Goal: Answer question/provide support: Share knowledge or assist other users

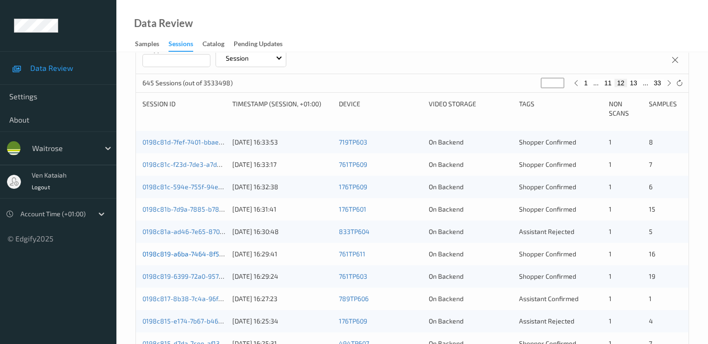
scroll to position [186, 0]
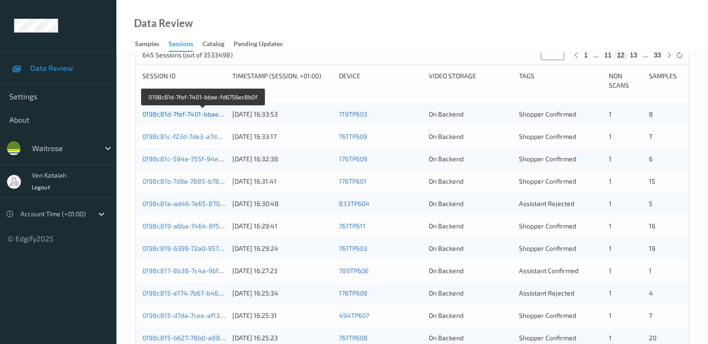
click at [196, 112] on link "0198c81d-7fef-7401-bbae-fd6756ec8b0f" at bounding box center [202, 114] width 121 height 8
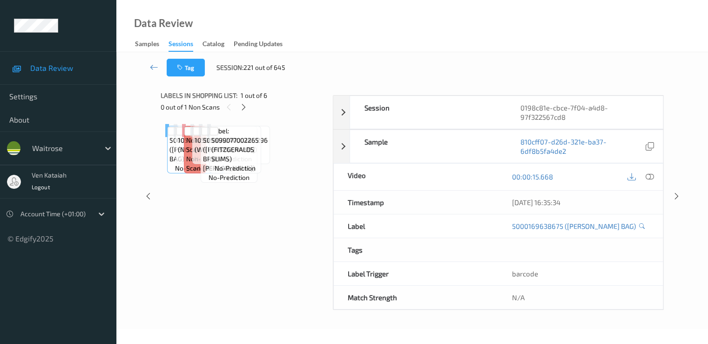
scroll to position [112, 0]
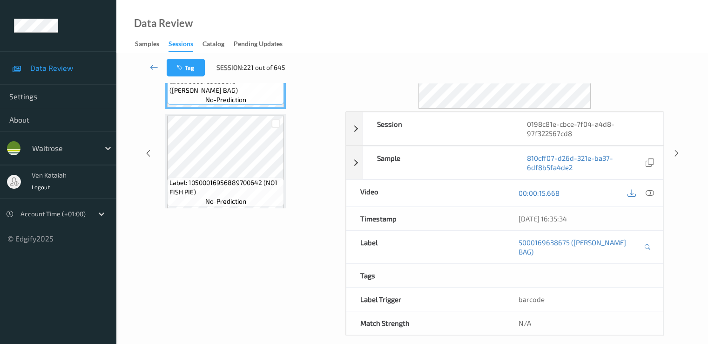
click at [210, 0] on div "Data Review Samples Sessions Catalog Pending Updates" at bounding box center [412, 26] width 592 height 52
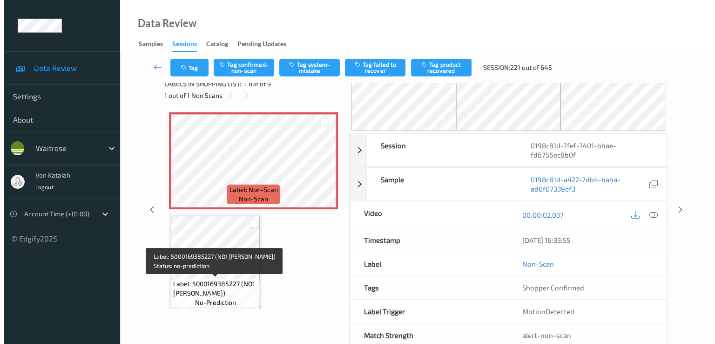
scroll to position [0, 0]
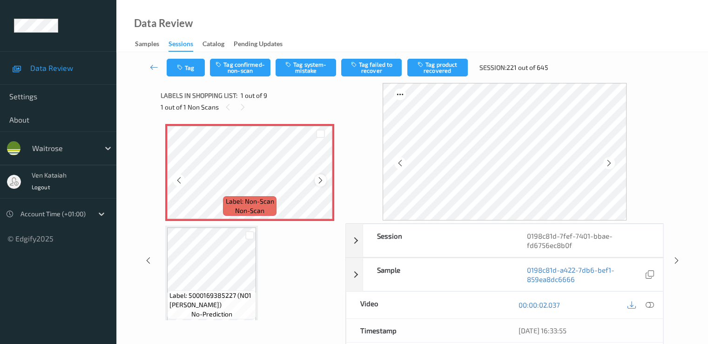
click at [318, 181] on icon at bounding box center [321, 180] width 8 height 8
click at [652, 301] on icon at bounding box center [649, 304] width 8 height 8
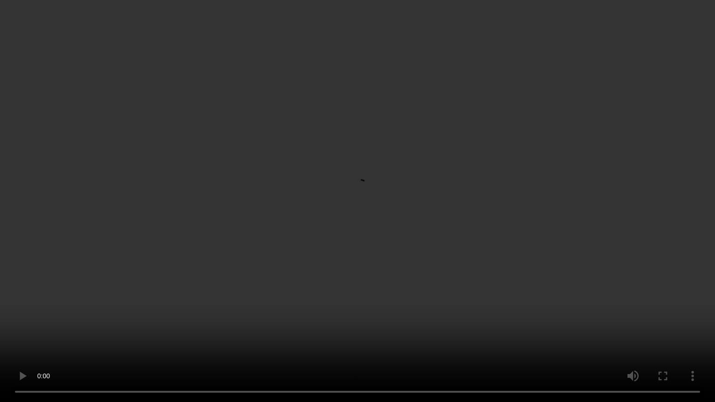
click at [99, 312] on video at bounding box center [357, 201] width 715 height 402
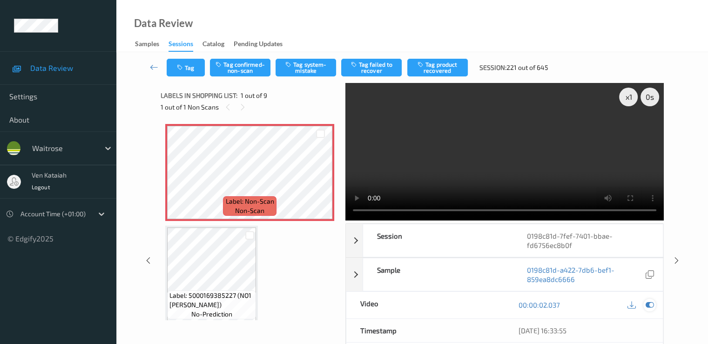
click at [656, 302] on div at bounding box center [650, 305] width 13 height 13
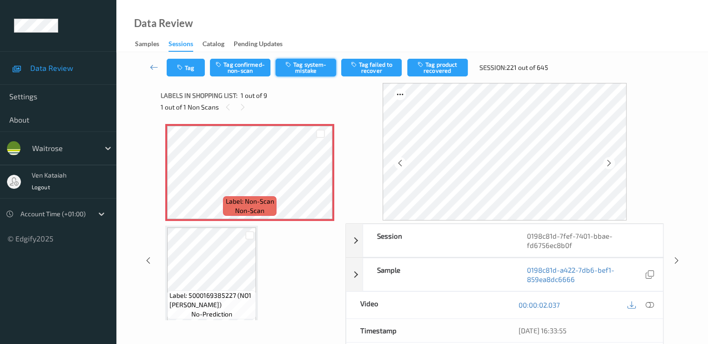
click at [311, 71] on button "Tag system-mistake" at bounding box center [306, 68] width 61 height 18
click at [184, 74] on button "Tag" at bounding box center [186, 68] width 38 height 18
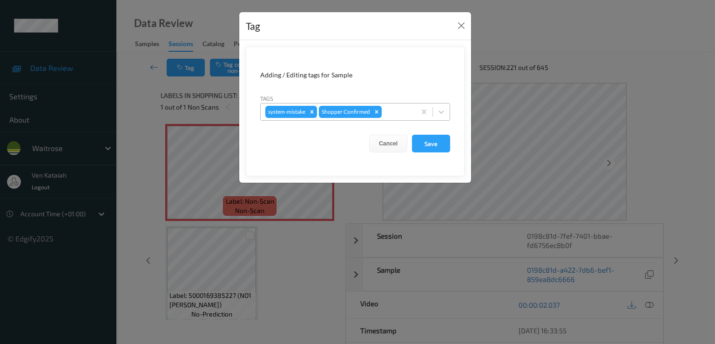
click at [399, 115] on div at bounding box center [397, 111] width 27 height 11
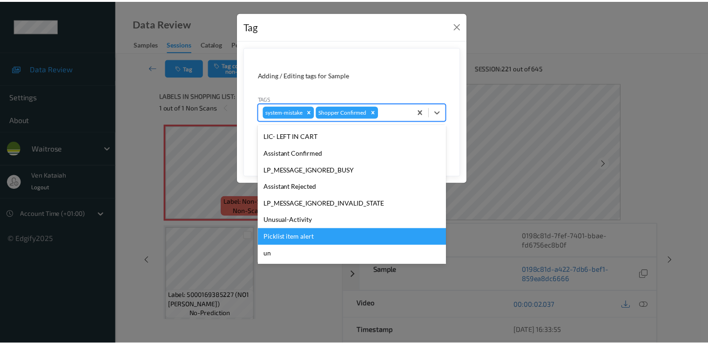
scroll to position [183, 0]
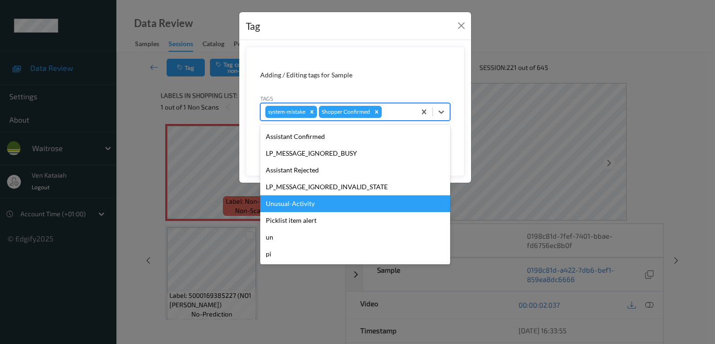
click at [299, 206] on div "Unusual-Activity" at bounding box center [355, 203] width 190 height 17
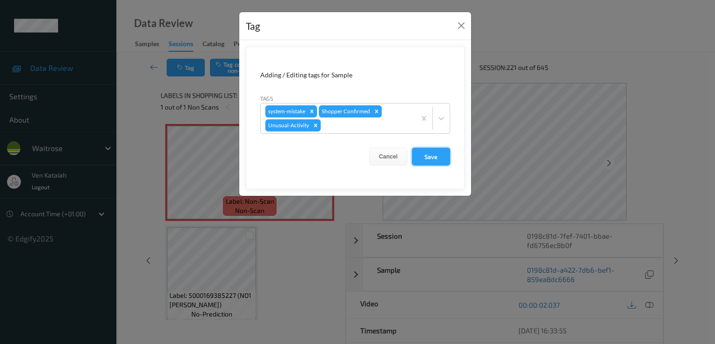
click at [422, 155] on button "Save" at bounding box center [431, 157] width 38 height 18
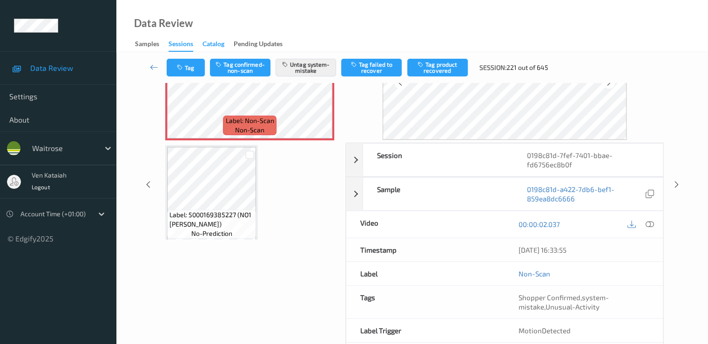
scroll to position [93, 0]
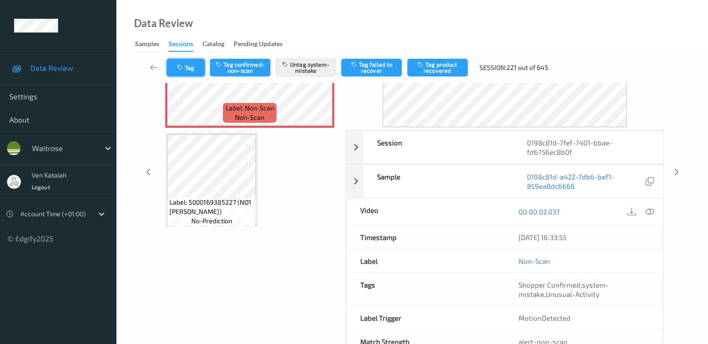
click at [193, 71] on button "Tag" at bounding box center [186, 68] width 38 height 18
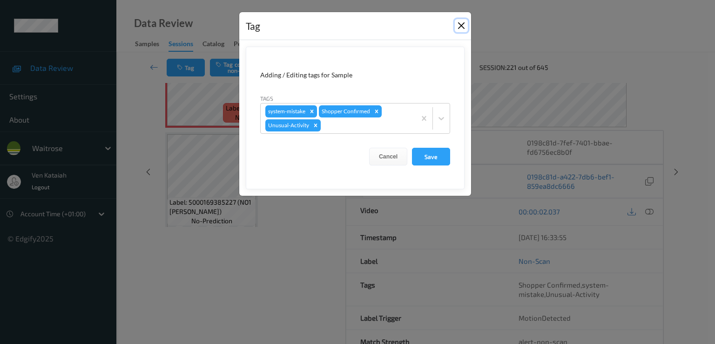
drag, startPoint x: 461, startPoint y: 25, endPoint x: 246, endPoint y: 51, distance: 216.3
click at [457, 26] on button "Close" at bounding box center [461, 25] width 13 height 13
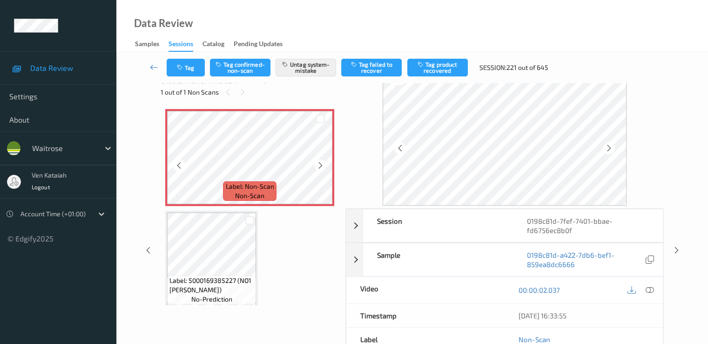
scroll to position [0, 0]
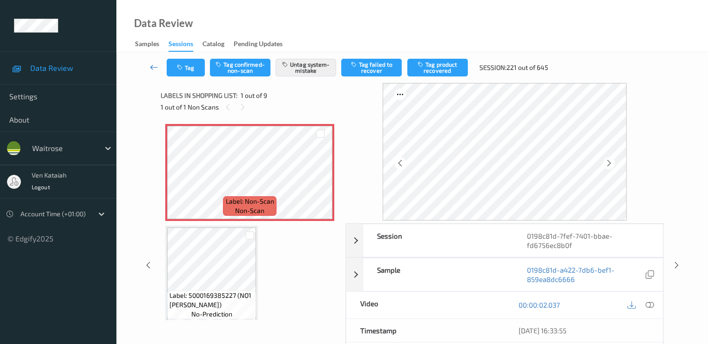
click at [151, 61] on link at bounding box center [154, 68] width 25 height 18
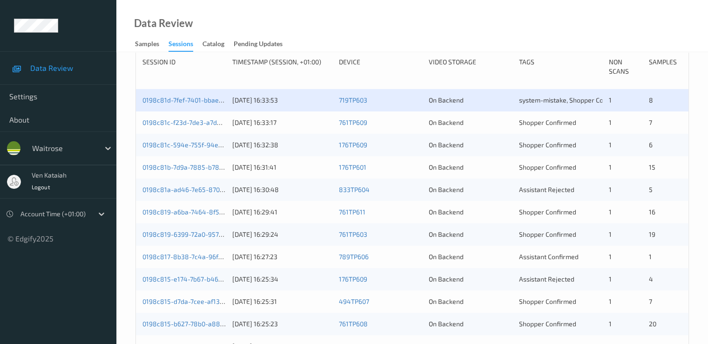
scroll to position [186, 0]
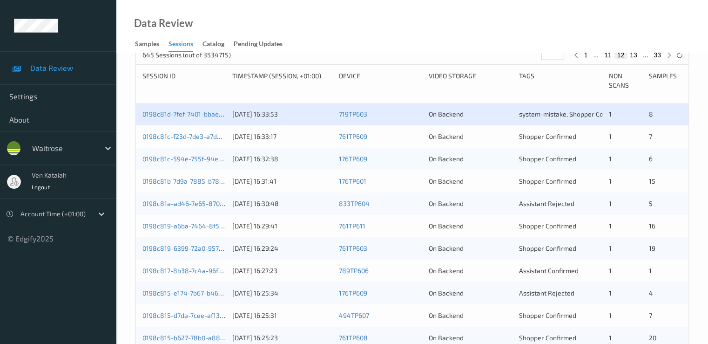
click at [200, 130] on div "0198c81c-f23d-7de3-a7dd-9dbf45a21f81 [DATE] 16:33:17 761TP609 On Backend Shoppe…" at bounding box center [412, 136] width 553 height 22
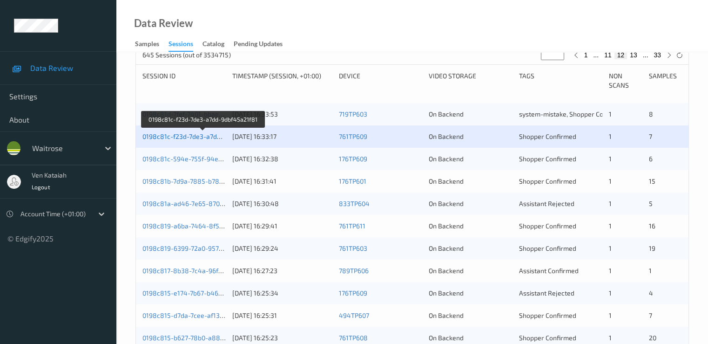
click at [199, 137] on link "0198c81c-f23d-7de3-a7dd-9dbf45a21f81" at bounding box center [203, 136] width 122 height 8
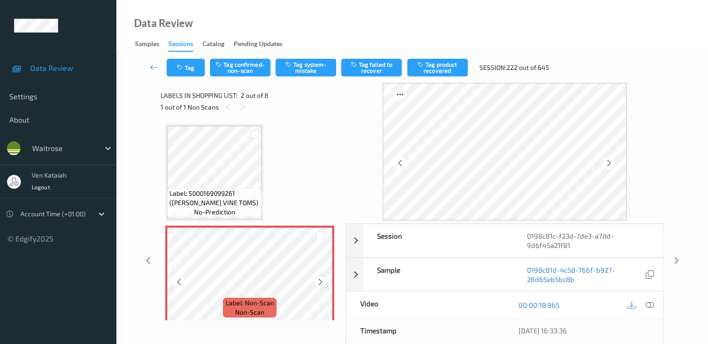
click at [322, 282] on icon at bounding box center [321, 282] width 8 height 8
click at [322, 279] on icon at bounding box center [321, 282] width 8 height 8
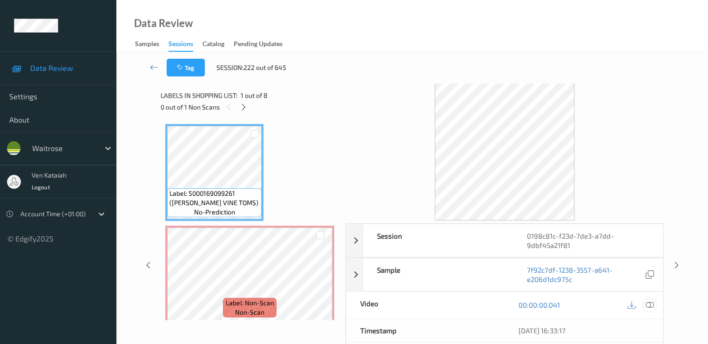
click at [650, 303] on icon at bounding box center [649, 304] width 8 height 8
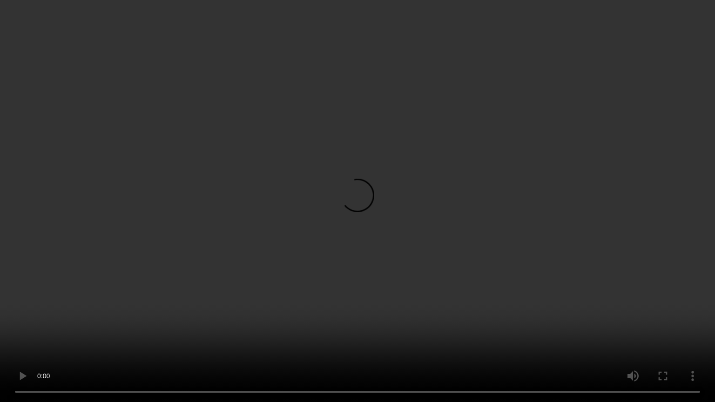
click at [398, 309] on video at bounding box center [357, 201] width 715 height 402
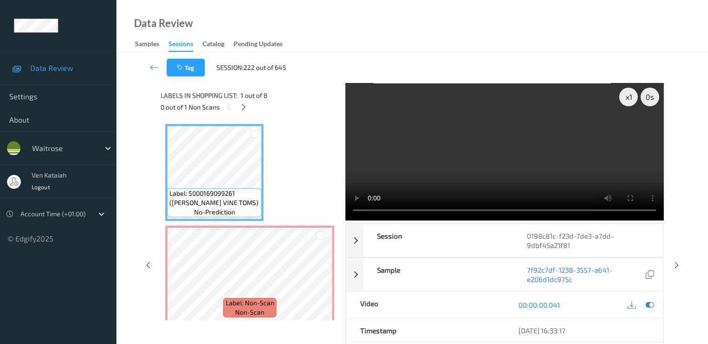
click at [650, 304] on icon at bounding box center [649, 304] width 8 height 8
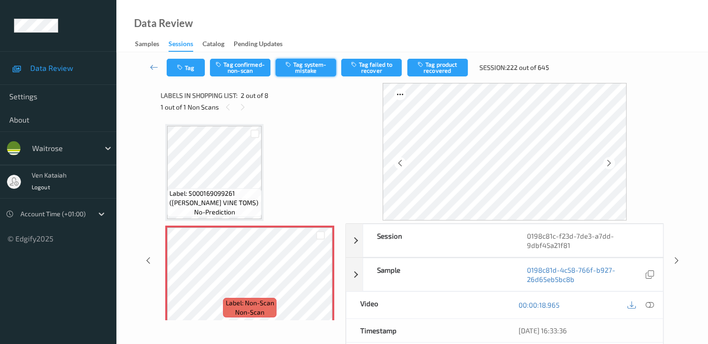
click at [324, 67] on button "Tag system-mistake" at bounding box center [306, 68] width 61 height 18
click at [186, 75] on button "Tag" at bounding box center [186, 68] width 38 height 18
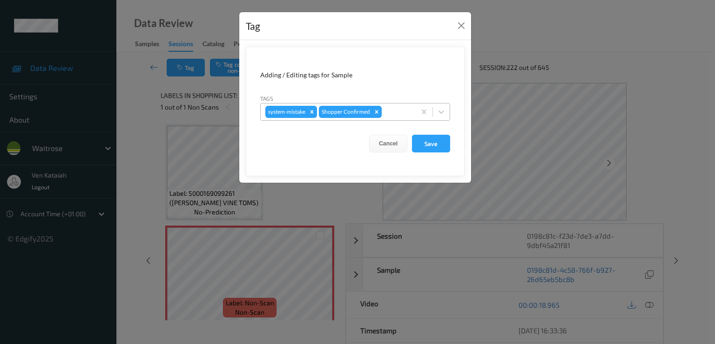
click at [405, 112] on div at bounding box center [397, 111] width 27 height 11
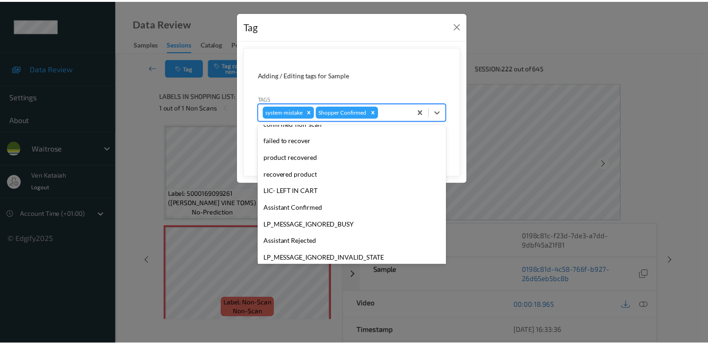
scroll to position [183, 0]
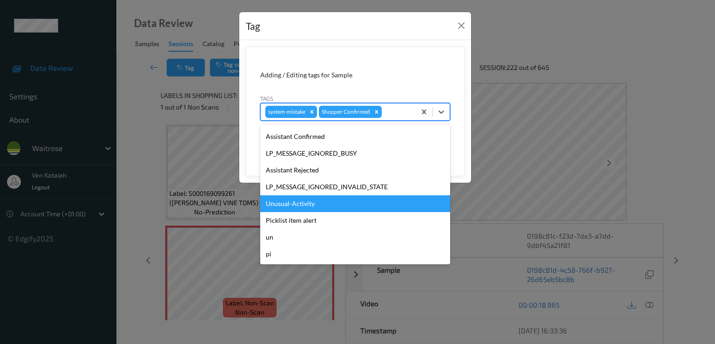
click at [299, 198] on div "Unusual-Activity" at bounding box center [355, 203] width 190 height 17
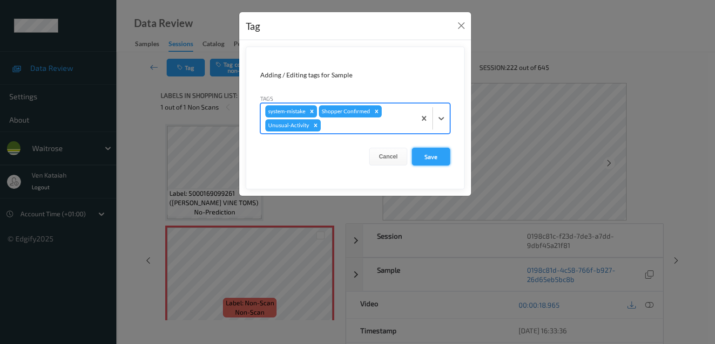
click at [428, 159] on button "Save" at bounding box center [431, 157] width 38 height 18
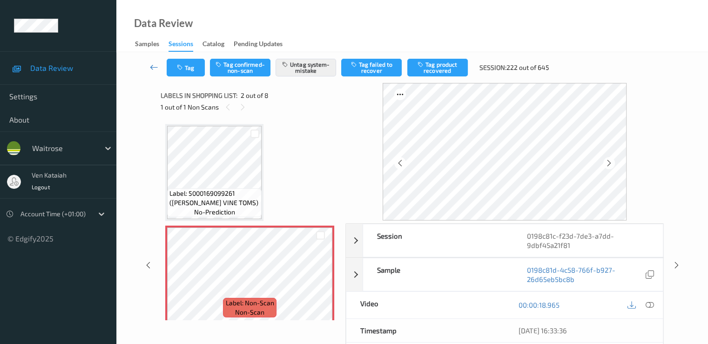
drag, startPoint x: 147, startPoint y: 58, endPoint x: 150, endPoint y: 66, distance: 8.0
click at [149, 59] on div "Tag Tag confirmed-non-scan Untag system-mistake Tag failed to recover Tag produ…" at bounding box center [413, 67] width 554 height 31
click at [150, 66] on icon at bounding box center [154, 66] width 8 height 9
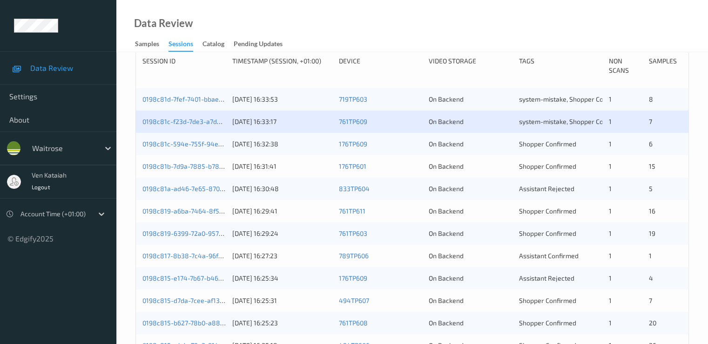
scroll to position [186, 0]
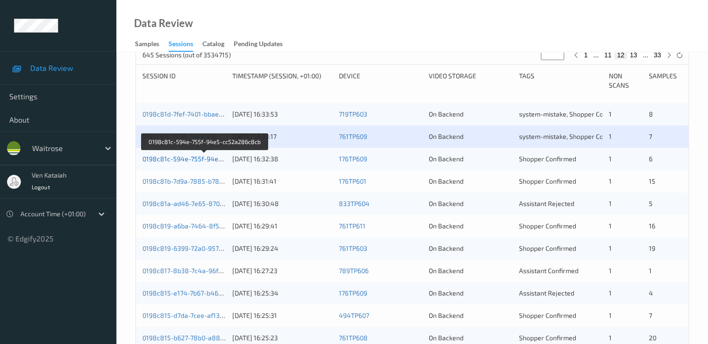
click at [188, 157] on link "0198c81c-594e-755f-94e5-cc52a286c8cb" at bounding box center [205, 159] width 126 height 8
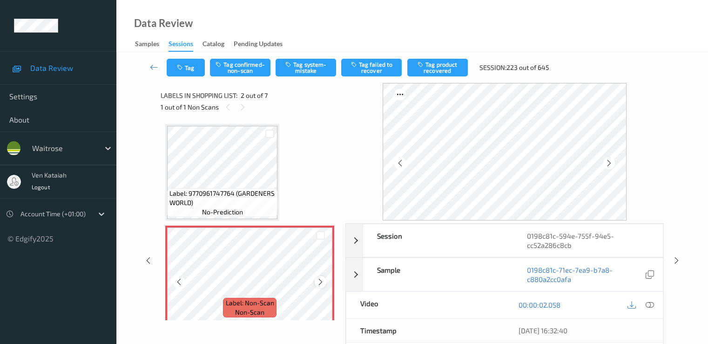
click at [323, 285] on icon at bounding box center [321, 282] width 8 height 8
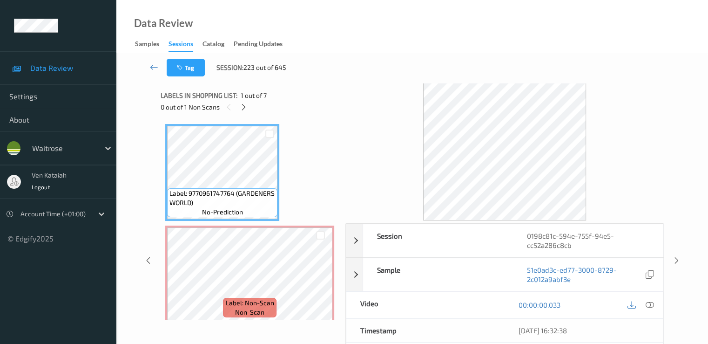
click at [652, 296] on div "00:00:00.033" at bounding box center [584, 305] width 158 height 27
click at [653, 300] on icon at bounding box center [649, 304] width 8 height 8
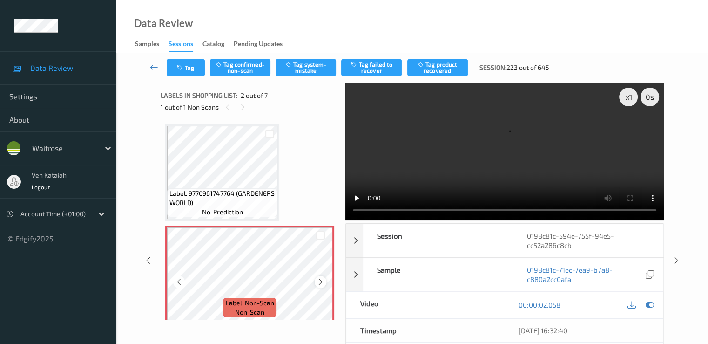
click at [320, 277] on div at bounding box center [321, 282] width 12 height 12
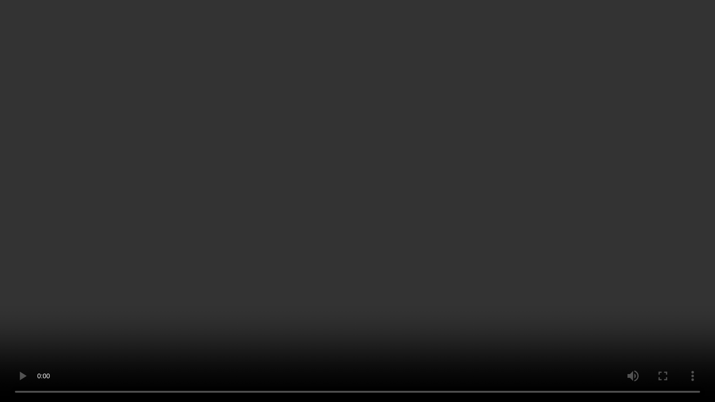
click at [373, 212] on video at bounding box center [357, 201] width 715 height 402
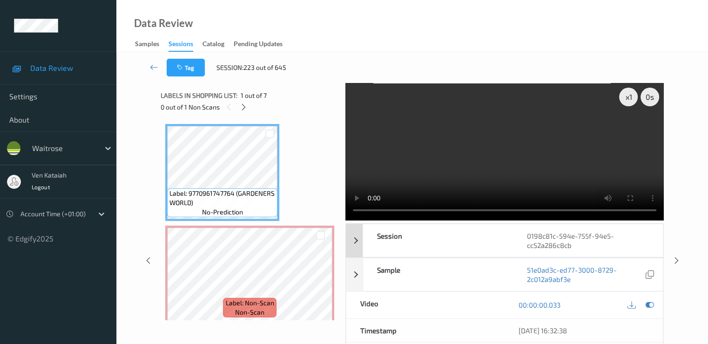
drag, startPoint x: 648, startPoint y: 302, endPoint x: 352, endPoint y: 226, distance: 306.2
click at [648, 302] on icon at bounding box center [649, 304] width 8 height 8
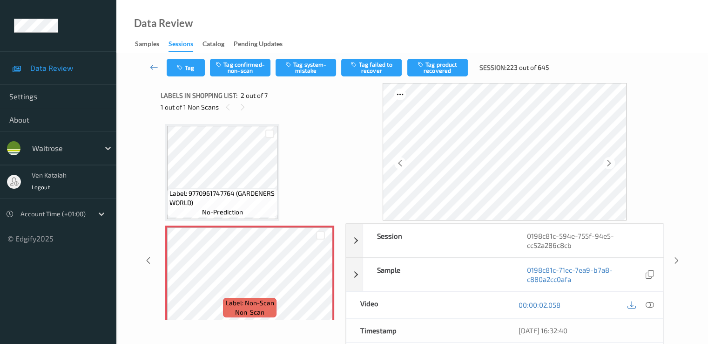
scroll to position [93, 0]
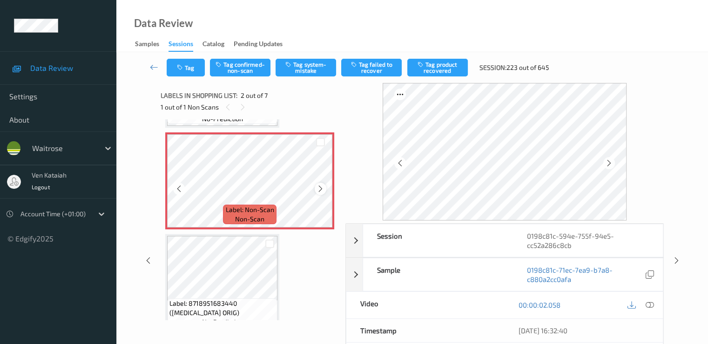
click at [320, 187] on icon at bounding box center [321, 188] width 8 height 8
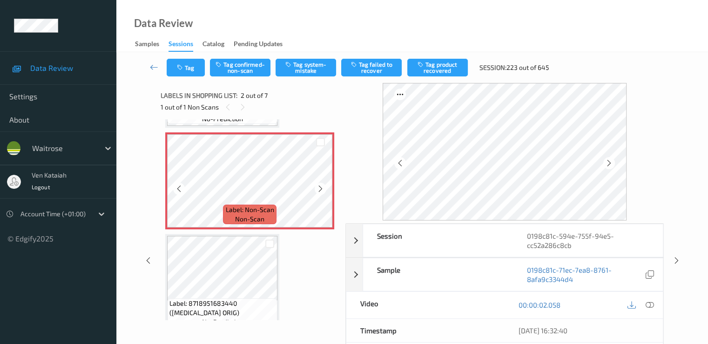
click at [320, 187] on icon at bounding box center [321, 188] width 8 height 8
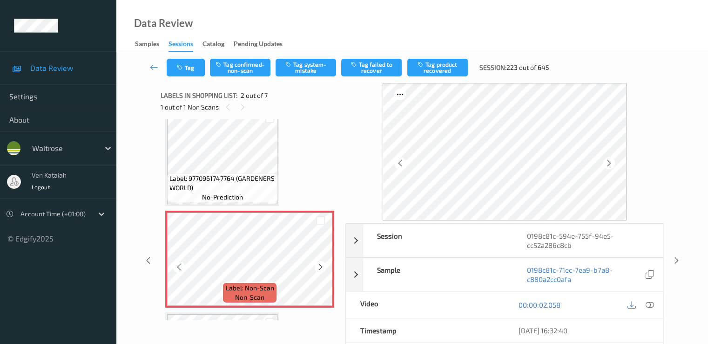
scroll to position [0, 0]
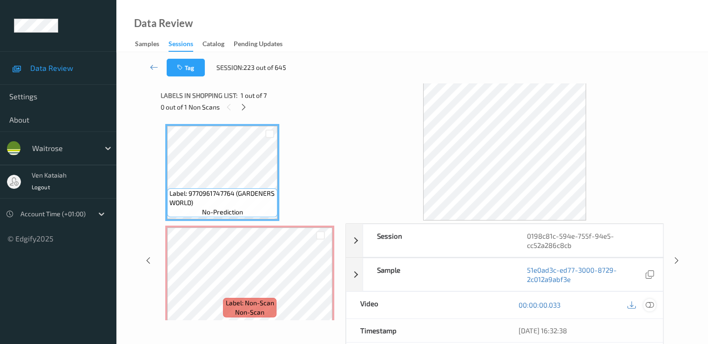
click at [647, 302] on icon at bounding box center [649, 304] width 8 height 8
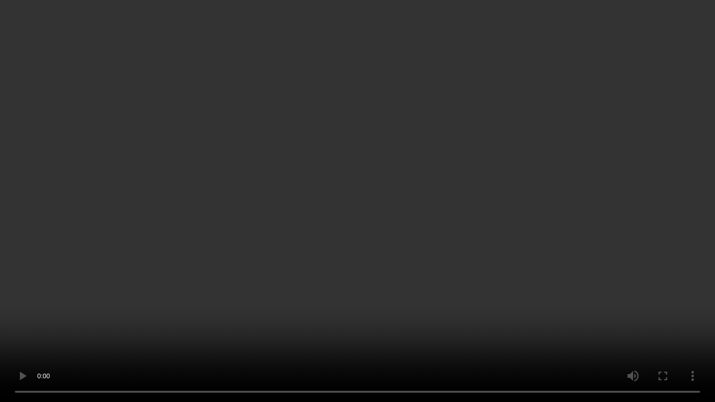
click at [384, 199] on video at bounding box center [357, 201] width 715 height 402
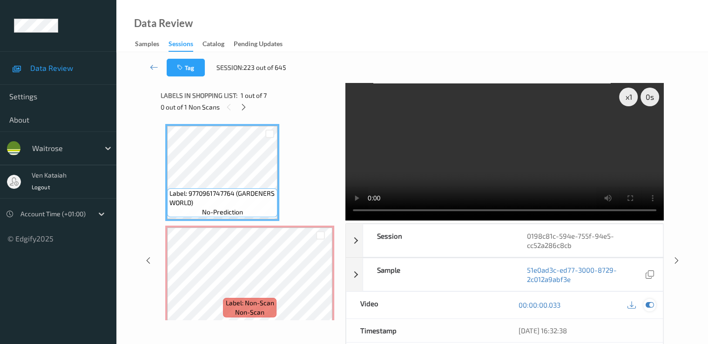
click at [652, 307] on icon at bounding box center [649, 304] width 8 height 8
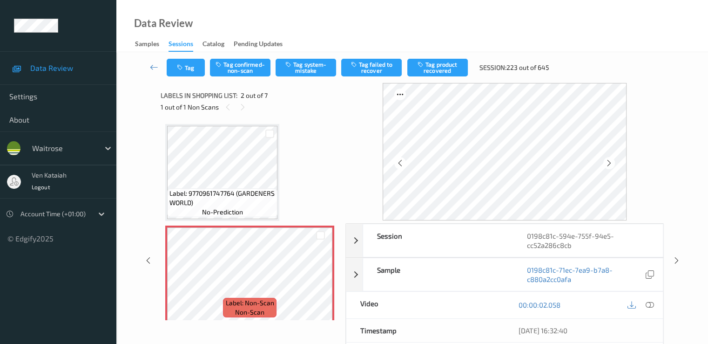
click at [273, 61] on div "Tag Tag confirmed-non-scan Tag system-mistake Tag failed to recover Tag product…" at bounding box center [361, 68] width 389 height 18
click at [261, 63] on button "Tag confirmed-non-scan" at bounding box center [240, 68] width 61 height 18
click at [367, 70] on button "Tag failed to recover" at bounding box center [371, 68] width 61 height 18
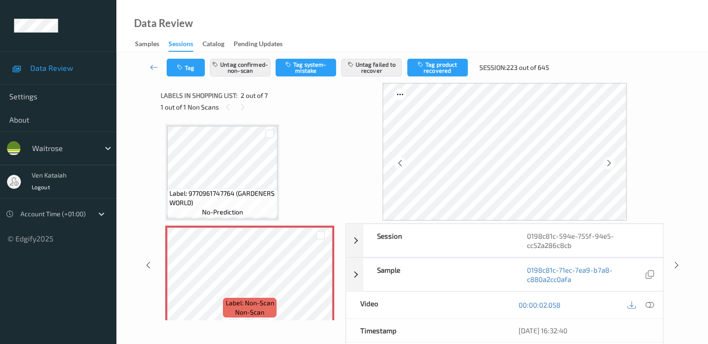
scroll to position [186, 0]
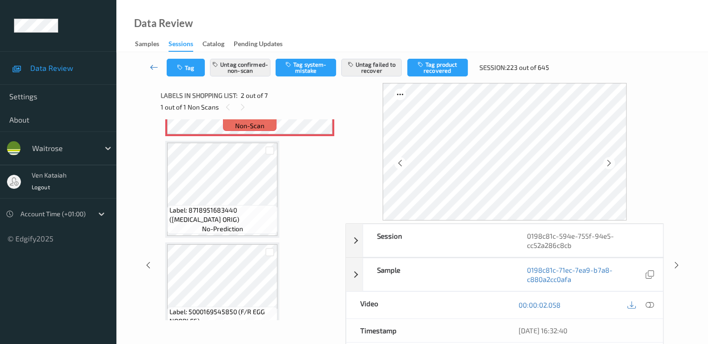
click at [155, 63] on icon at bounding box center [154, 66] width 8 height 9
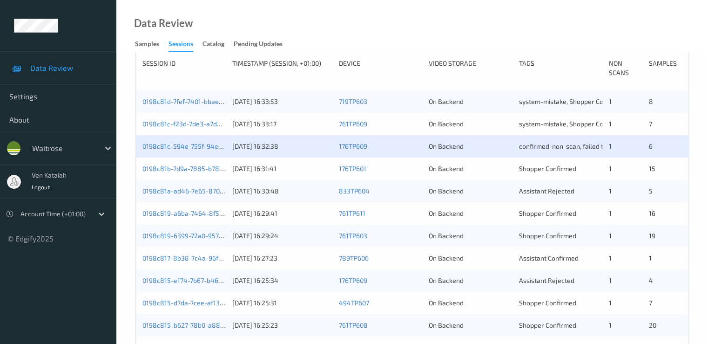
scroll to position [186, 0]
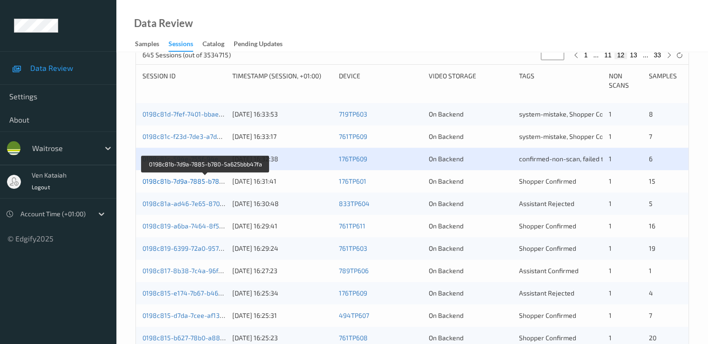
click at [198, 177] on link "0198c81b-7d9a-7885-b780-5a625bbb47fa" at bounding box center [205, 181] width 127 height 8
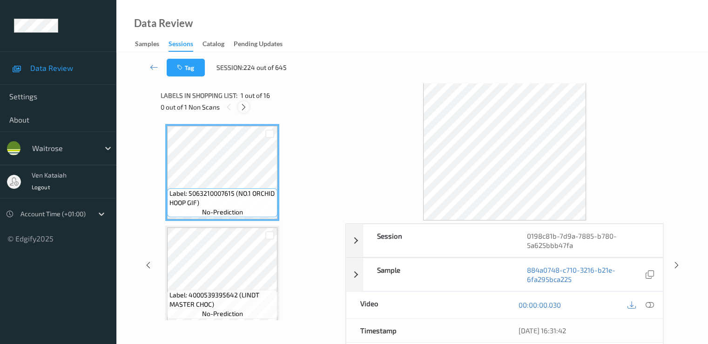
click at [243, 108] on icon at bounding box center [244, 107] width 8 height 8
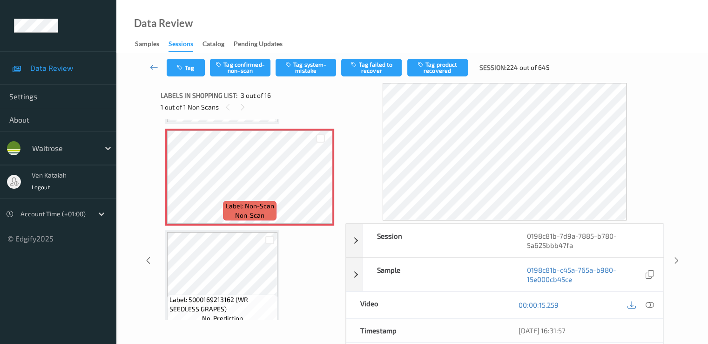
scroll to position [199, 0]
click at [237, 205] on span "Label: Non-Scan" at bounding box center [250, 204] width 48 height 9
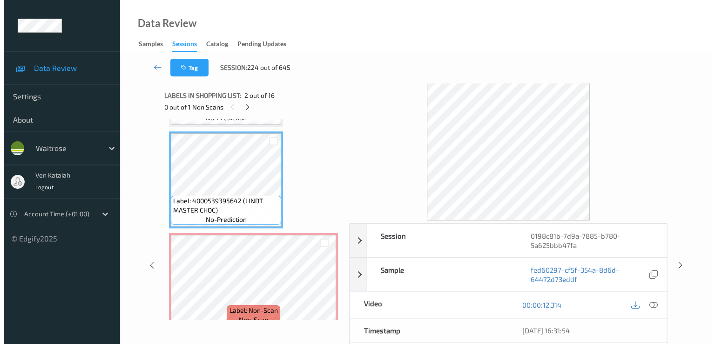
scroll to position [106, 0]
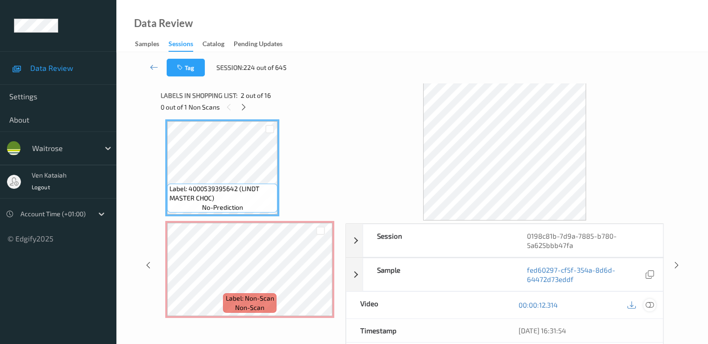
click at [652, 300] on icon at bounding box center [649, 304] width 8 height 8
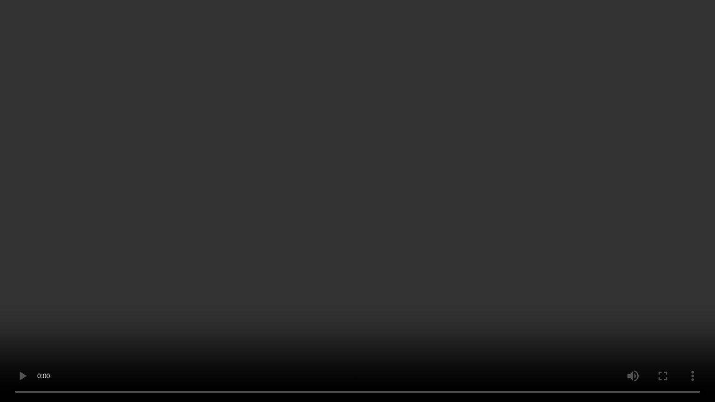
click at [459, 227] on video at bounding box center [357, 201] width 715 height 402
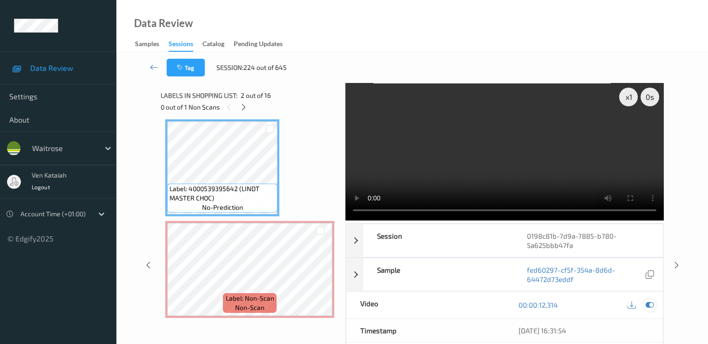
click at [649, 301] on icon at bounding box center [649, 304] width 8 height 8
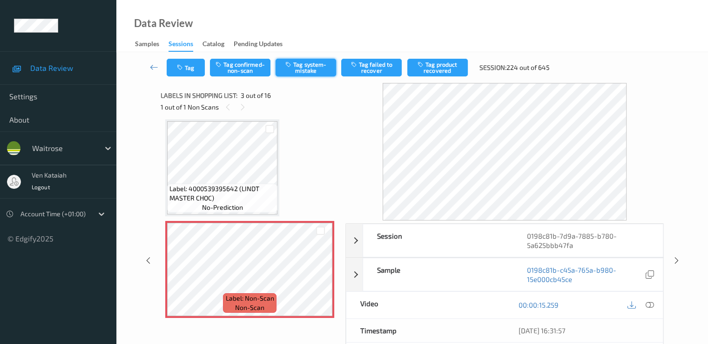
click at [300, 67] on button "Tag system-mistake" at bounding box center [306, 68] width 61 height 18
click at [191, 59] on button "Tag" at bounding box center [186, 68] width 38 height 18
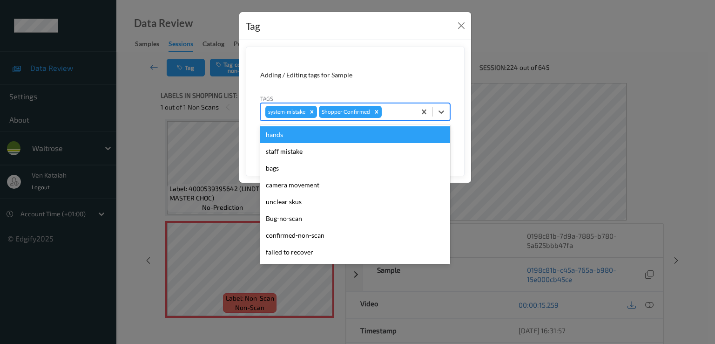
drag, startPoint x: 406, startPoint y: 105, endPoint x: 367, endPoint y: 139, distance: 51.5
click at [405, 107] on div "system-mistake Shopper Confirmed" at bounding box center [338, 112] width 155 height 16
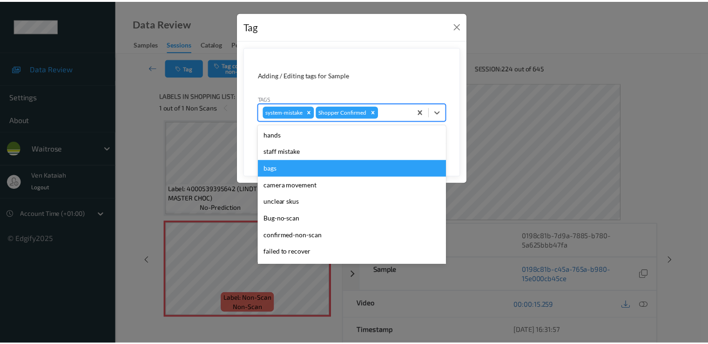
scroll to position [183, 0]
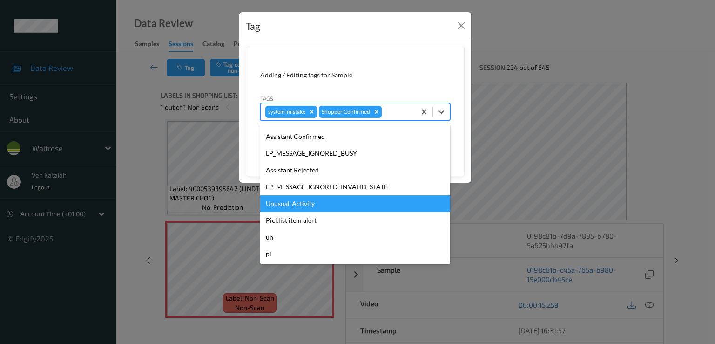
click at [309, 205] on div "Unusual-Activity" at bounding box center [355, 203] width 190 height 17
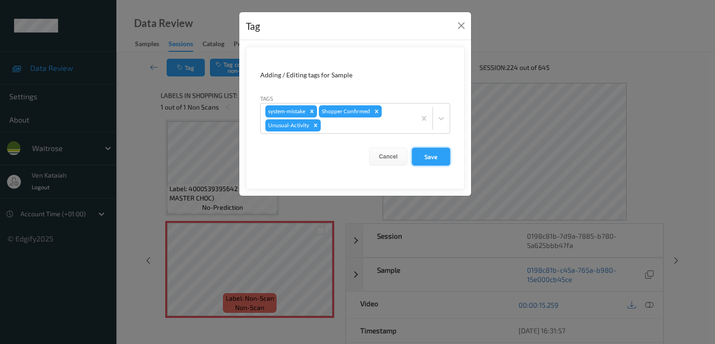
click at [434, 161] on button "Save" at bounding box center [431, 157] width 38 height 18
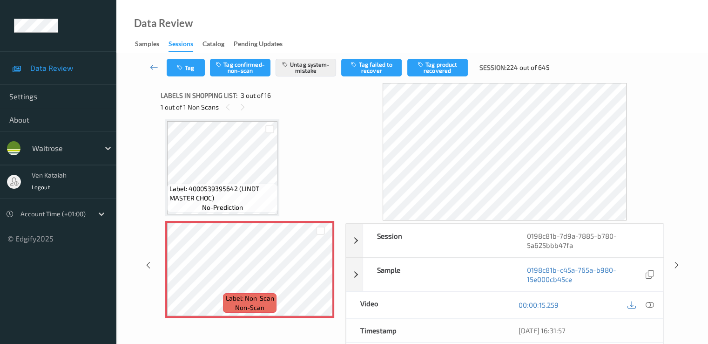
scroll to position [199, 0]
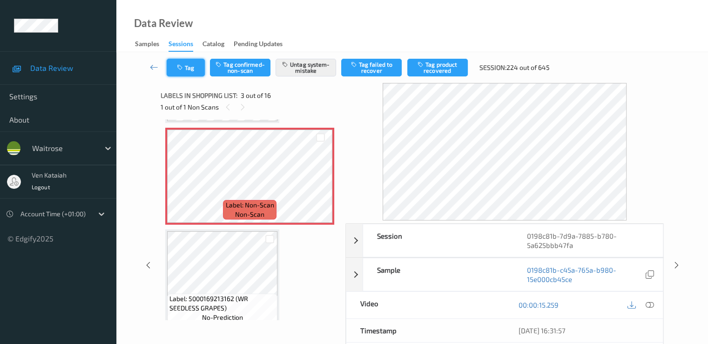
click at [186, 63] on button "Tag" at bounding box center [186, 68] width 38 height 18
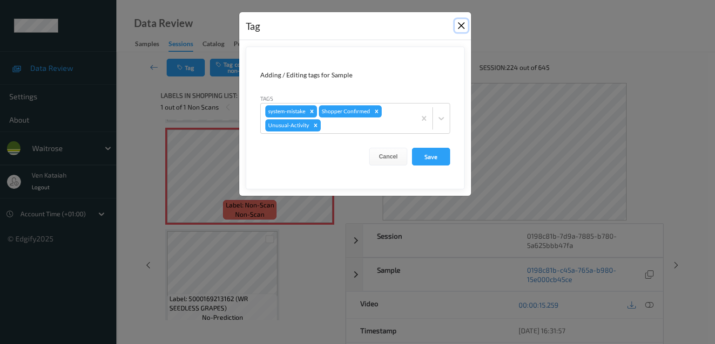
click at [458, 27] on button "Close" at bounding box center [461, 25] width 13 height 13
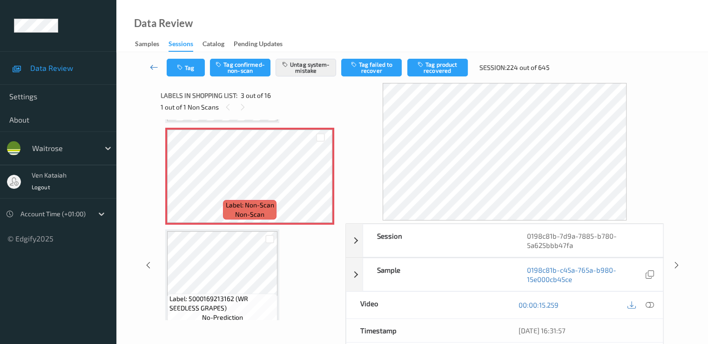
click at [152, 67] on icon at bounding box center [154, 66] width 8 height 9
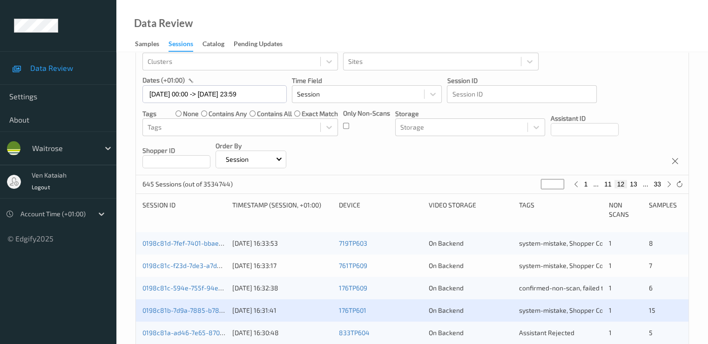
scroll to position [186, 0]
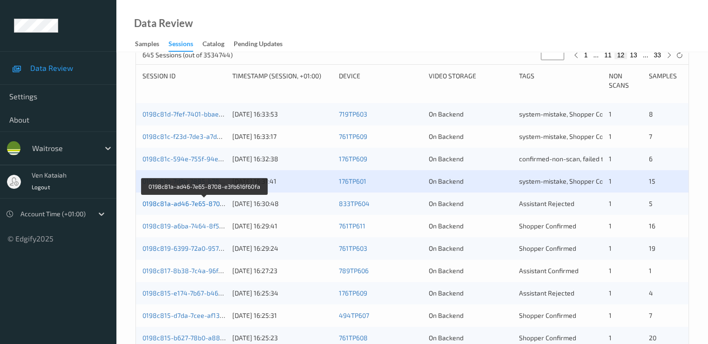
click at [184, 200] on link "0198c81a-ad46-7e65-8708-e3fb616f60fa" at bounding box center [204, 203] width 124 height 8
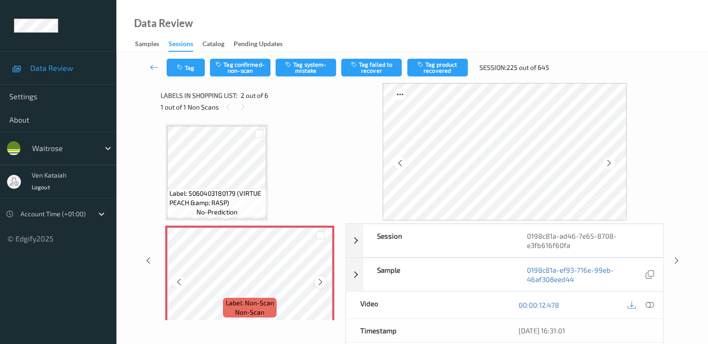
click at [319, 282] on icon at bounding box center [321, 282] width 8 height 8
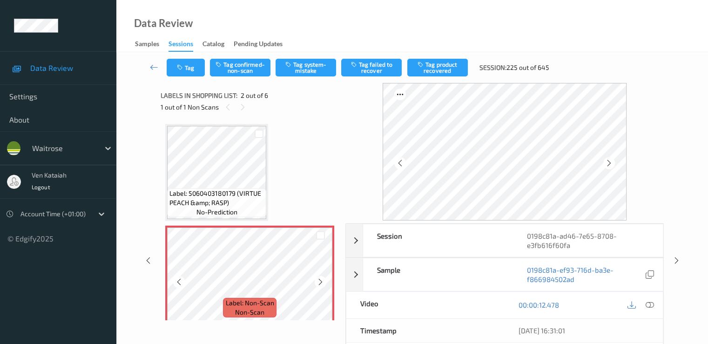
click at [319, 282] on icon at bounding box center [321, 282] width 8 height 8
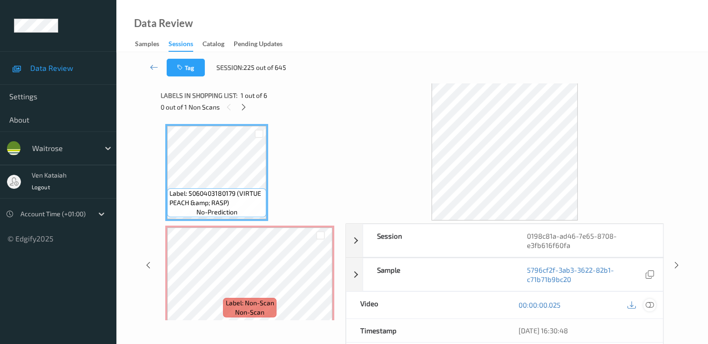
click at [650, 302] on icon at bounding box center [649, 304] width 8 height 8
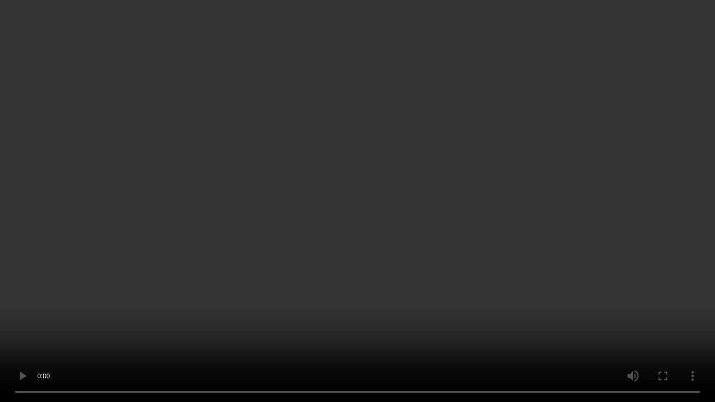
click at [317, 222] on video at bounding box center [357, 201] width 715 height 402
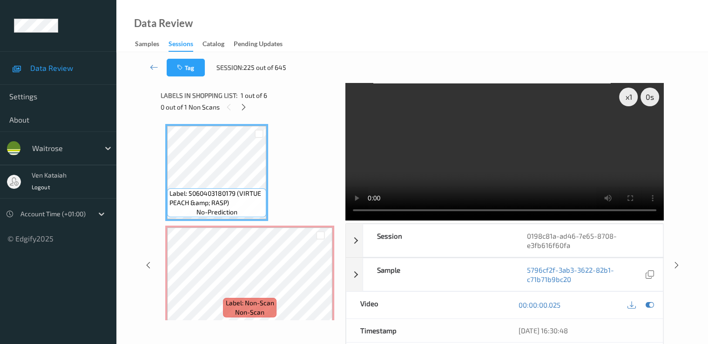
click at [654, 310] on div at bounding box center [641, 305] width 30 height 13
click at [650, 299] on div at bounding box center [650, 305] width 13 height 13
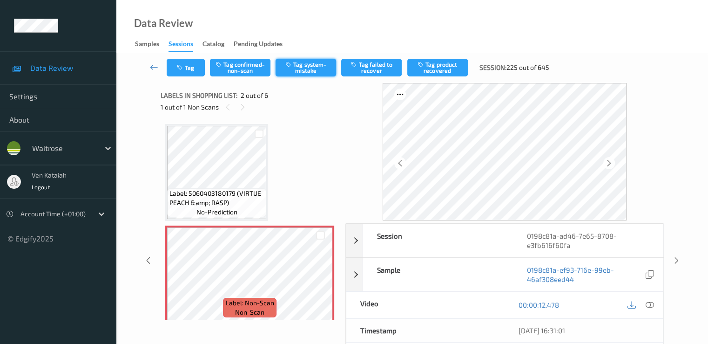
click at [307, 60] on button "Tag system-mistake" at bounding box center [306, 68] width 61 height 18
click at [189, 72] on button "Tag" at bounding box center [186, 68] width 38 height 18
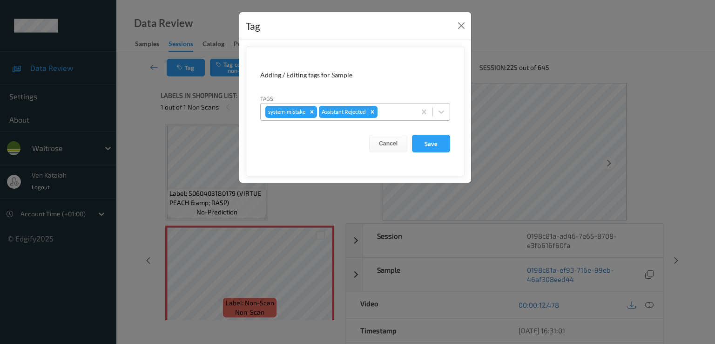
click at [397, 109] on div at bounding box center [396, 111] width 32 height 11
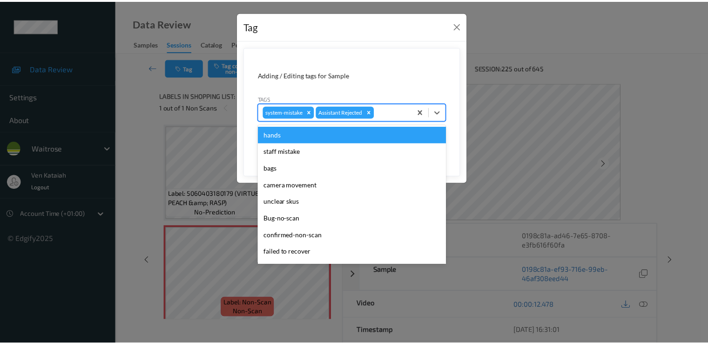
scroll to position [183, 0]
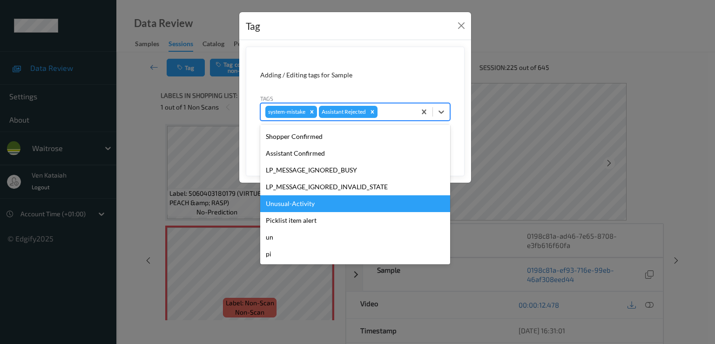
click at [314, 204] on div "Unusual-Activity" at bounding box center [355, 203] width 190 height 17
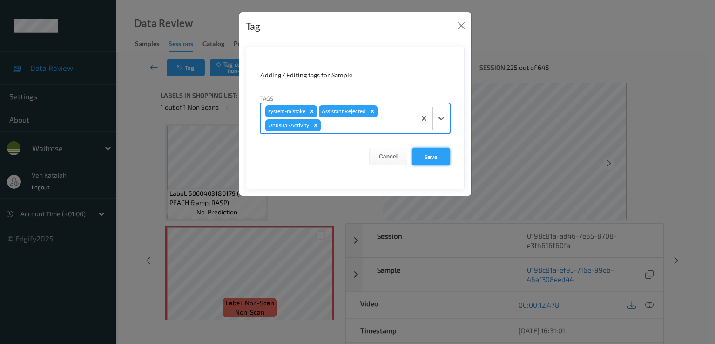
click at [437, 160] on button "Save" at bounding box center [431, 157] width 38 height 18
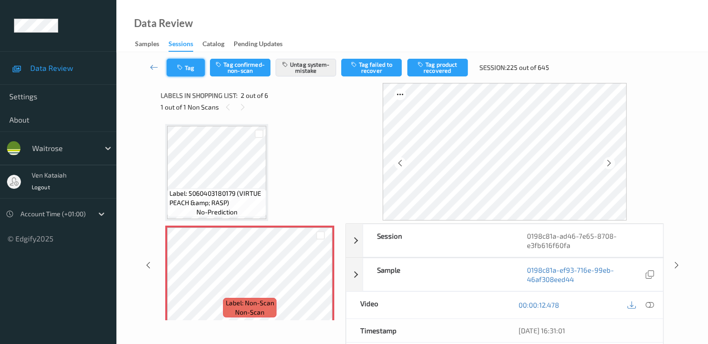
click at [173, 72] on button "Tag" at bounding box center [186, 68] width 38 height 18
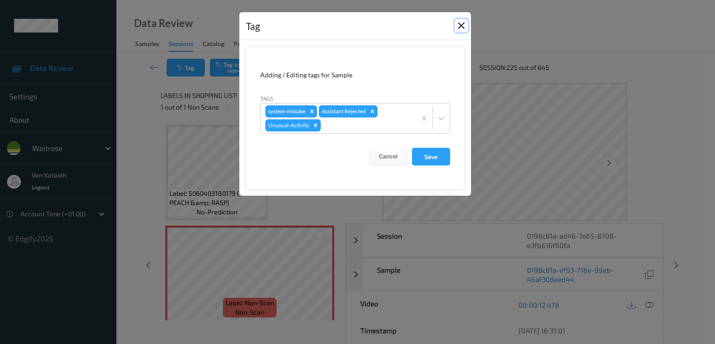
click at [463, 23] on button "Close" at bounding box center [461, 25] width 13 height 13
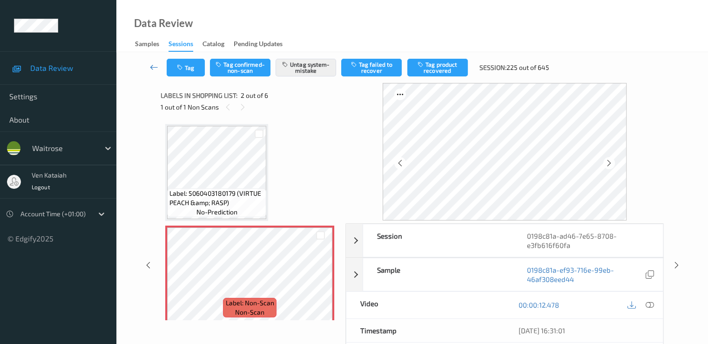
click at [146, 68] on link at bounding box center [154, 68] width 25 height 18
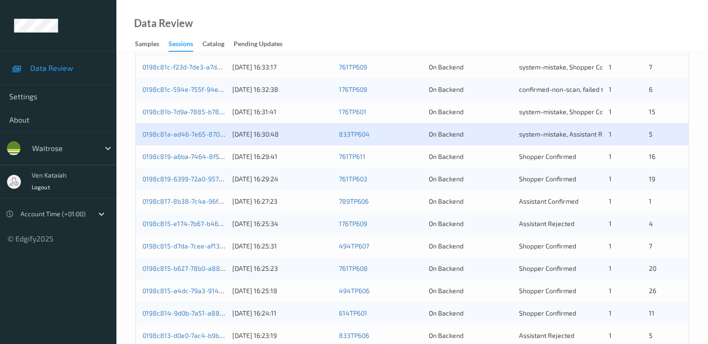
scroll to position [279, 0]
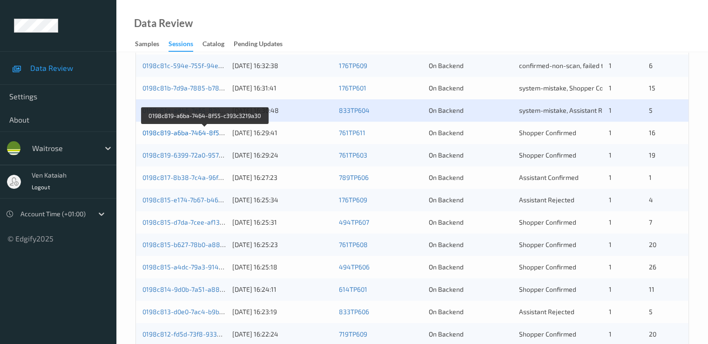
click at [196, 131] on link "0198c819-a6ba-7464-8f55-c393c3219a30" at bounding box center [205, 133] width 126 height 8
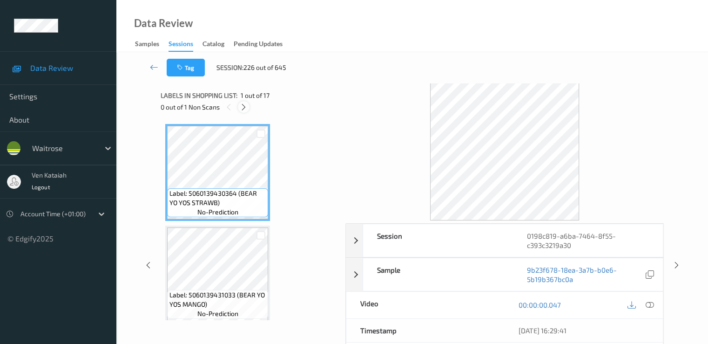
click at [244, 106] on icon at bounding box center [244, 107] width 8 height 8
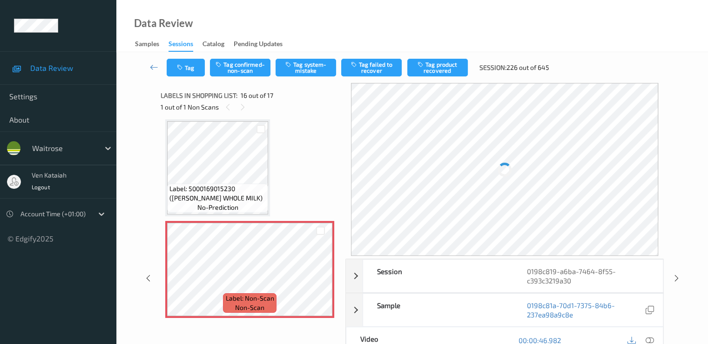
scroll to position [1519, 0]
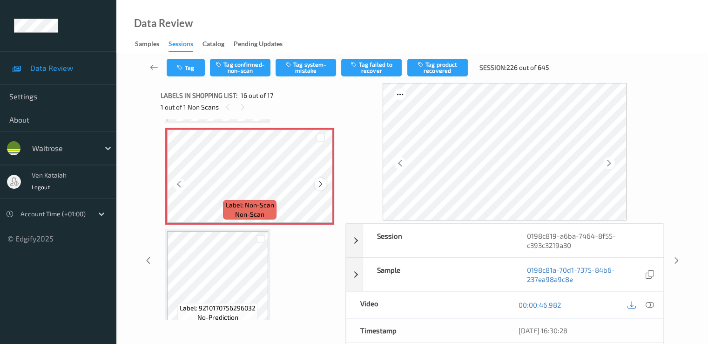
click at [323, 182] on icon at bounding box center [321, 184] width 8 height 8
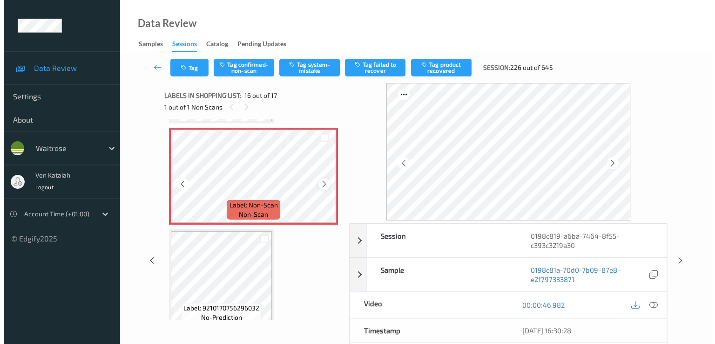
scroll to position [1426, 0]
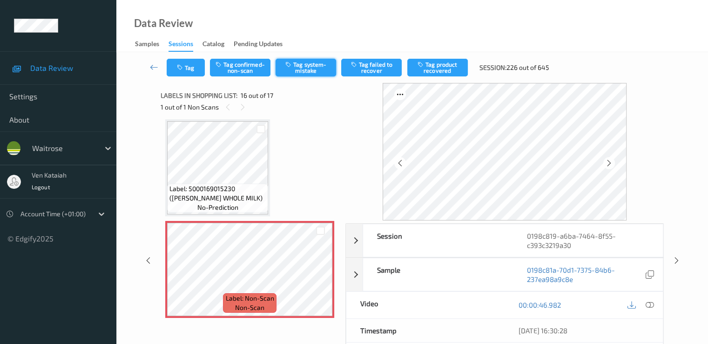
click at [302, 73] on button "Tag system-mistake" at bounding box center [306, 68] width 61 height 18
click at [194, 75] on button "Tag" at bounding box center [186, 68] width 38 height 18
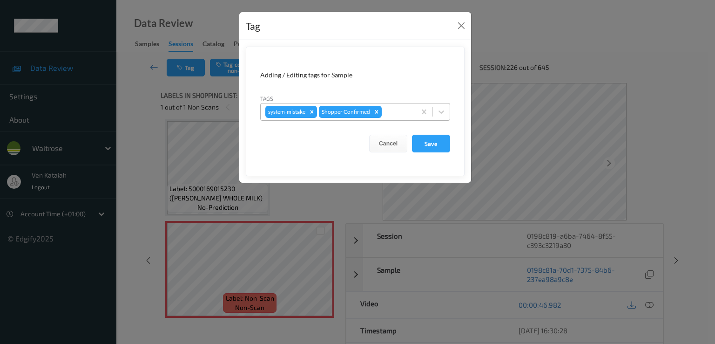
click at [403, 112] on div at bounding box center [397, 111] width 27 height 11
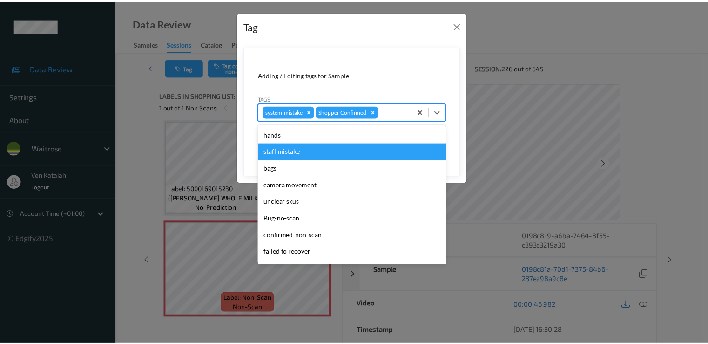
scroll to position [183, 0]
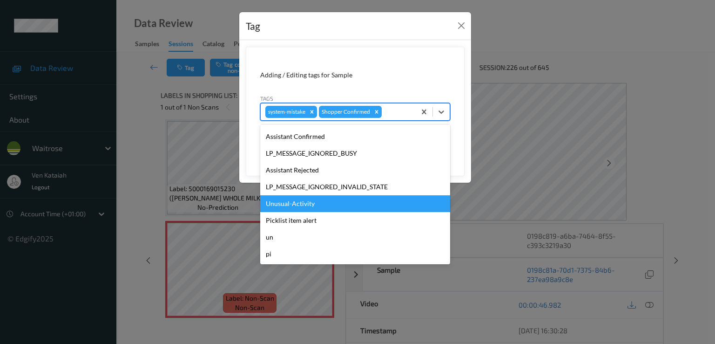
click at [302, 205] on div "Unusual-Activity" at bounding box center [355, 203] width 190 height 17
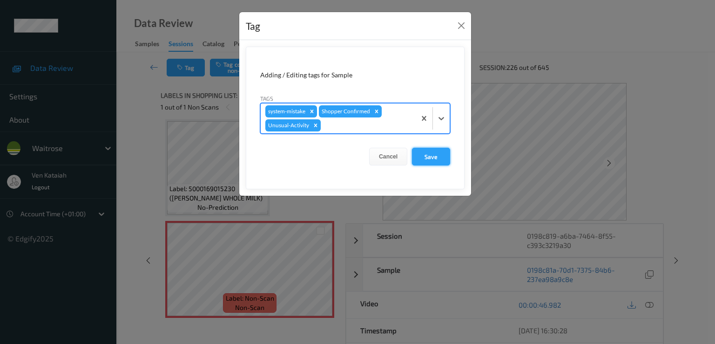
click at [425, 154] on button "Save" at bounding box center [431, 157] width 38 height 18
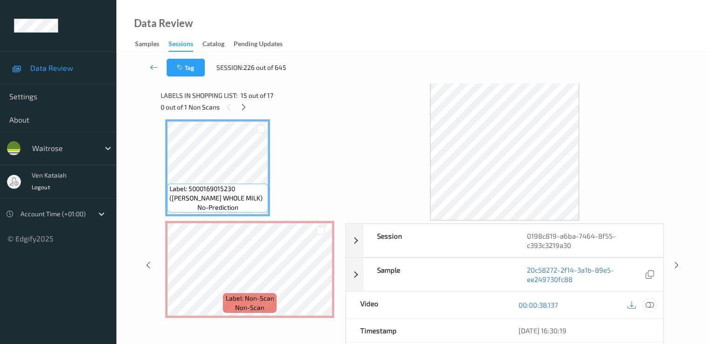
click at [648, 306] on icon at bounding box center [649, 304] width 8 height 8
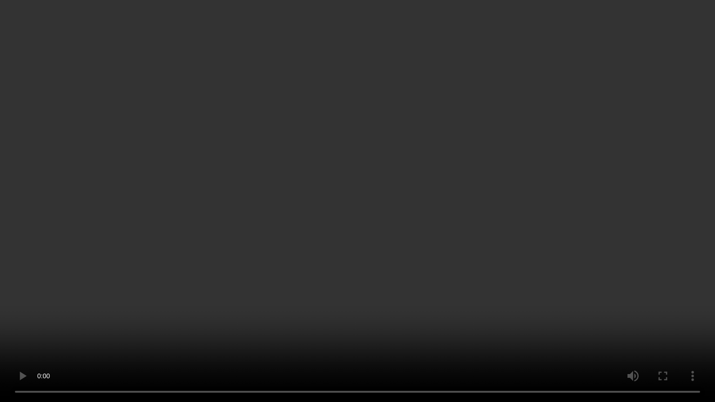
click at [577, 217] on video at bounding box center [357, 201] width 715 height 402
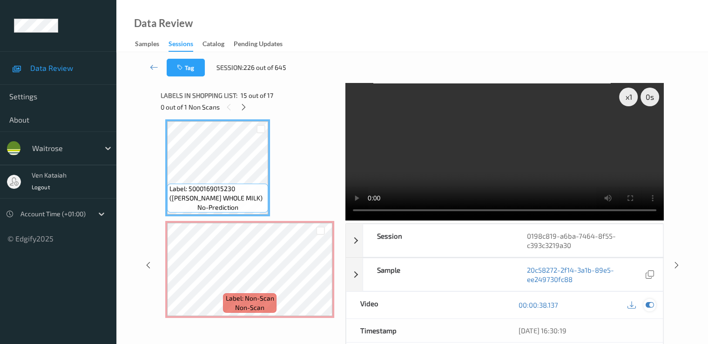
click at [653, 306] on icon at bounding box center [649, 304] width 8 height 8
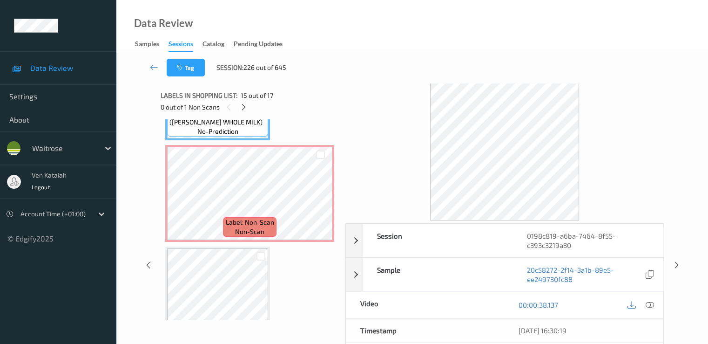
scroll to position [1530, 0]
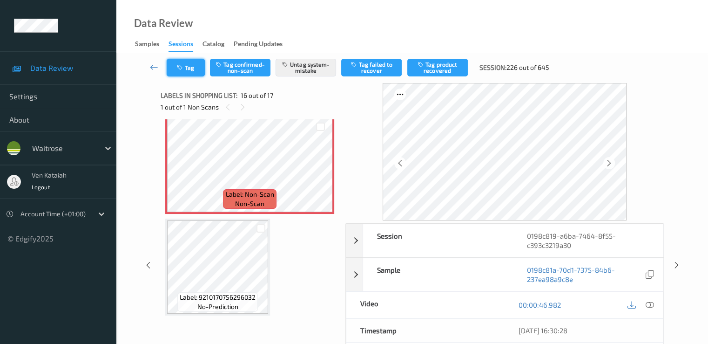
click at [194, 71] on button "Tag" at bounding box center [186, 68] width 38 height 18
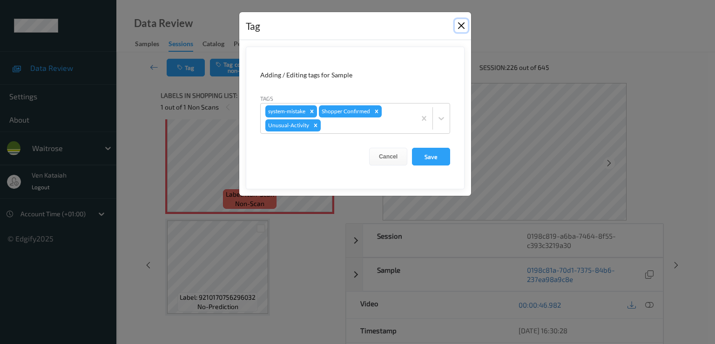
click at [459, 28] on button "Close" at bounding box center [461, 25] width 13 height 13
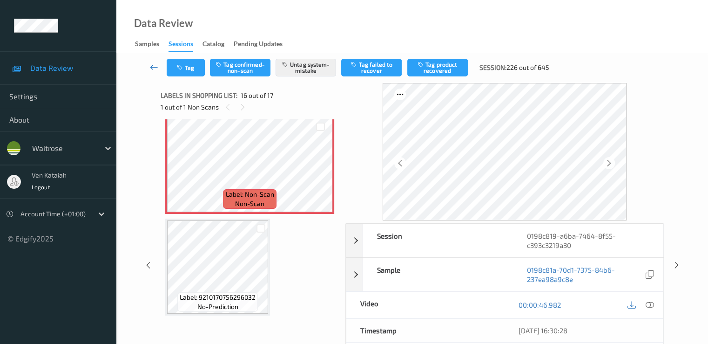
click at [142, 69] on link at bounding box center [154, 68] width 25 height 18
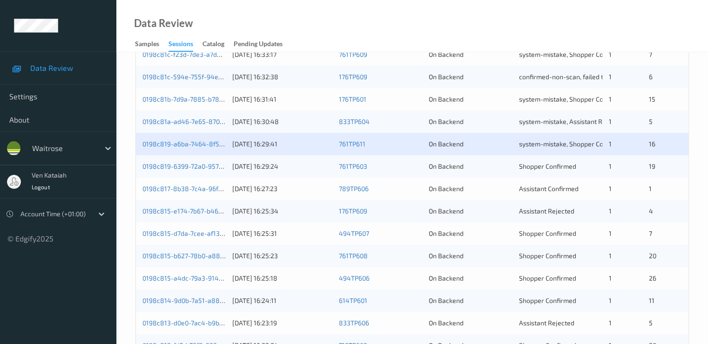
scroll to position [279, 0]
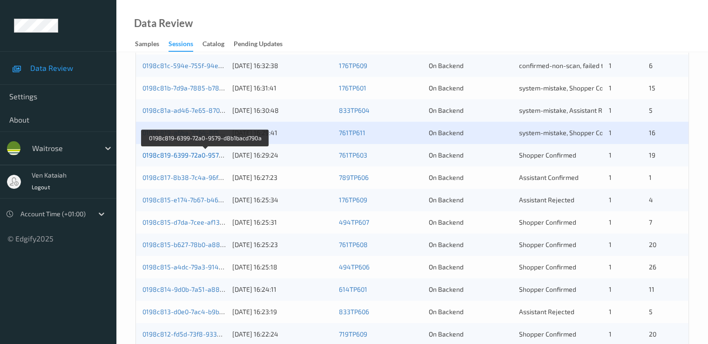
click at [205, 154] on link "0198c819-6399-72a0-9579-d8b1bacd790a" at bounding box center [205, 155] width 126 height 8
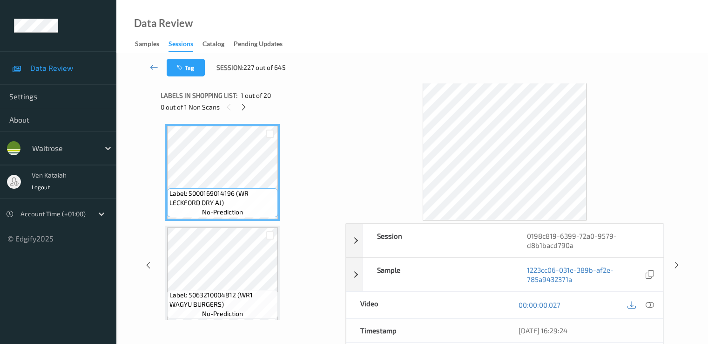
click at [244, 114] on div "Labels in shopping list: 1 out of 20 0 out of 1 Non Scans" at bounding box center [250, 101] width 178 height 36
click at [244, 112] on div at bounding box center [244, 107] width 12 height 12
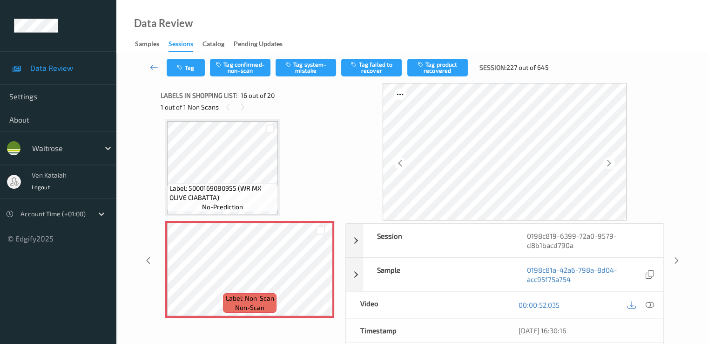
scroll to position [1426, 0]
click at [323, 276] on icon at bounding box center [321, 276] width 8 height 8
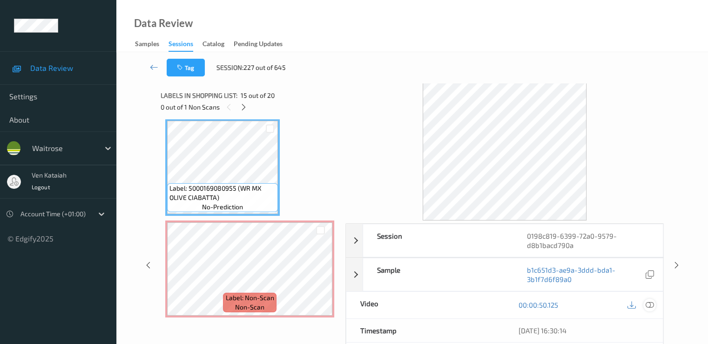
click at [651, 304] on icon at bounding box center [649, 304] width 8 height 8
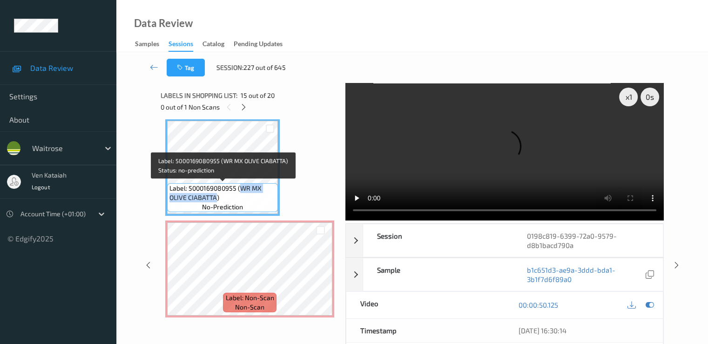
drag, startPoint x: 241, startPoint y: 187, endPoint x: 214, endPoint y: 198, distance: 29.0
click at [214, 198] on span "Label: 5000169080955 (WR MX OLIVE CIABATTA)" at bounding box center [223, 192] width 106 height 19
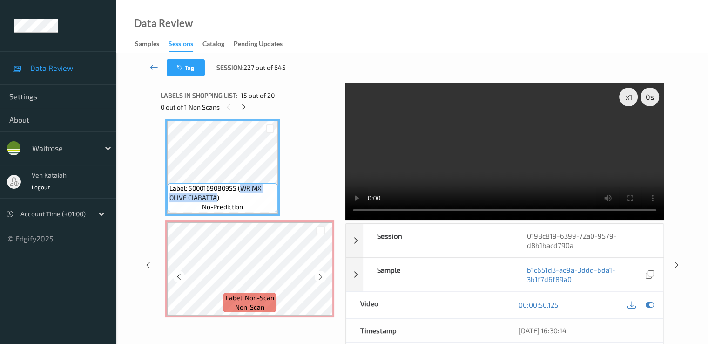
copy span "WR MX OLIVE CIABATTA"
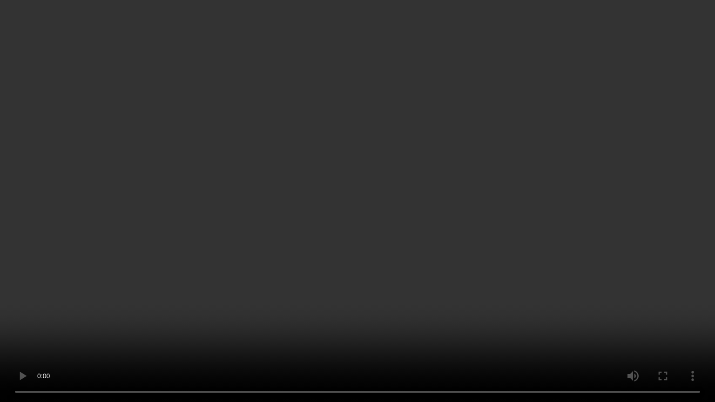
click at [494, 319] on video at bounding box center [357, 201] width 715 height 402
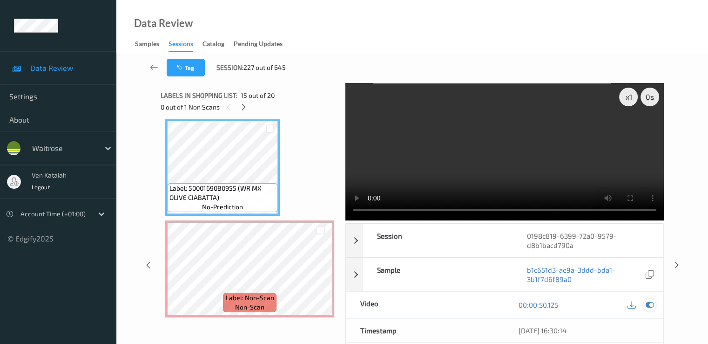
click at [645, 307] on icon at bounding box center [649, 304] width 8 height 8
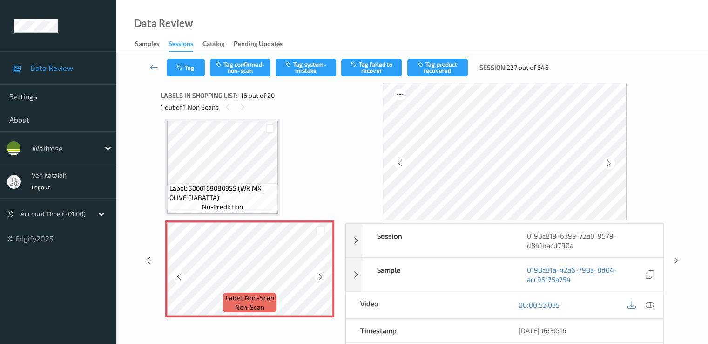
scroll to position [1520, 0]
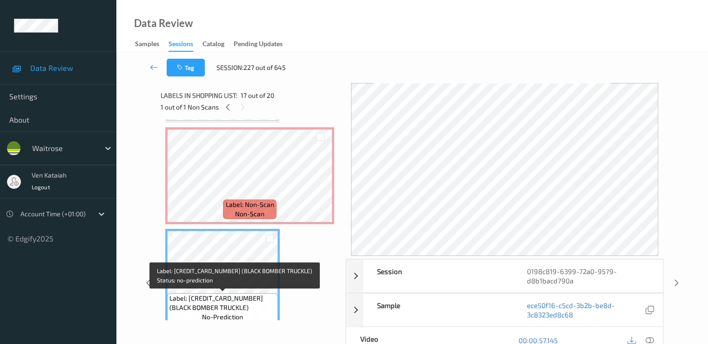
click at [217, 295] on span "Label: [CREDIT_CARD_NUMBER] (BLACK BOMBER TRUCKLE)" at bounding box center [223, 302] width 106 height 19
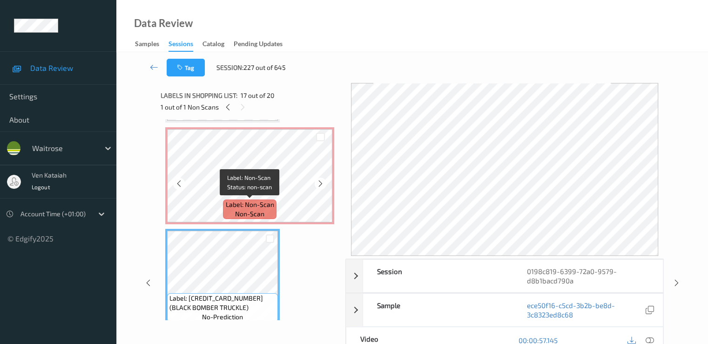
click at [242, 205] on span "Label: Non-Scan" at bounding box center [250, 204] width 48 height 9
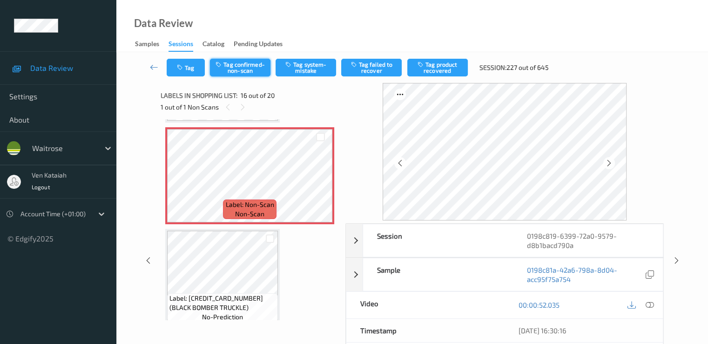
click at [251, 71] on button "Tag confirmed-non-scan" at bounding box center [240, 68] width 61 height 18
click at [386, 71] on button "Tag failed to recover" at bounding box center [371, 68] width 61 height 18
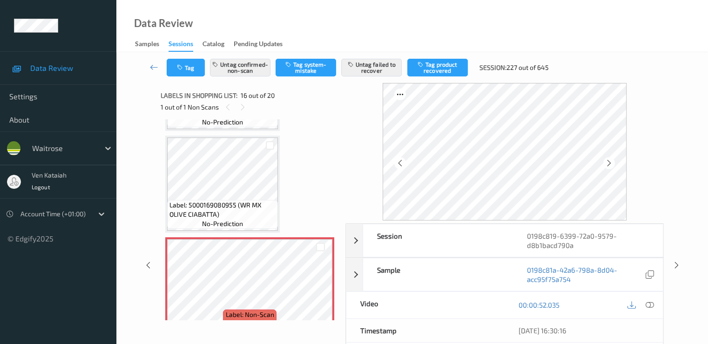
scroll to position [1333, 0]
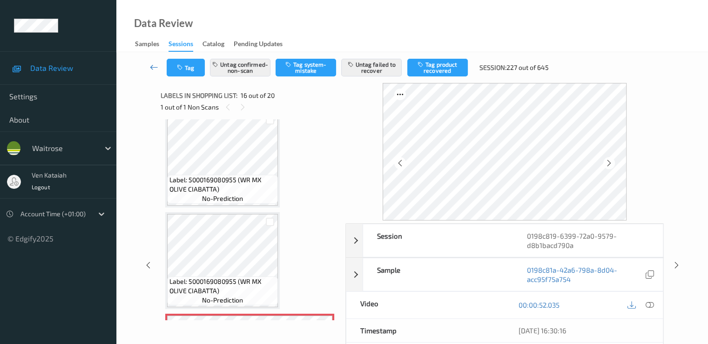
click at [152, 67] on icon at bounding box center [154, 66] width 8 height 9
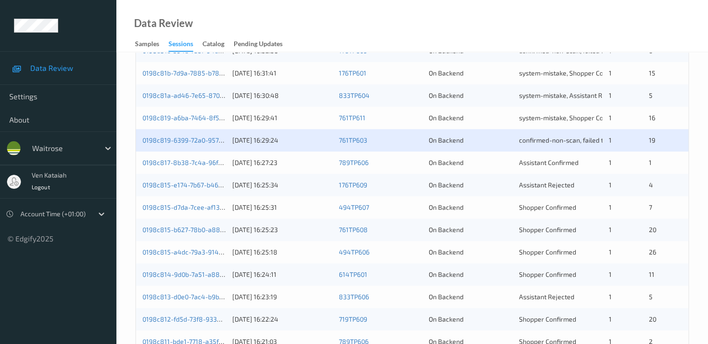
scroll to position [279, 0]
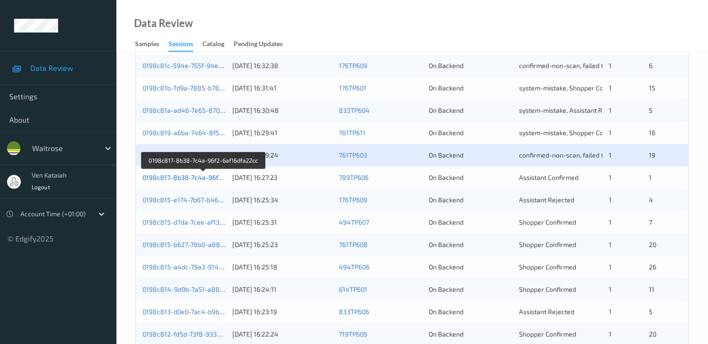
click at [212, 176] on link "0198c817-8b38-7c4a-96f2-6af16dfa22cc" at bounding box center [203, 177] width 122 height 8
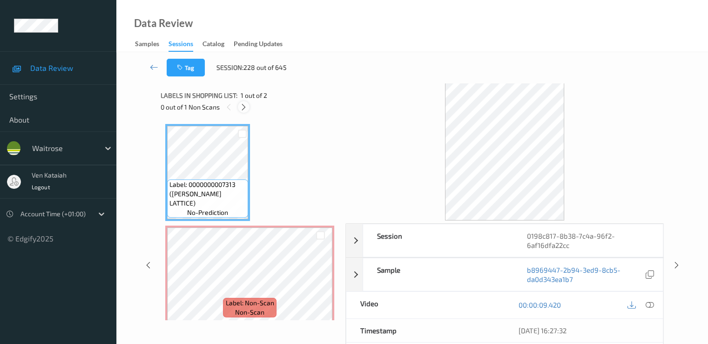
click at [244, 105] on icon at bounding box center [244, 107] width 8 height 8
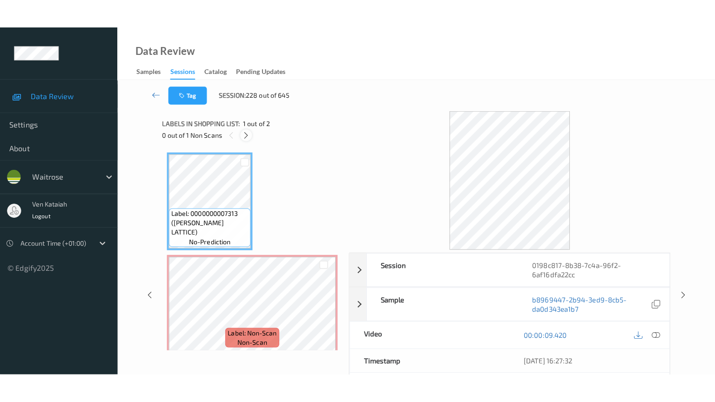
scroll to position [5, 0]
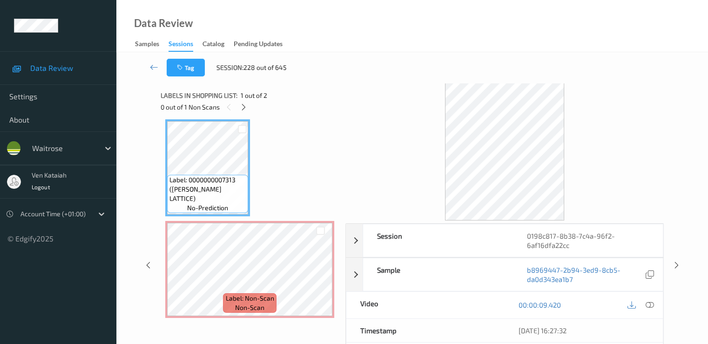
click at [656, 302] on div at bounding box center [641, 305] width 30 height 13
click at [650, 304] on icon at bounding box center [649, 304] width 8 height 8
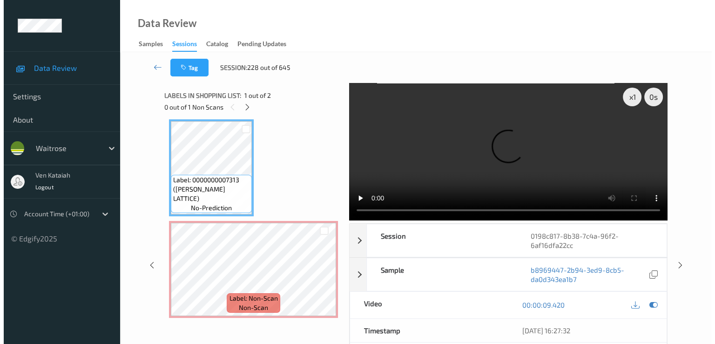
scroll to position [0, 0]
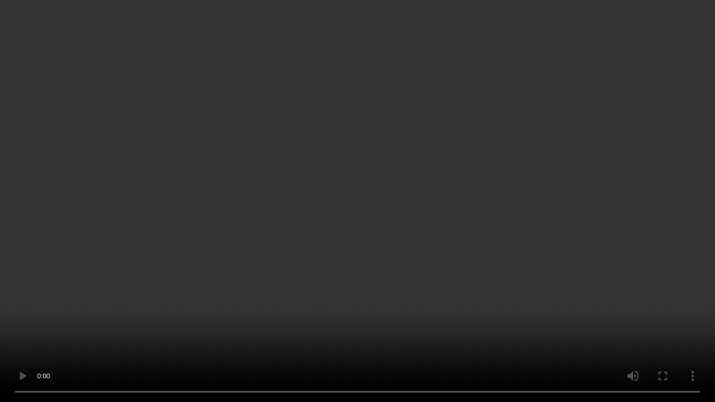
click at [177, 334] on video at bounding box center [357, 201] width 715 height 402
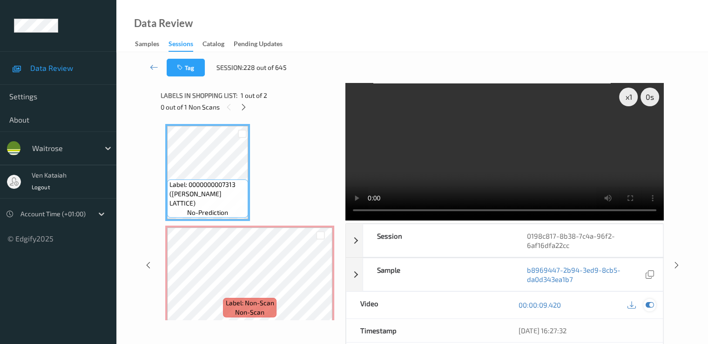
click at [655, 304] on div at bounding box center [650, 305] width 13 height 13
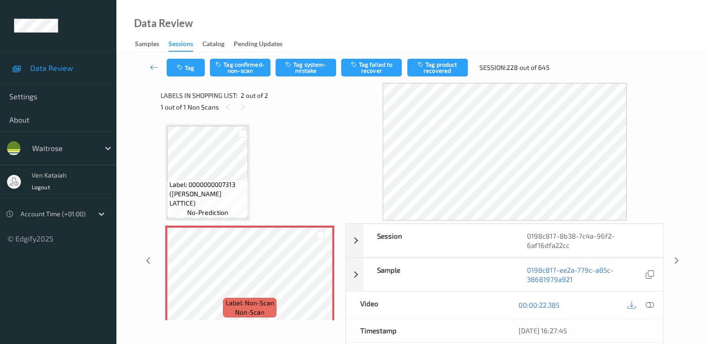
click at [302, 81] on div "Tag Tag confirmed-non-scan Tag system-mistake Tag failed to recover Tag product…" at bounding box center [413, 67] width 554 height 31
click at [301, 71] on button "Tag system-mistake" at bounding box center [306, 68] width 61 height 18
click at [198, 68] on button "Tag" at bounding box center [186, 68] width 38 height 18
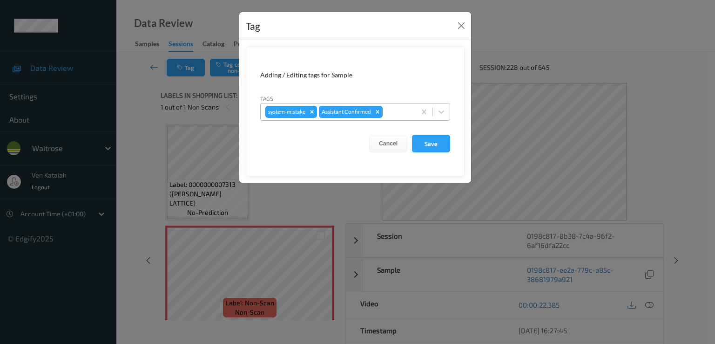
click at [386, 110] on input "text" at bounding box center [385, 111] width 1 height 9
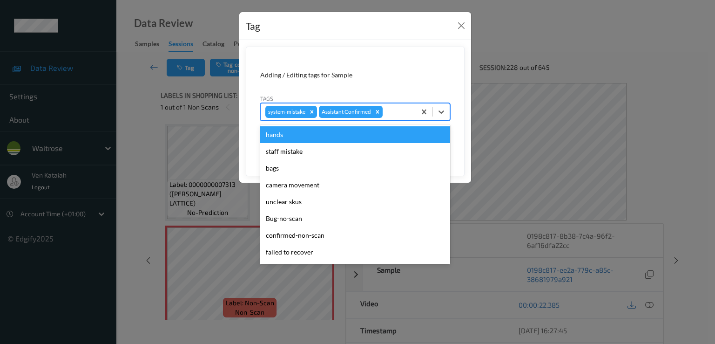
scroll to position [183, 0]
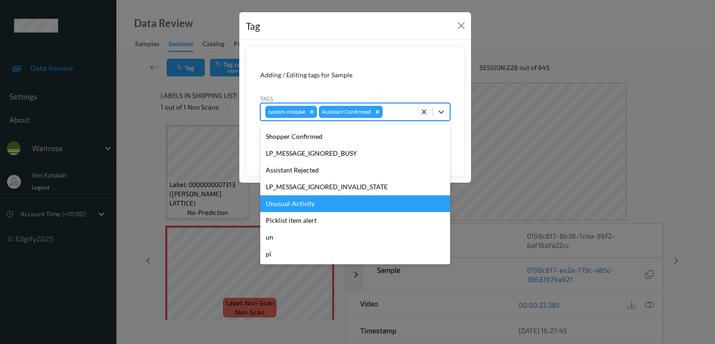
click at [310, 196] on div "hands staff mistake bags camera movement unclear skus Bug-no-scan confirmed-non…" at bounding box center [355, 194] width 190 height 140
click at [310, 196] on div "Unusual-Activity" at bounding box center [355, 203] width 190 height 17
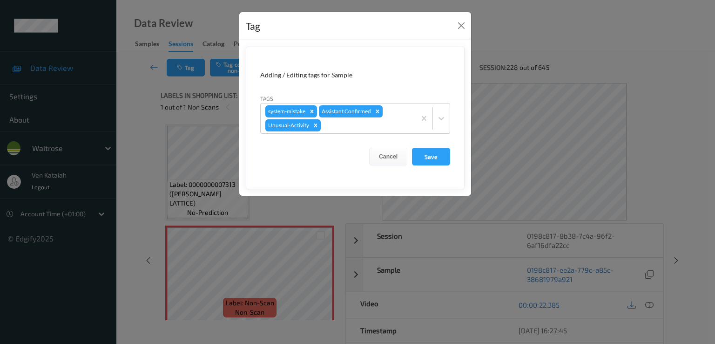
click at [358, 138] on form "Adding / Editing tags for Sample Tags system-mistake Assistant Confirmed Unusua…" at bounding box center [355, 118] width 219 height 142
click at [356, 128] on div at bounding box center [367, 125] width 88 height 11
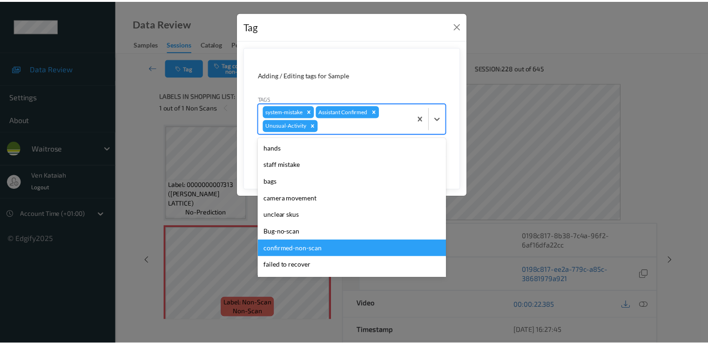
scroll to position [166, 0]
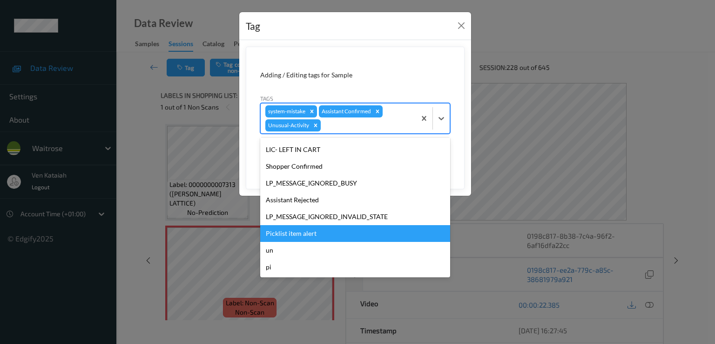
click at [314, 239] on div "Picklist item alert" at bounding box center [355, 233] width 190 height 17
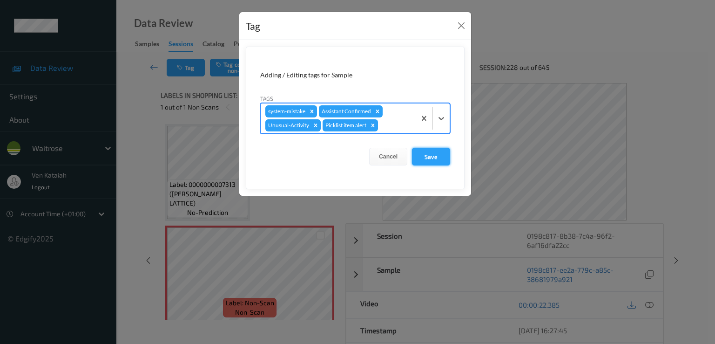
click at [417, 153] on button "Save" at bounding box center [431, 157] width 38 height 18
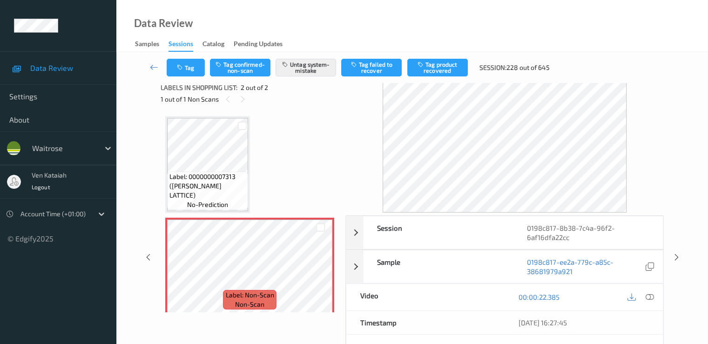
scroll to position [93, 0]
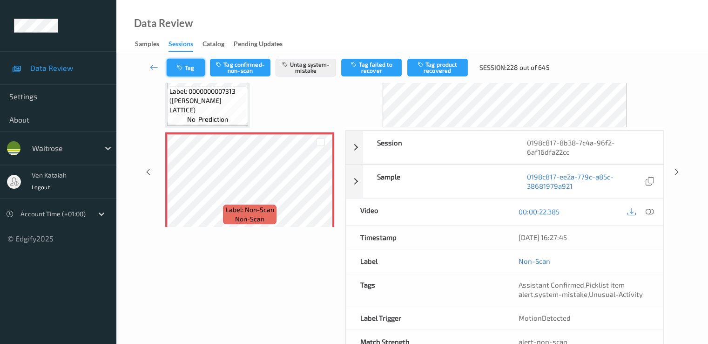
click at [194, 68] on button "Tag" at bounding box center [186, 68] width 38 height 18
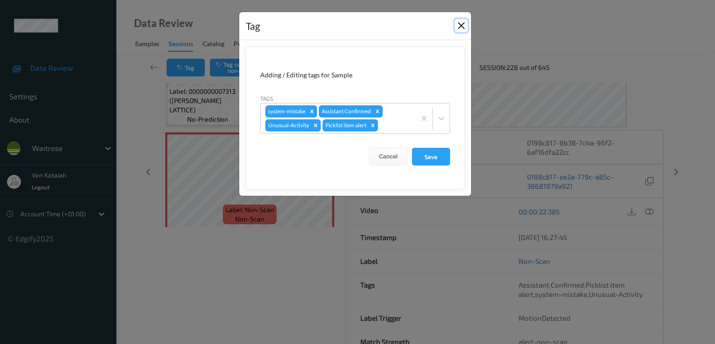
click at [457, 25] on button "Close" at bounding box center [461, 25] width 13 height 13
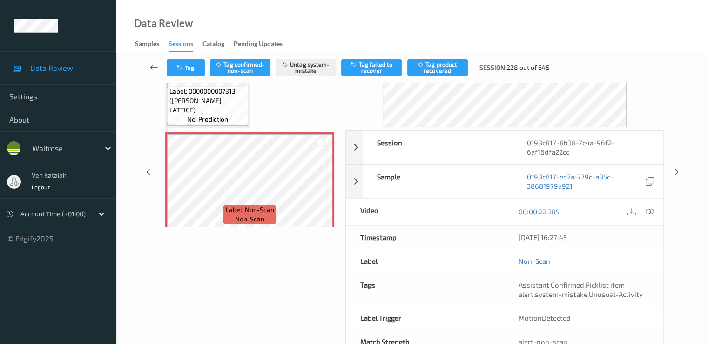
click at [152, 63] on icon at bounding box center [154, 66] width 8 height 9
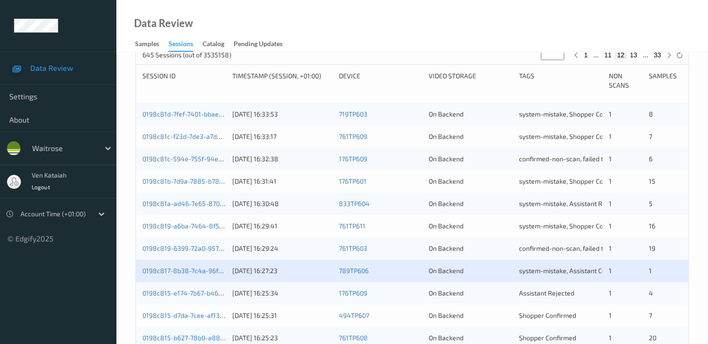
scroll to position [279, 0]
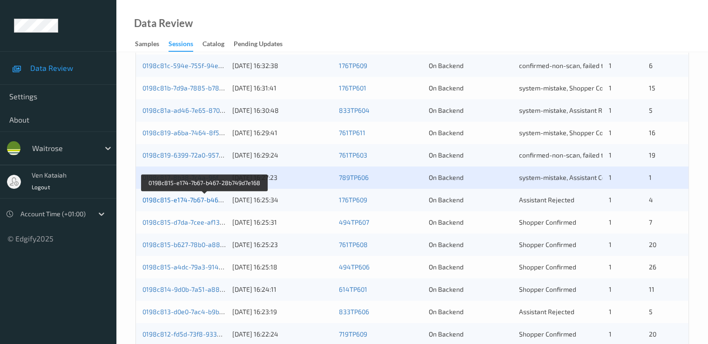
click at [210, 200] on link "0198c815-e174-7b67-b467-28b749d7e168" at bounding box center [205, 200] width 126 height 8
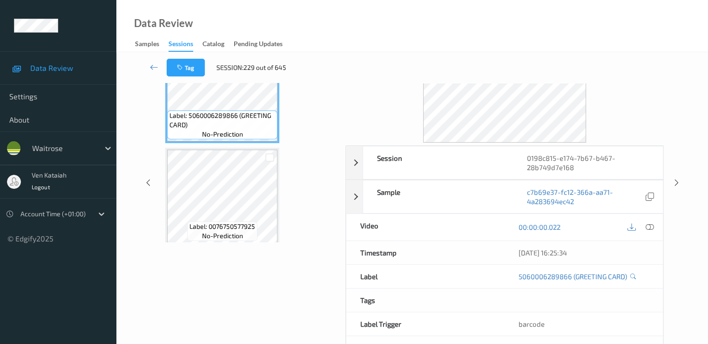
scroll to position [19, 0]
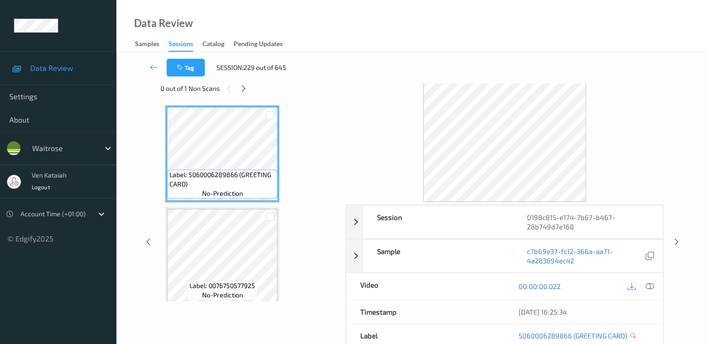
click at [238, 81] on div "Tag Session: 229 out of 645" at bounding box center [413, 67] width 554 height 31
click at [242, 88] on icon at bounding box center [244, 88] width 8 height 8
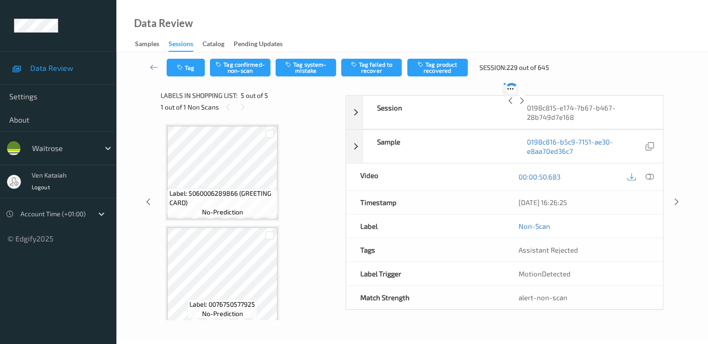
scroll to position [309, 0]
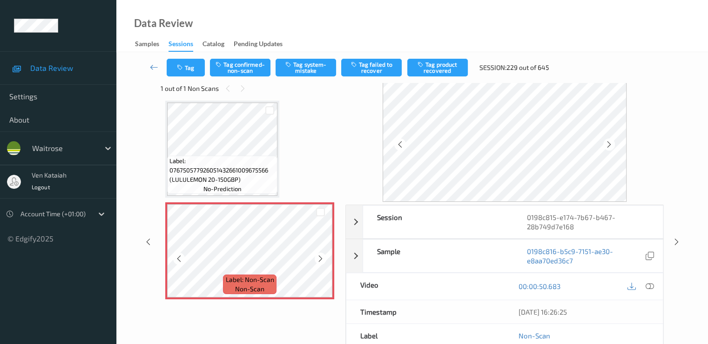
click at [317, 258] on icon at bounding box center [321, 258] width 8 height 8
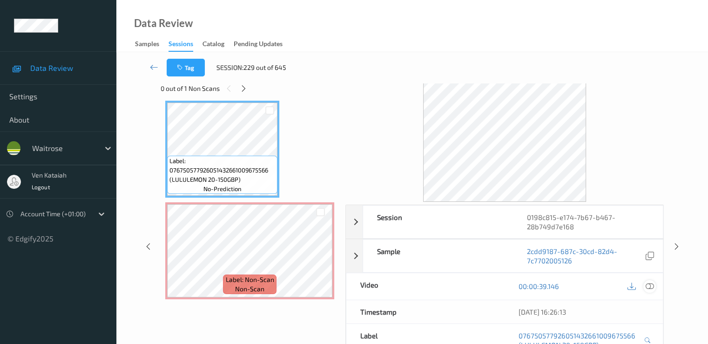
click at [648, 283] on icon at bounding box center [649, 286] width 8 height 8
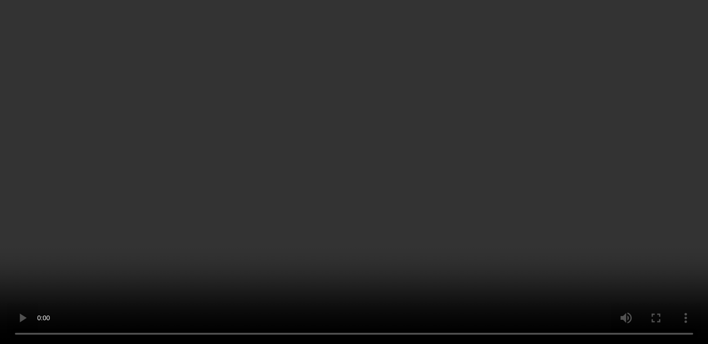
scroll to position [253, 0]
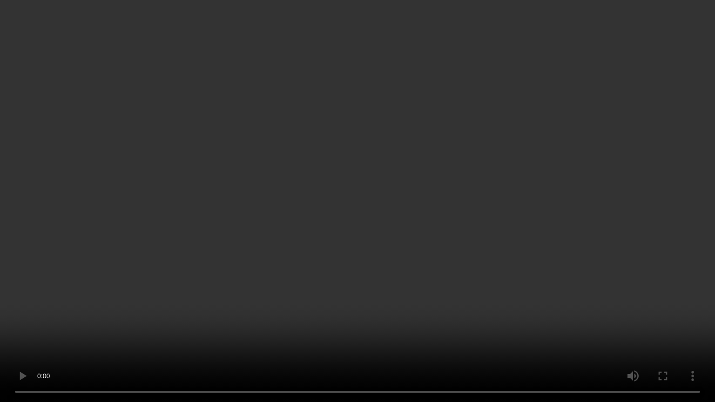
click at [622, 222] on video at bounding box center [357, 201] width 715 height 402
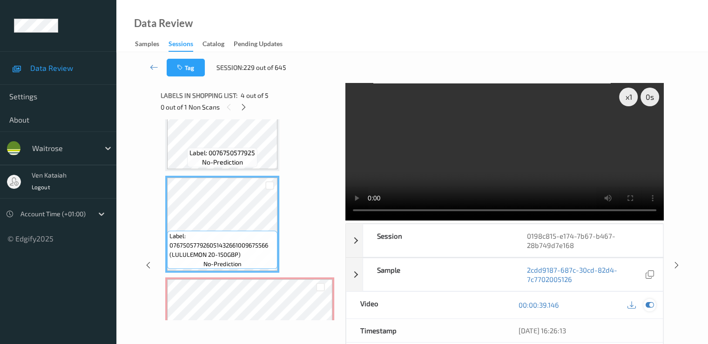
click at [648, 304] on icon at bounding box center [649, 304] width 8 height 8
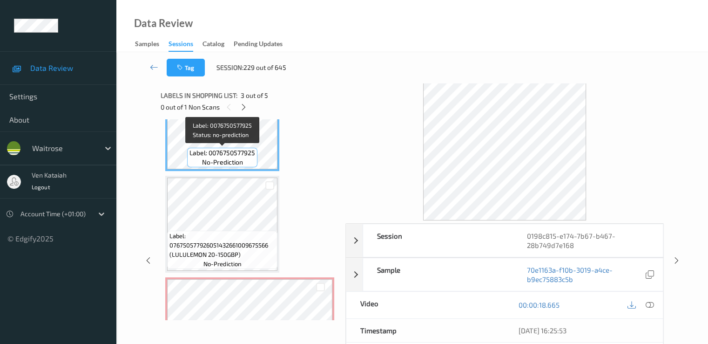
scroll to position [160, 0]
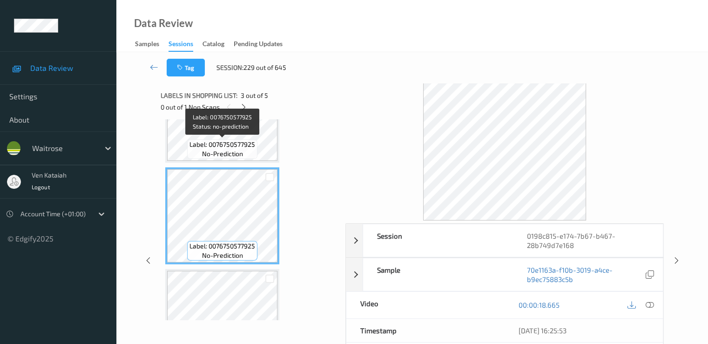
click at [238, 140] on span "Label: 0076750577925" at bounding box center [223, 144] width 66 height 9
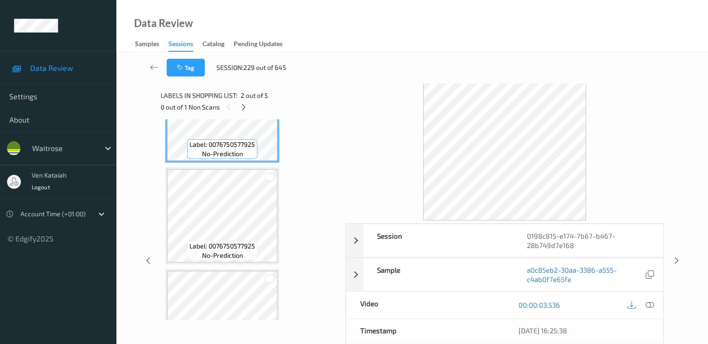
scroll to position [67, 0]
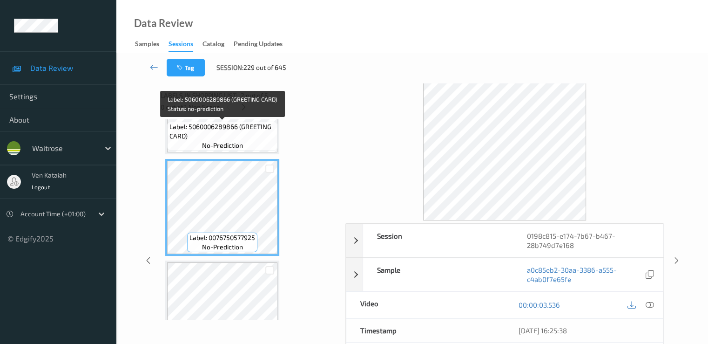
click at [236, 133] on span "Label: 5060006289866 (GREETING CARD)" at bounding box center [223, 131] width 106 height 19
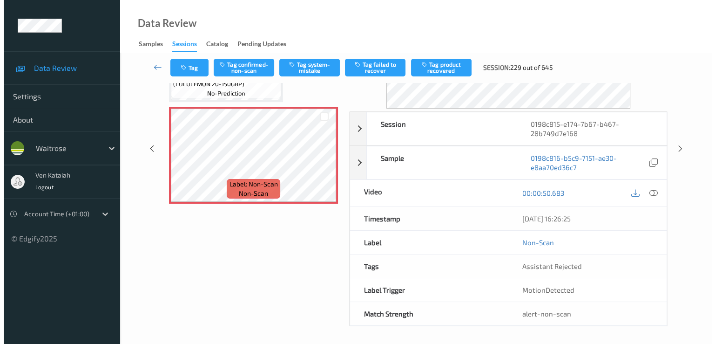
scroll to position [0, 0]
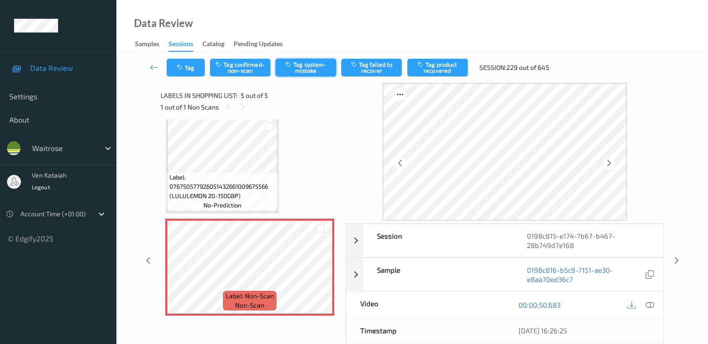
click at [301, 64] on button "Tag system-mistake" at bounding box center [306, 68] width 61 height 18
click at [194, 68] on button "Tag" at bounding box center [186, 68] width 38 height 18
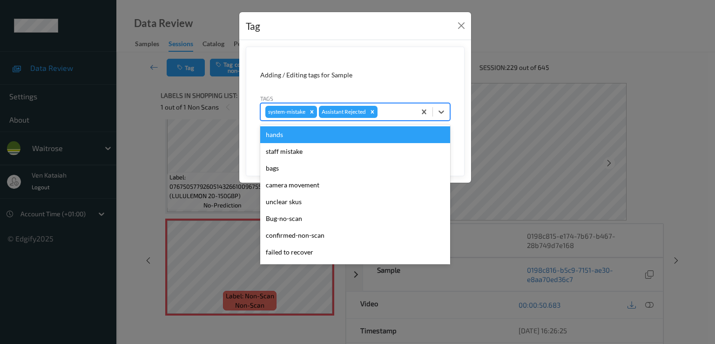
click at [404, 107] on div at bounding box center [396, 111] width 32 height 11
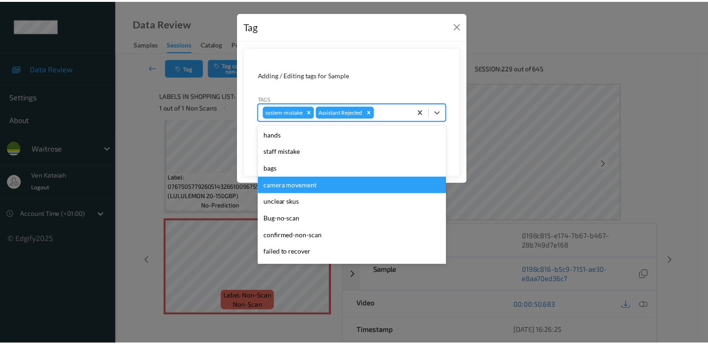
scroll to position [183, 0]
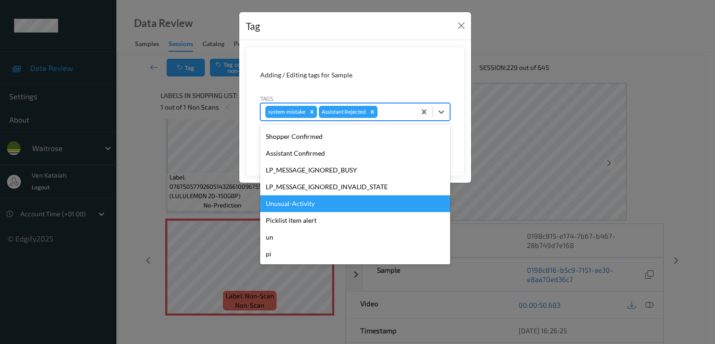
click at [292, 199] on div "Unusual-Activity" at bounding box center [355, 203] width 190 height 17
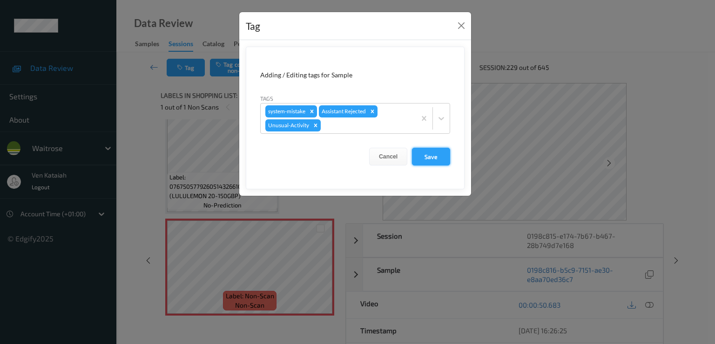
click at [431, 156] on button "Save" at bounding box center [431, 157] width 38 height 18
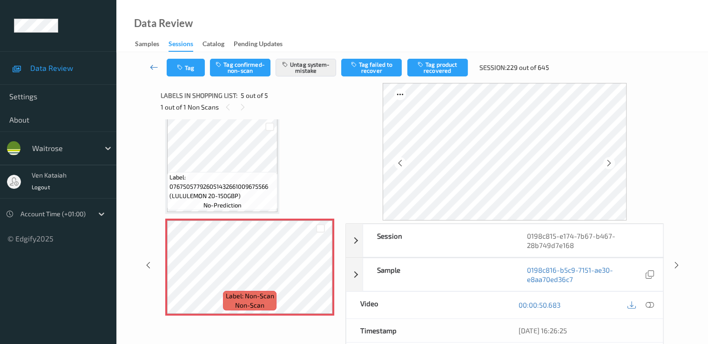
click at [147, 65] on link at bounding box center [154, 68] width 25 height 18
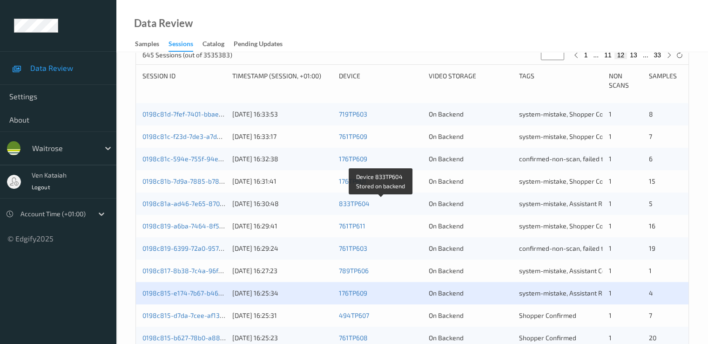
scroll to position [279, 0]
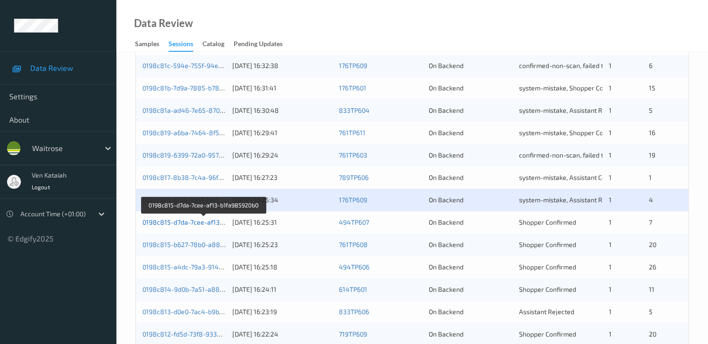
click at [205, 224] on link "0198c815-d7da-7cee-af13-b1fa985920b0" at bounding box center [203, 222] width 123 height 8
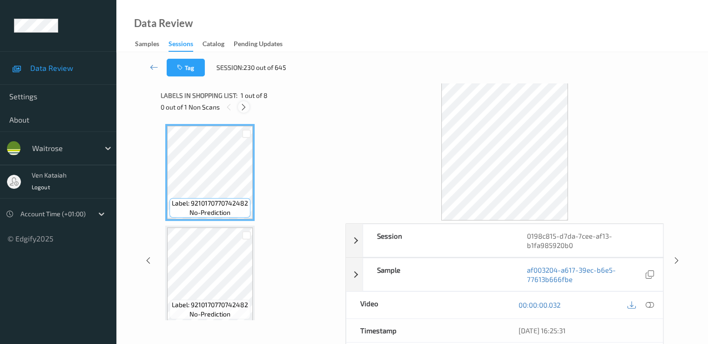
click at [242, 109] on icon at bounding box center [244, 107] width 8 height 8
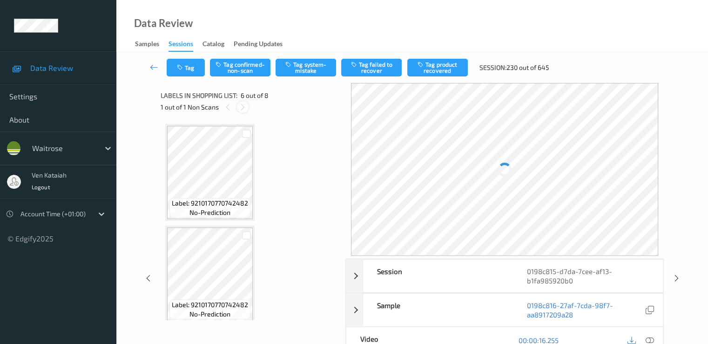
scroll to position [411, 0]
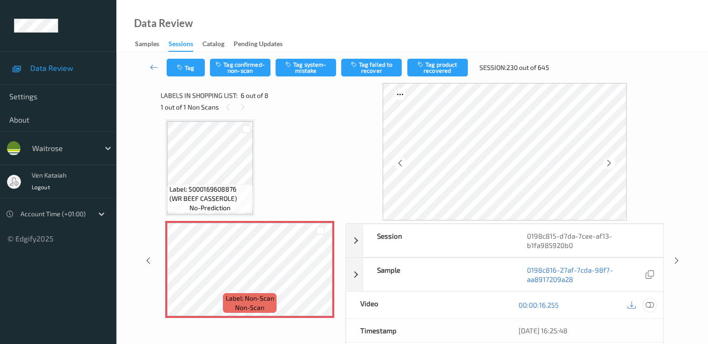
click at [651, 301] on icon at bounding box center [649, 304] width 8 height 8
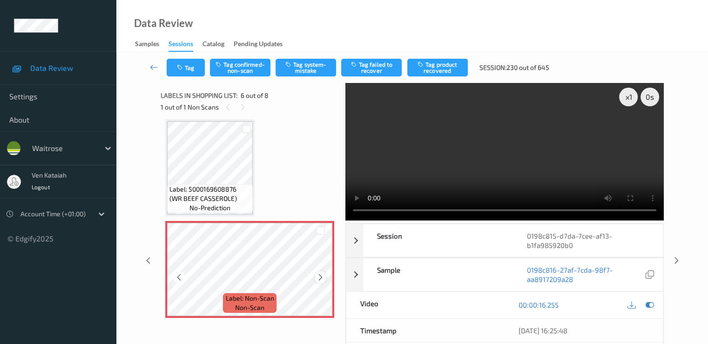
click at [323, 280] on icon at bounding box center [321, 277] width 8 height 8
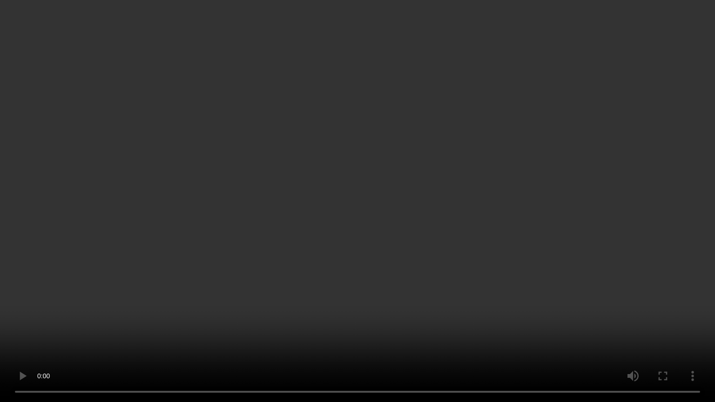
click at [312, 307] on video at bounding box center [357, 201] width 715 height 402
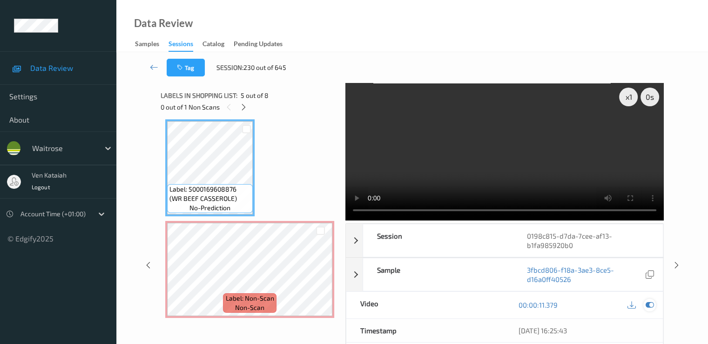
click at [651, 303] on icon at bounding box center [649, 304] width 8 height 8
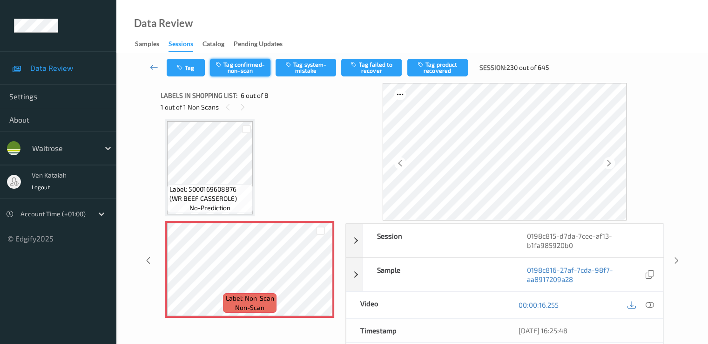
click at [243, 73] on button "Tag confirmed-non-scan" at bounding box center [240, 68] width 61 height 18
click at [419, 73] on button "Tag product recovered" at bounding box center [437, 68] width 61 height 18
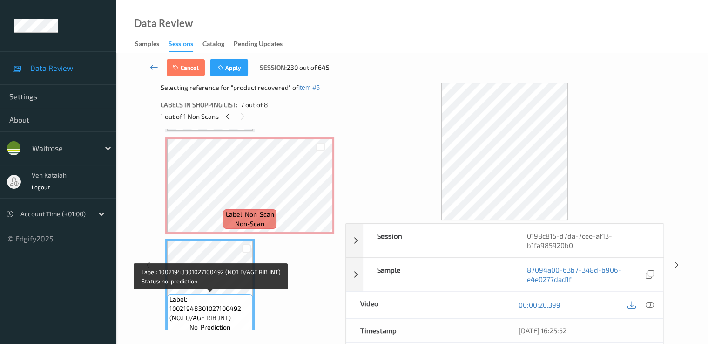
scroll to position [597, 0]
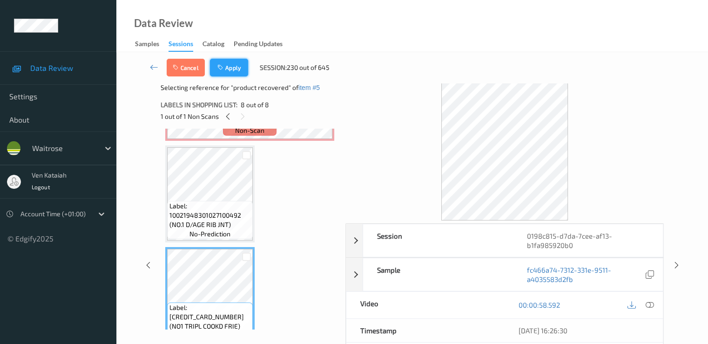
click at [232, 66] on button "Apply" at bounding box center [229, 68] width 38 height 18
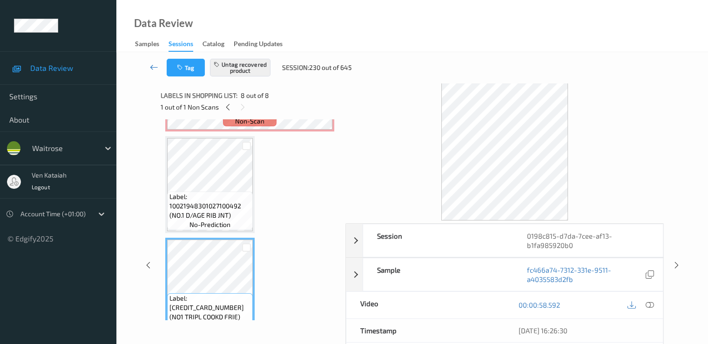
click at [149, 62] on link at bounding box center [154, 68] width 25 height 18
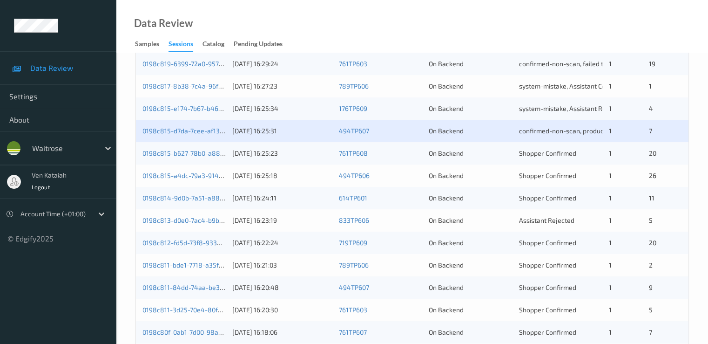
scroll to position [373, 0]
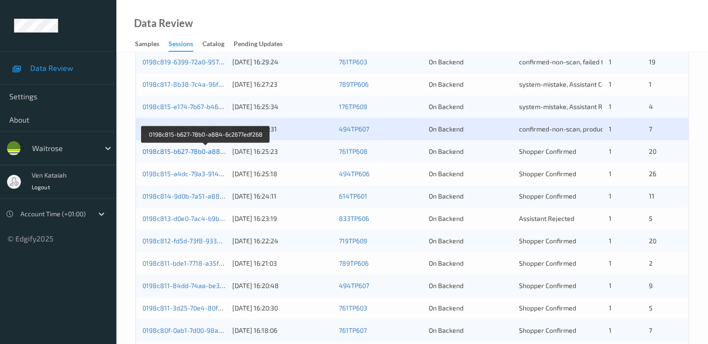
click at [202, 150] on link "0198c815-b627-78b0-a884-6c2677edf268" at bounding box center [205, 151] width 127 height 8
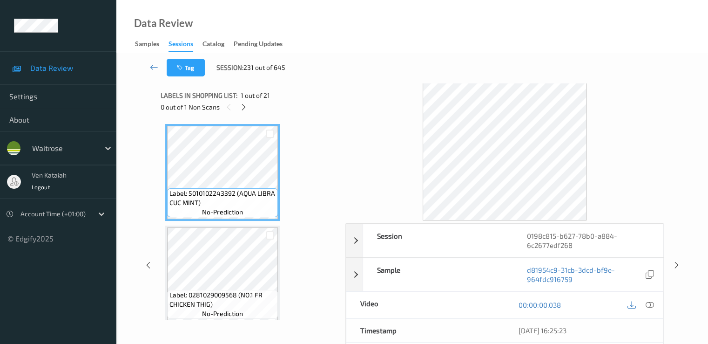
click at [245, 101] on div at bounding box center [244, 107] width 12 height 12
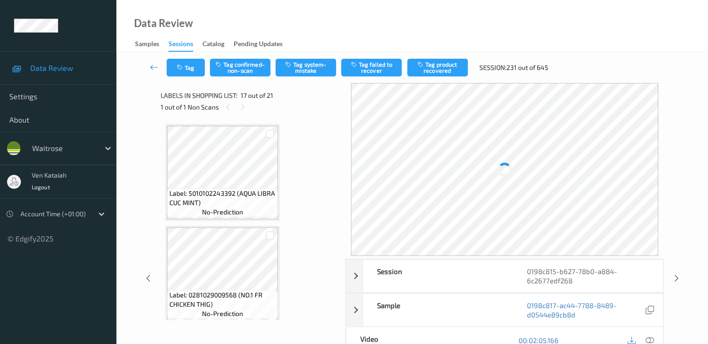
scroll to position [1527, 0]
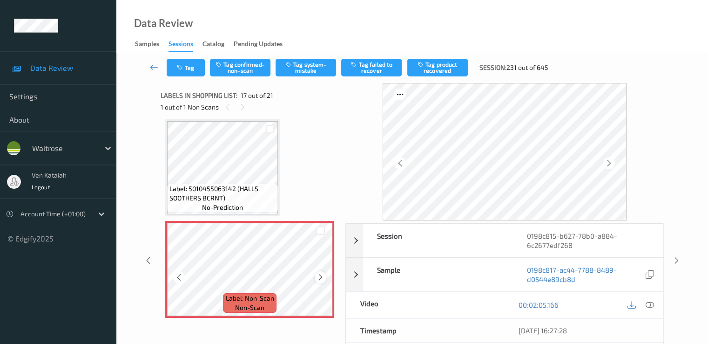
click at [317, 277] on icon at bounding box center [321, 277] width 8 height 8
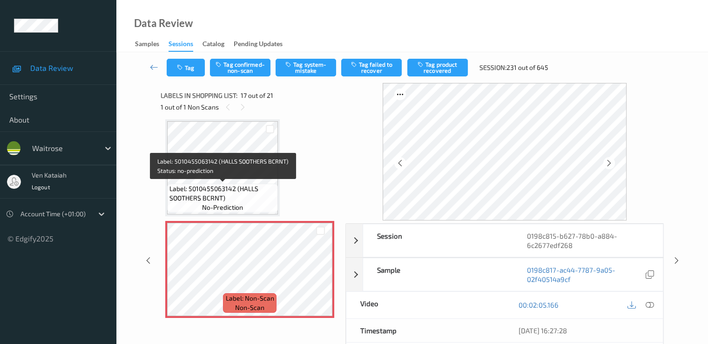
click at [254, 189] on span "Label: 5010455063142 (HALLS SOOTHERS BCRNT)" at bounding box center [223, 193] width 106 height 19
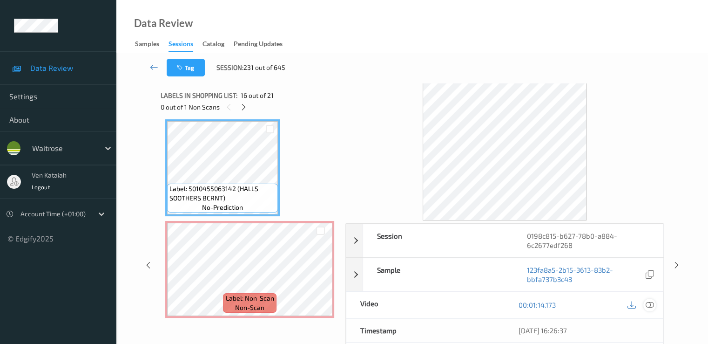
click at [649, 304] on icon at bounding box center [649, 304] width 8 height 8
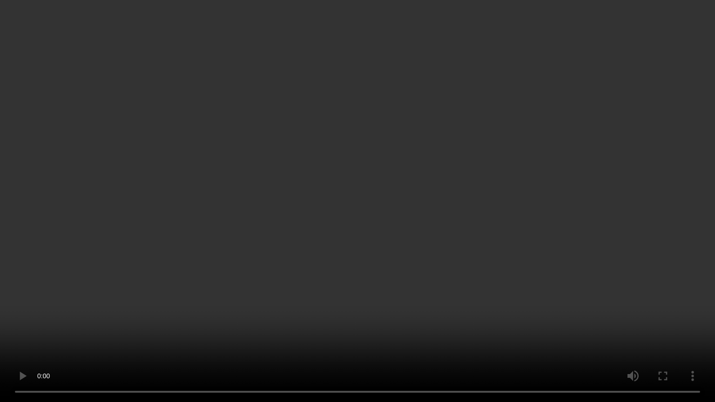
click at [324, 321] on video at bounding box center [357, 201] width 715 height 402
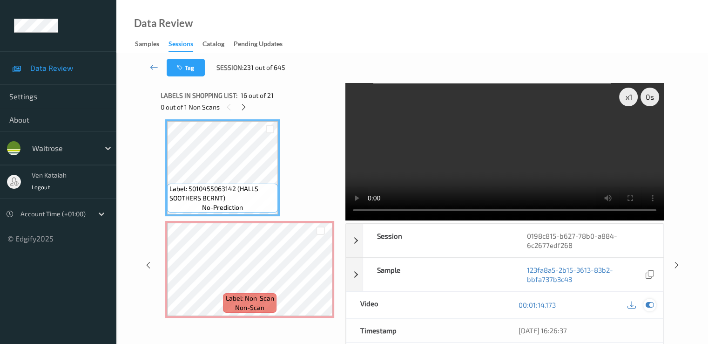
click at [651, 304] on icon at bounding box center [649, 304] width 8 height 8
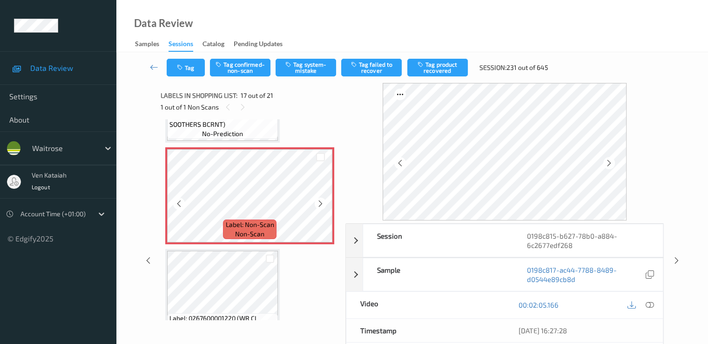
scroll to position [1621, 0]
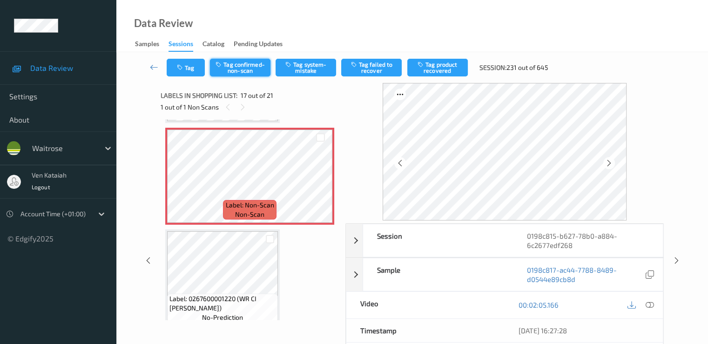
click at [247, 69] on button "Tag confirmed-non-scan" at bounding box center [240, 68] width 61 height 18
click at [458, 61] on button "Tag product recovered" at bounding box center [437, 68] width 61 height 18
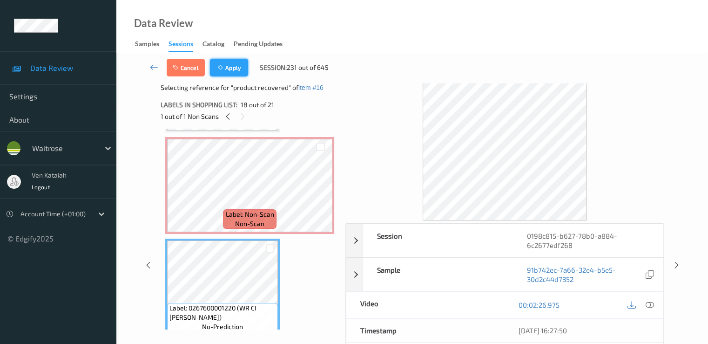
click at [231, 69] on button "Apply" at bounding box center [229, 68] width 38 height 18
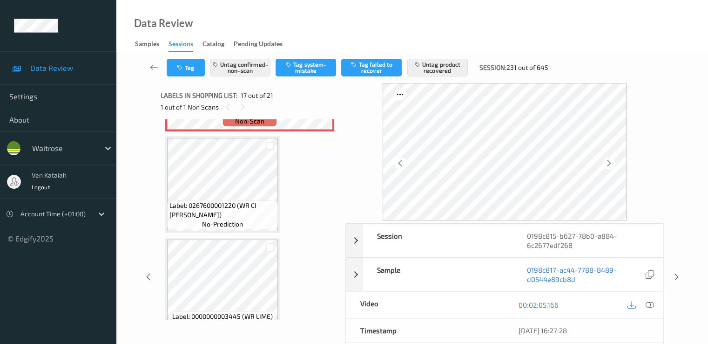
scroll to position [1527, 0]
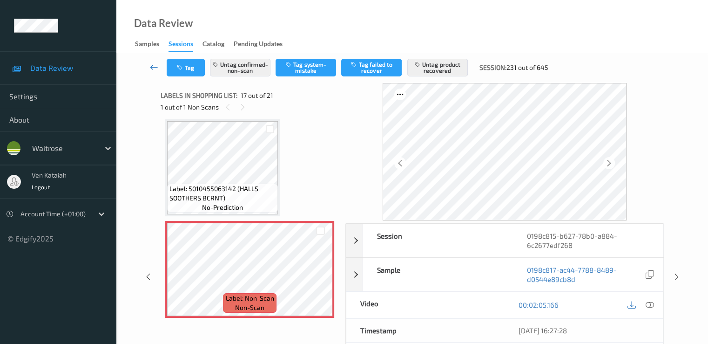
click at [154, 67] on icon at bounding box center [154, 66] width 8 height 9
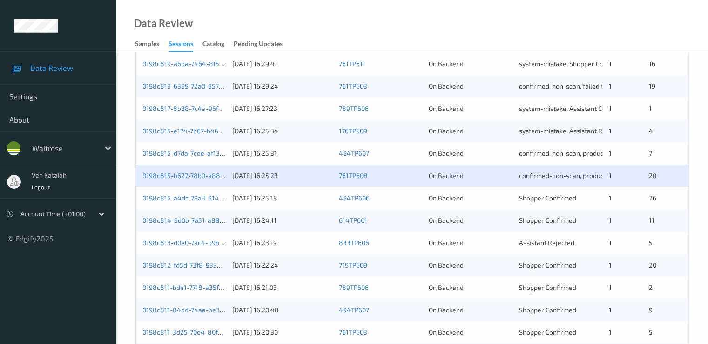
scroll to position [373, 0]
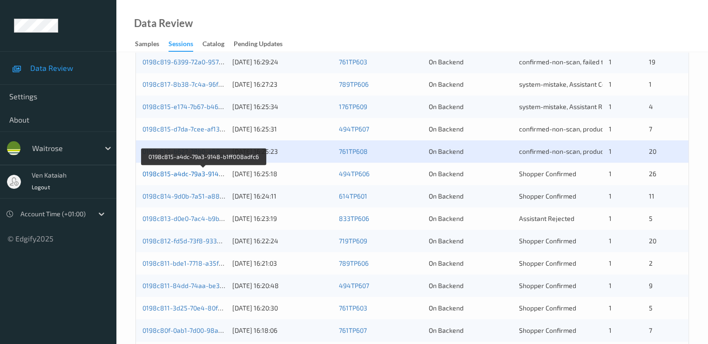
click at [204, 173] on link "0198c815-a4dc-79a3-9148-b1ff008adfc6" at bounding box center [203, 174] width 123 height 8
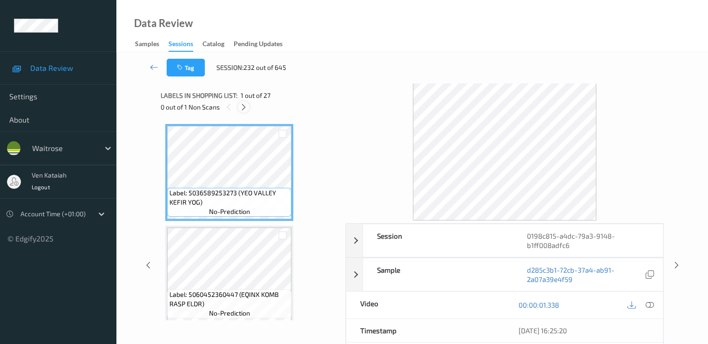
click at [244, 109] on icon at bounding box center [244, 107] width 8 height 8
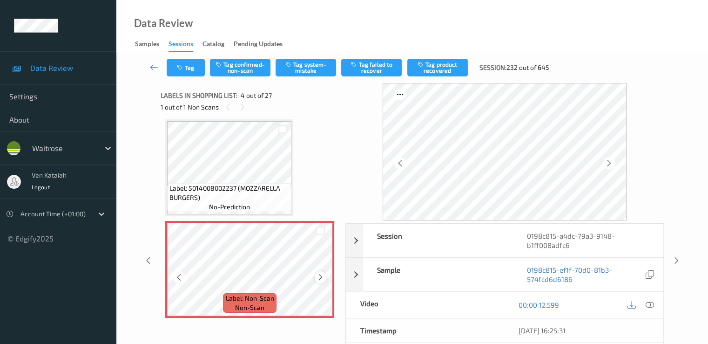
click at [322, 277] on icon at bounding box center [321, 277] width 8 height 8
click at [322, 278] on icon at bounding box center [321, 277] width 8 height 8
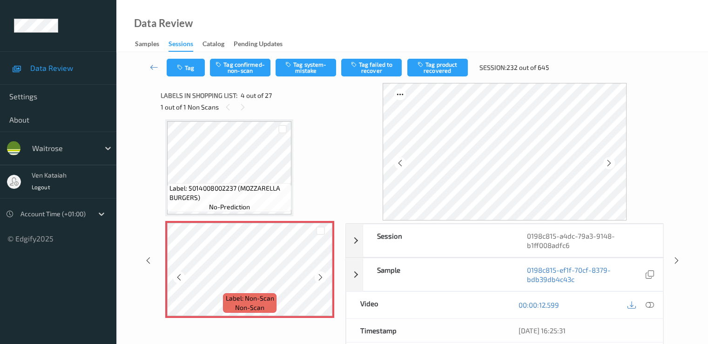
click at [322, 278] on icon at bounding box center [321, 277] width 8 height 8
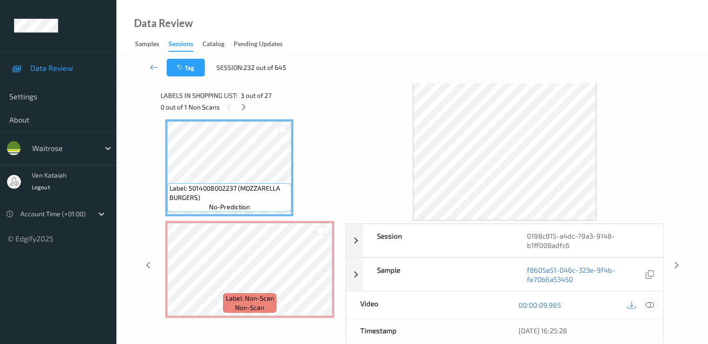
click at [652, 302] on icon at bounding box center [649, 304] width 8 height 8
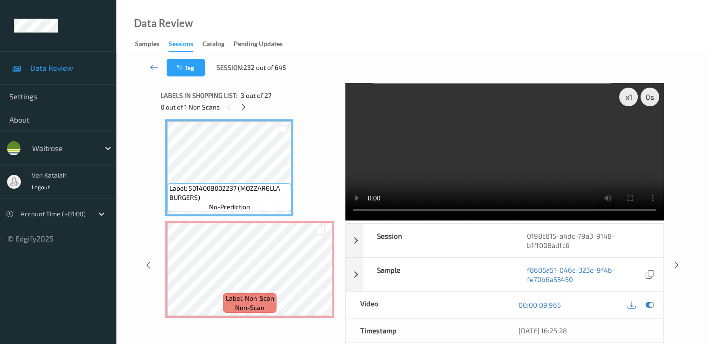
click at [584, 159] on video at bounding box center [505, 151] width 319 height 137
click at [648, 304] on icon at bounding box center [649, 304] width 8 height 8
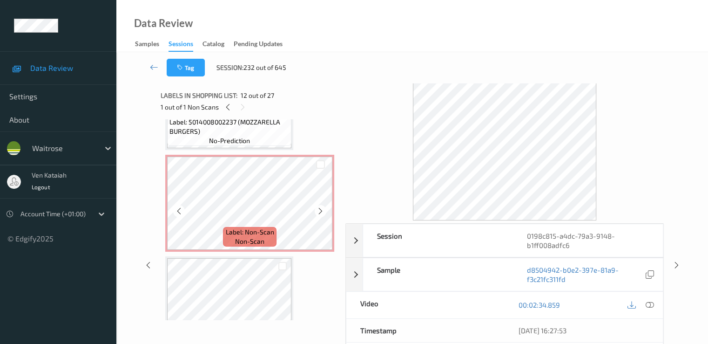
scroll to position [279, 0]
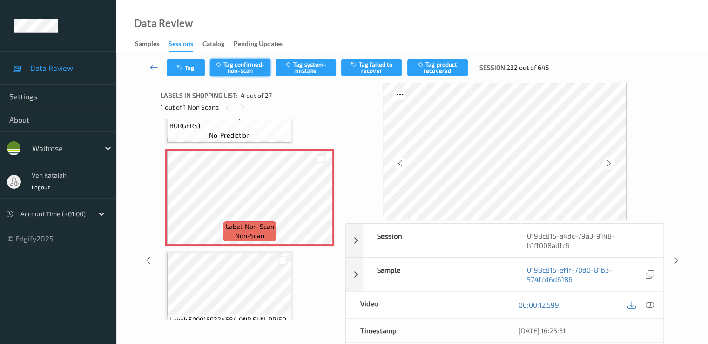
click at [244, 68] on button "Tag confirmed-non-scan" at bounding box center [240, 68] width 61 height 18
click at [377, 68] on button "Tag failed to recover" at bounding box center [371, 68] width 61 height 18
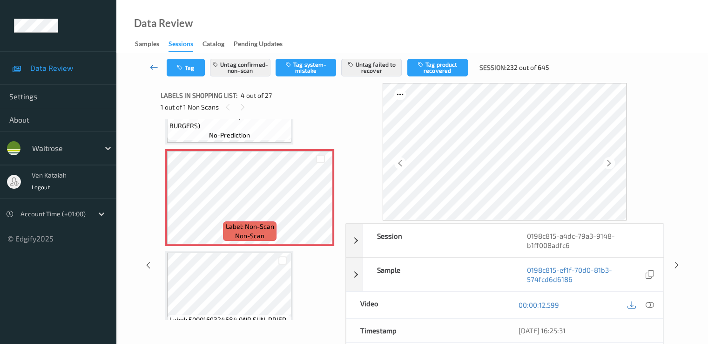
click at [151, 69] on icon at bounding box center [154, 66] width 8 height 9
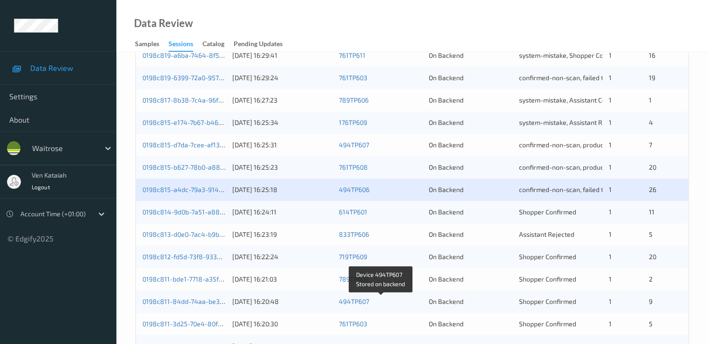
scroll to position [373, 0]
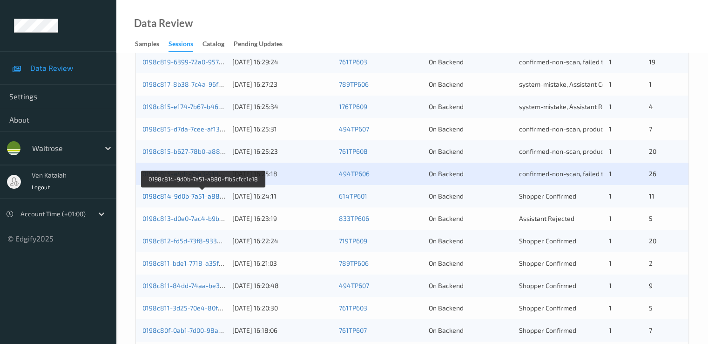
click at [210, 198] on link "0198c814-9d0b-7a51-a880-f1b5cfcc1e18" at bounding box center [203, 196] width 122 height 8
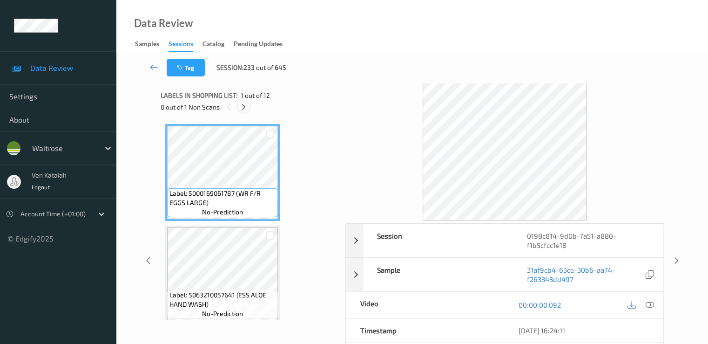
click at [248, 102] on div at bounding box center [244, 107] width 12 height 12
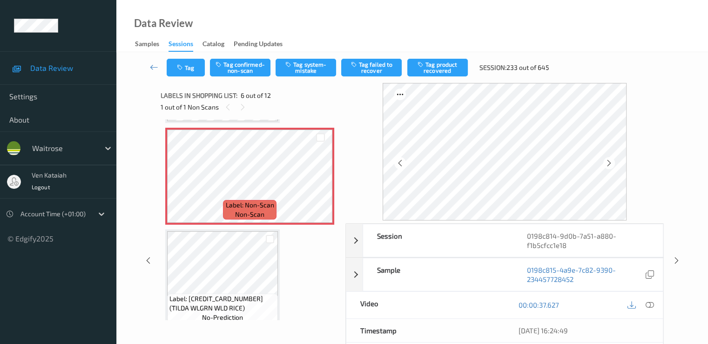
scroll to position [411, 0]
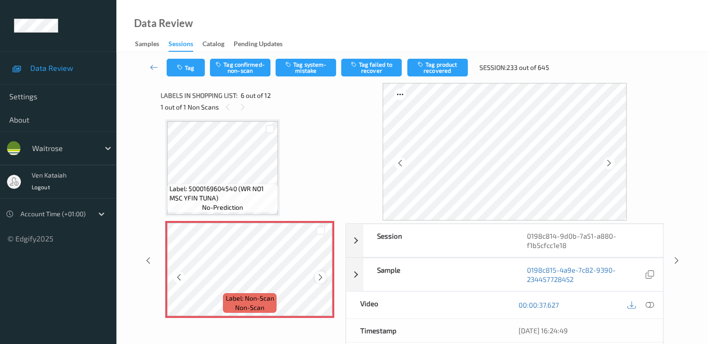
click at [321, 275] on icon at bounding box center [321, 277] width 8 height 8
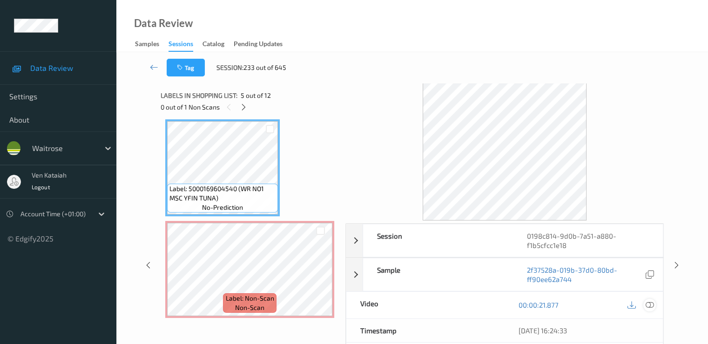
click at [653, 305] on icon at bounding box center [649, 304] width 8 height 8
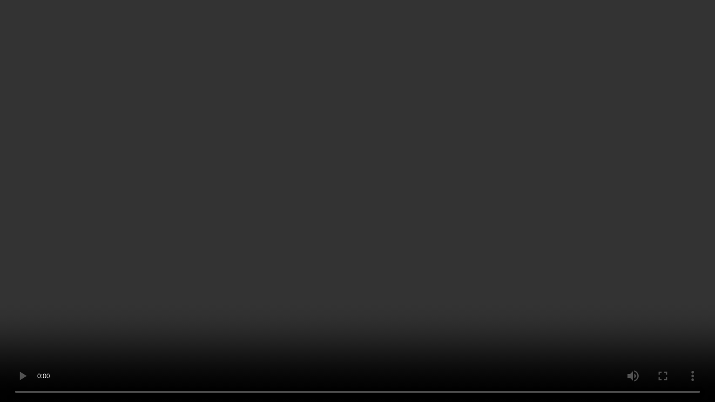
click at [211, 286] on video at bounding box center [357, 201] width 715 height 402
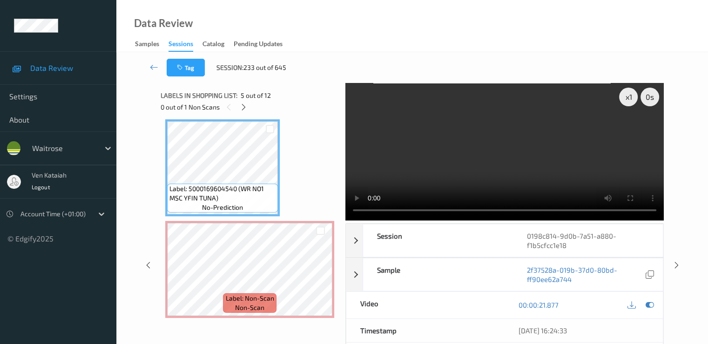
click at [653, 299] on div at bounding box center [641, 305] width 30 height 13
click at [650, 302] on icon at bounding box center [649, 304] width 8 height 8
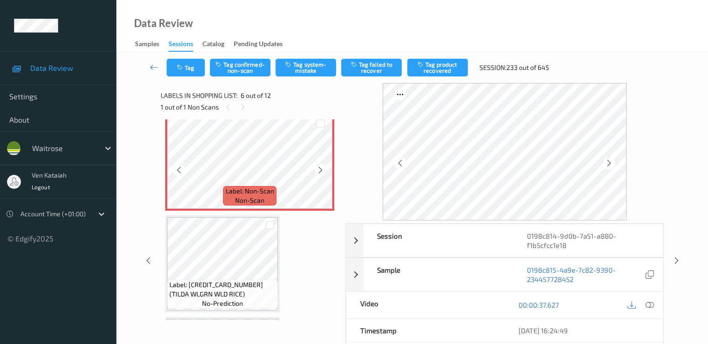
scroll to position [504, 0]
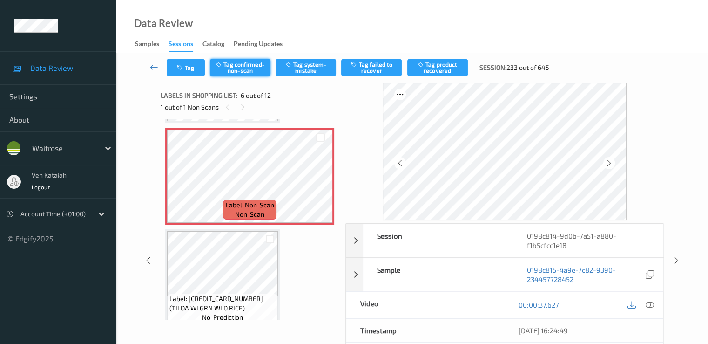
click at [231, 70] on button "Tag confirmed-non-scan" at bounding box center [240, 68] width 61 height 18
click at [442, 64] on button "Tag product recovered" at bounding box center [437, 68] width 61 height 18
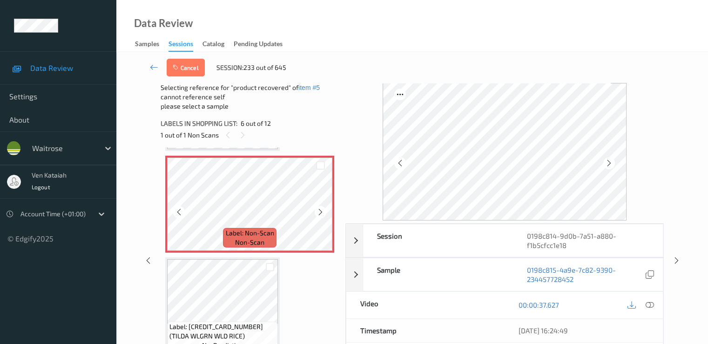
scroll to position [597, 0]
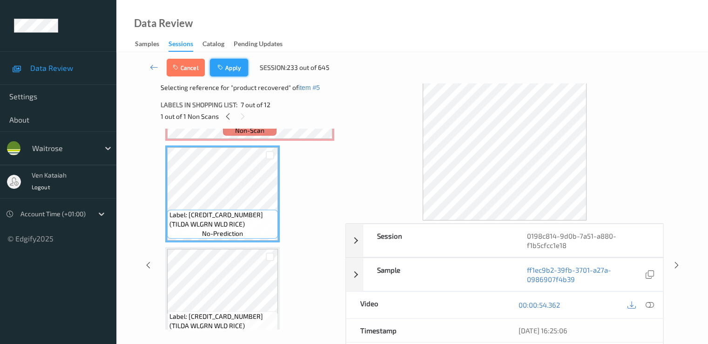
click at [235, 69] on button "Apply" at bounding box center [229, 68] width 38 height 18
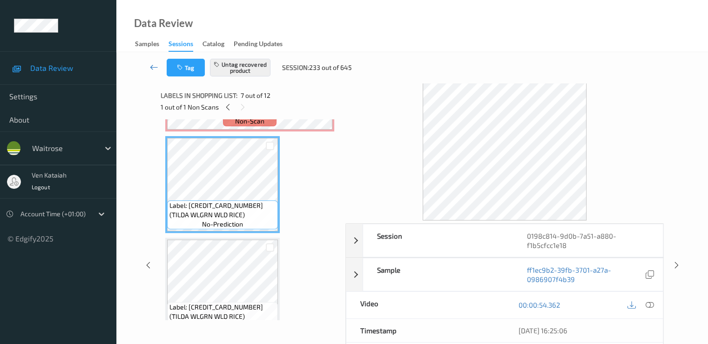
click at [157, 66] on icon at bounding box center [154, 66] width 8 height 9
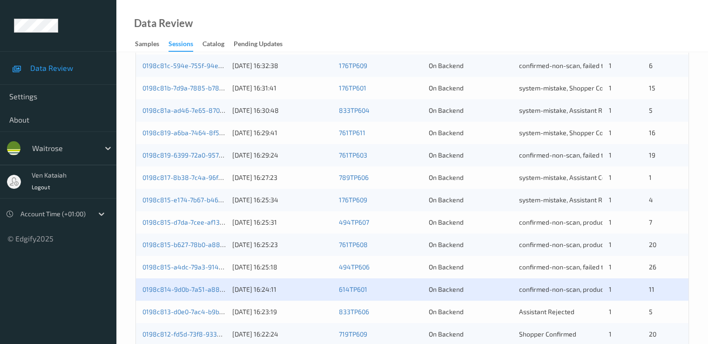
scroll to position [373, 0]
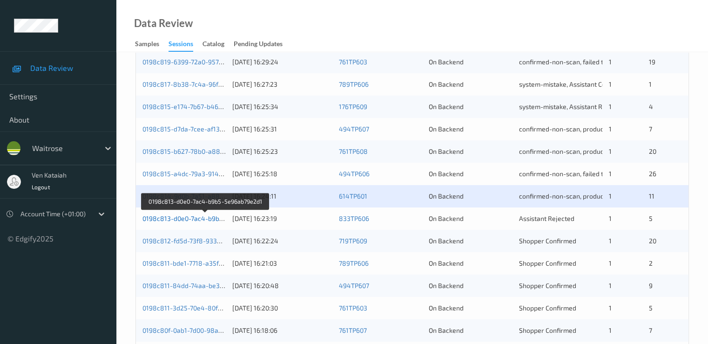
click at [204, 219] on link "0198c813-d0e0-7ac4-b9b5-5e96ab79e2d1" at bounding box center [205, 218] width 127 height 8
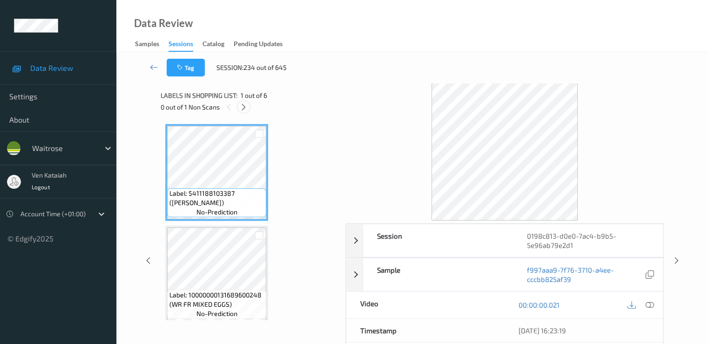
click at [248, 108] on div at bounding box center [244, 107] width 12 height 12
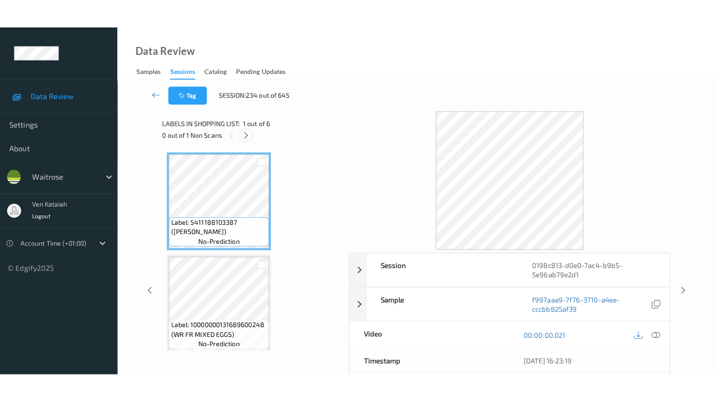
scroll to position [411, 0]
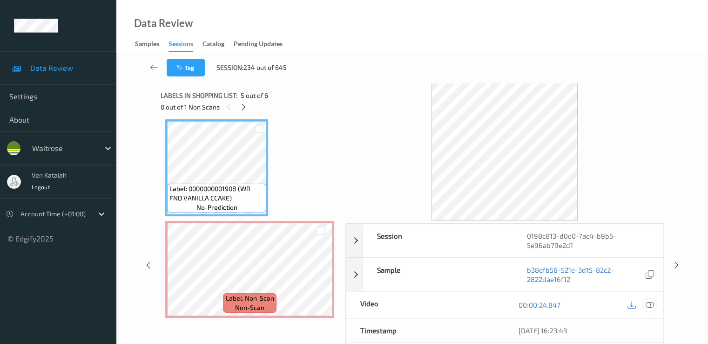
click at [652, 305] on icon at bounding box center [649, 304] width 8 height 8
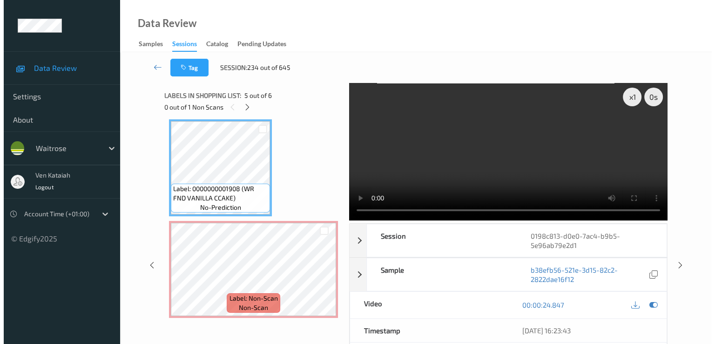
scroll to position [354, 0]
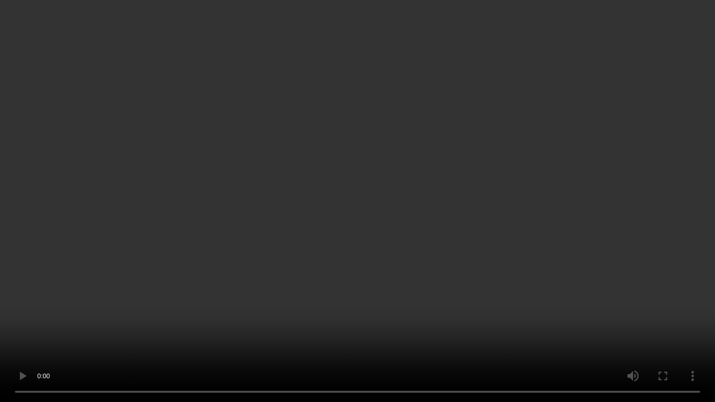
click at [483, 322] on video at bounding box center [357, 201] width 715 height 402
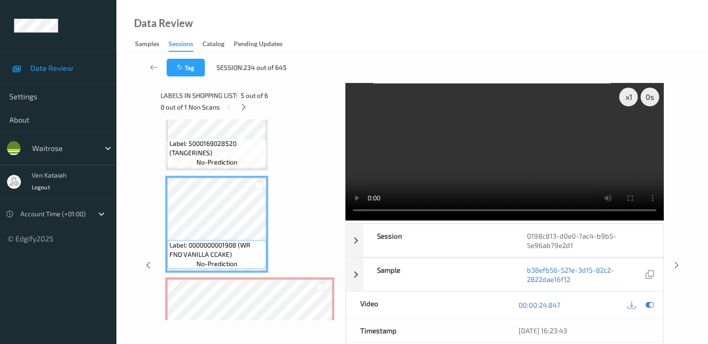
click at [650, 296] on div "00:00:24.847" at bounding box center [584, 305] width 158 height 27
click at [648, 307] on icon at bounding box center [649, 304] width 8 height 8
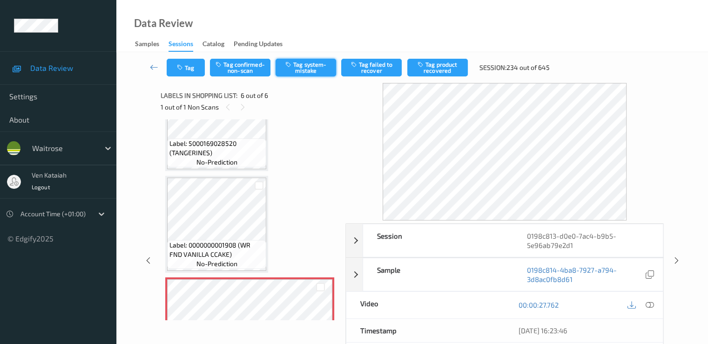
click at [325, 67] on button "Tag system-mistake" at bounding box center [306, 68] width 61 height 18
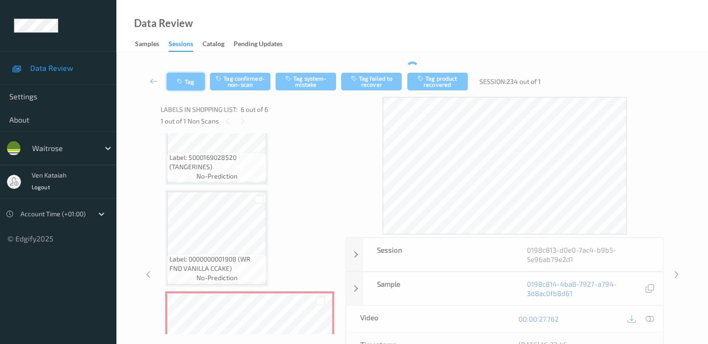
click at [196, 75] on button "Tag" at bounding box center [186, 82] width 38 height 18
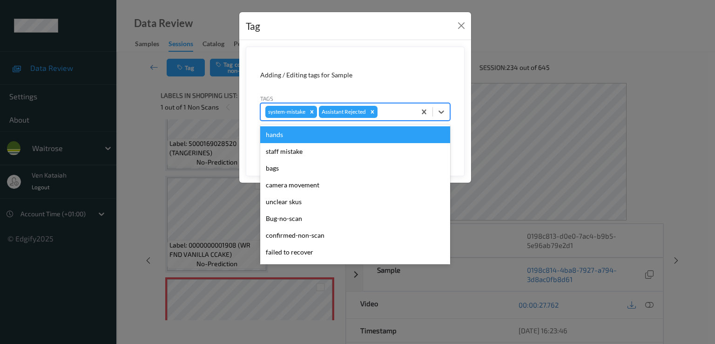
click at [394, 112] on div at bounding box center [396, 111] width 32 height 11
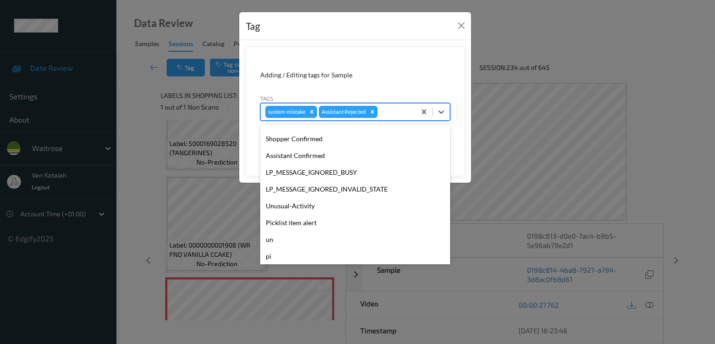
scroll to position [183, 0]
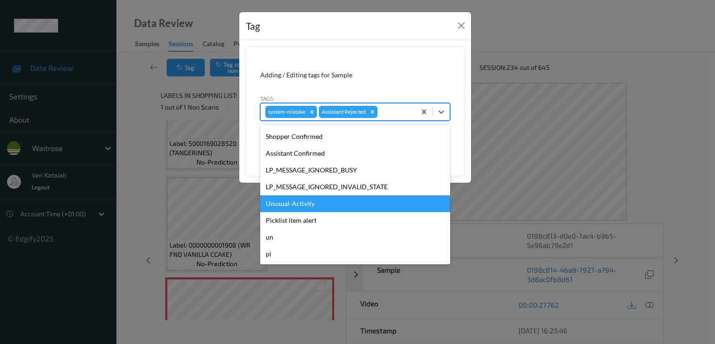
click at [300, 206] on div "Unusual-Activity" at bounding box center [355, 203] width 190 height 17
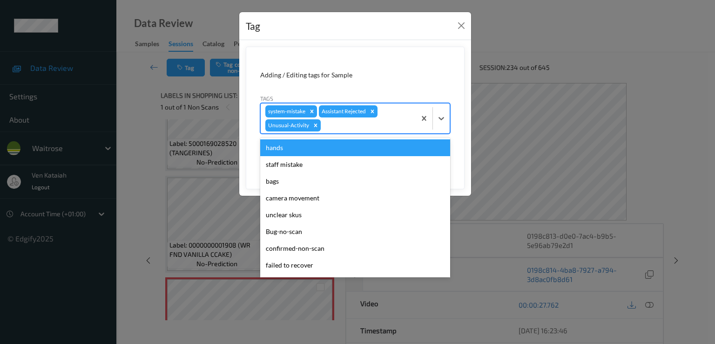
click at [346, 129] on div at bounding box center [367, 125] width 88 height 11
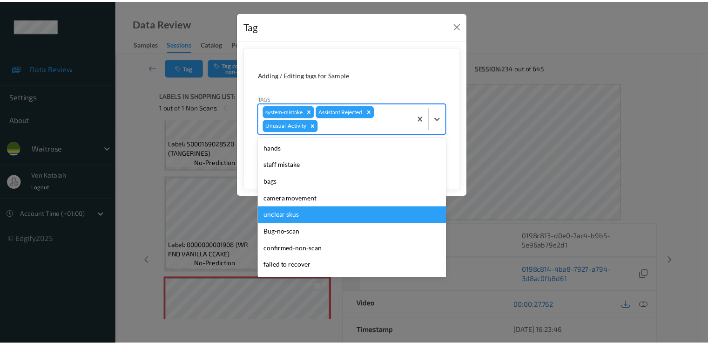
scroll to position [166, 0]
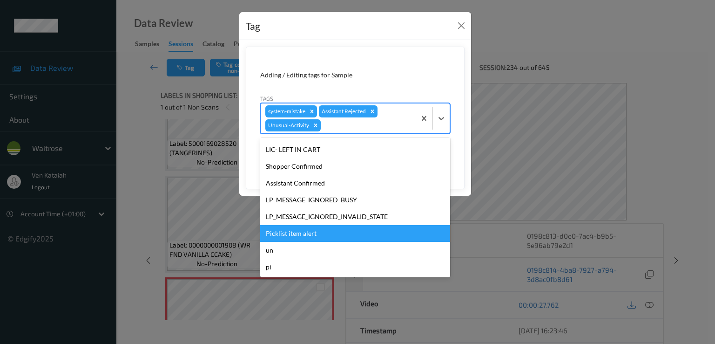
click at [306, 227] on div "Picklist item alert" at bounding box center [355, 233] width 190 height 17
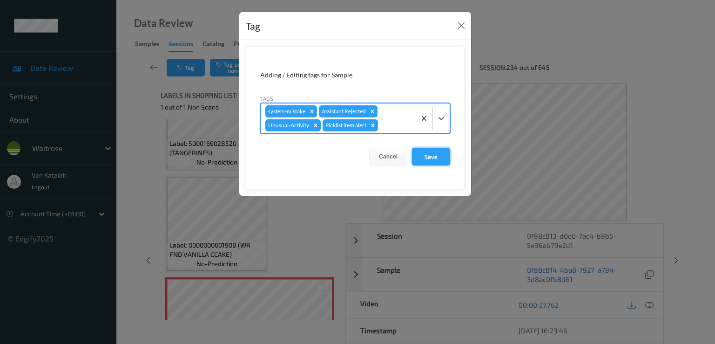
click at [417, 164] on button "Save" at bounding box center [431, 157] width 38 height 18
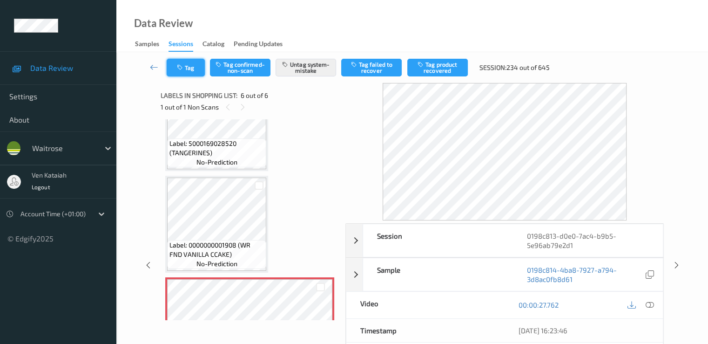
click at [167, 64] on button "Tag" at bounding box center [186, 68] width 38 height 18
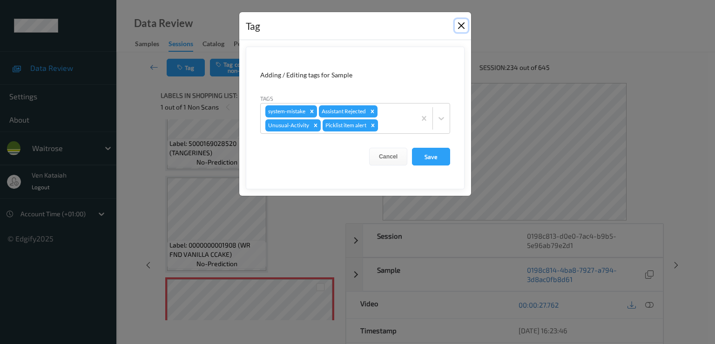
click at [461, 29] on button "Close" at bounding box center [461, 25] width 13 height 13
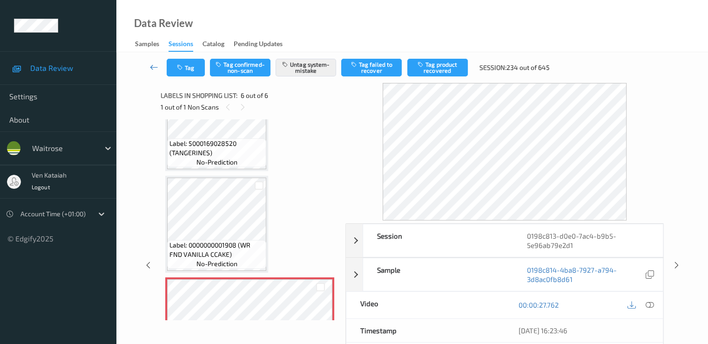
click at [156, 67] on icon at bounding box center [154, 66] width 8 height 9
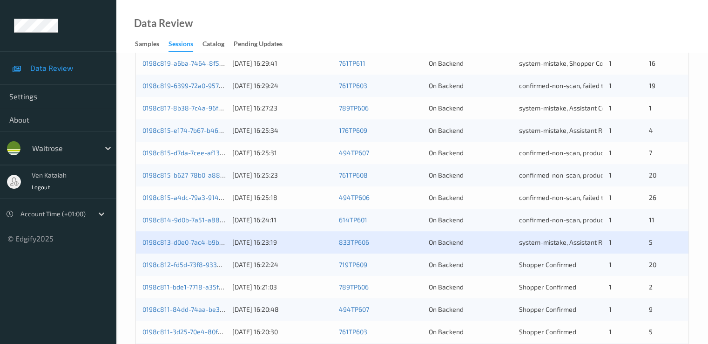
scroll to position [373, 0]
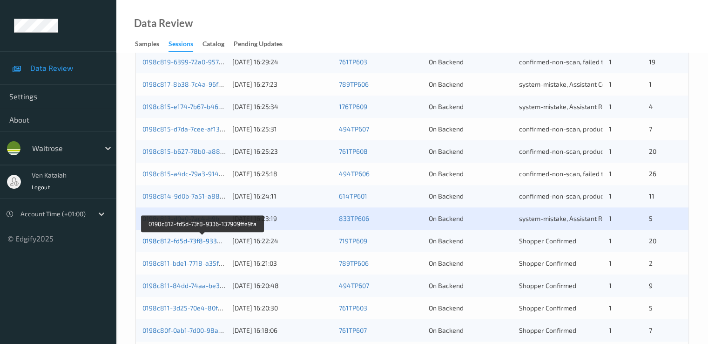
click at [208, 243] on link "0198c812-fd5d-73f8-9336-137909ffe9fa" at bounding box center [202, 241] width 120 height 8
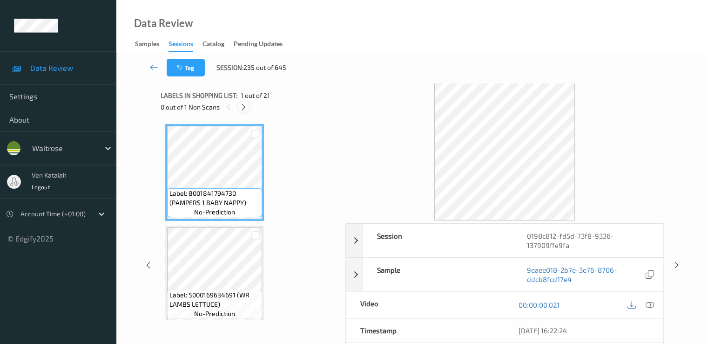
click at [246, 110] on icon at bounding box center [244, 107] width 8 height 8
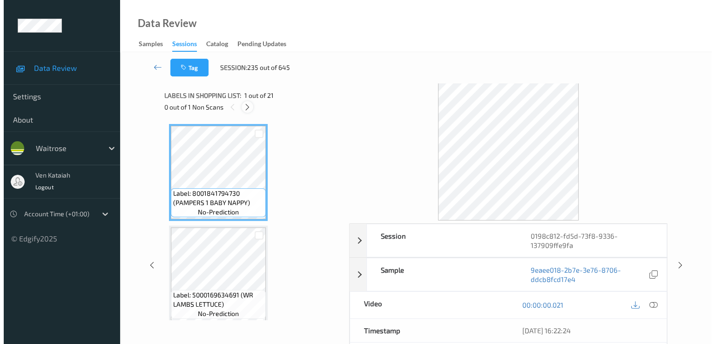
scroll to position [1324, 0]
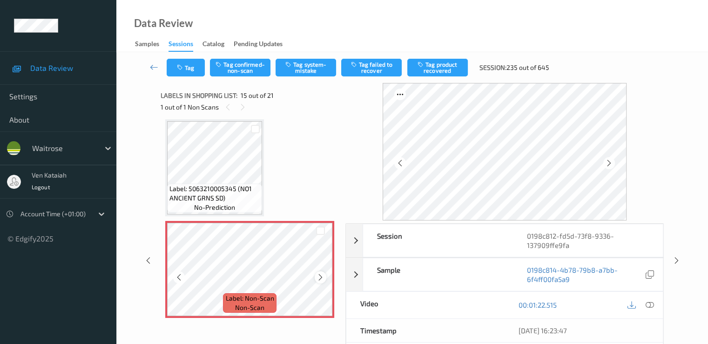
click at [318, 278] on icon at bounding box center [321, 277] width 8 height 8
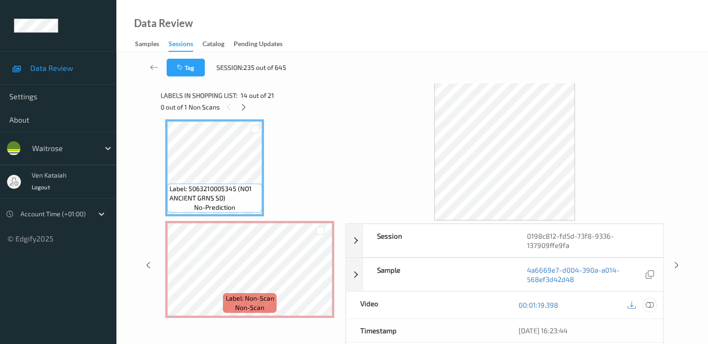
click at [647, 305] on icon at bounding box center [649, 304] width 8 height 8
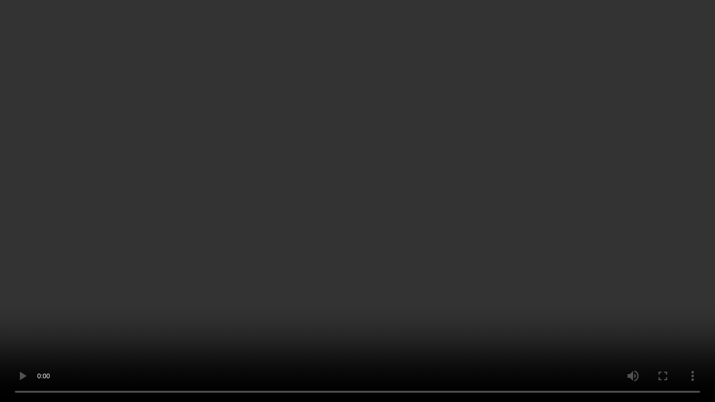
click at [449, 242] on video at bounding box center [357, 201] width 715 height 402
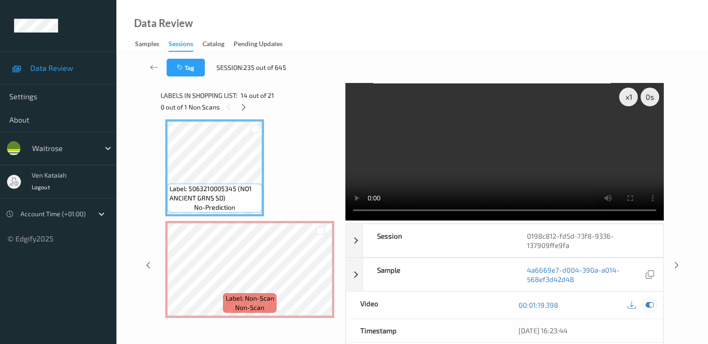
click at [653, 302] on icon at bounding box center [649, 304] width 8 height 8
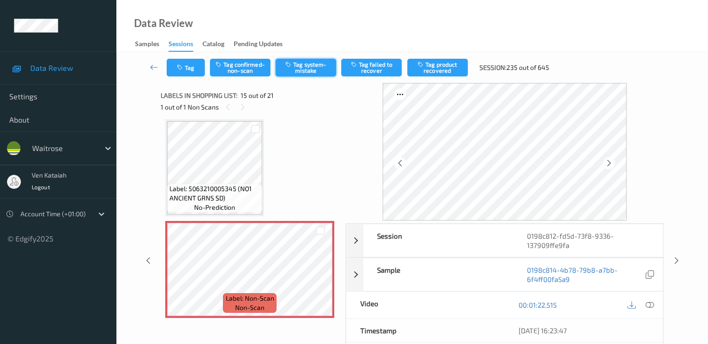
click at [292, 69] on button "Tag system-mistake" at bounding box center [306, 68] width 61 height 18
click at [188, 77] on div "Tag Tag confirmed-non-scan Untag system-mistake Tag failed to recover Tag produ…" at bounding box center [413, 67] width 554 height 31
click at [186, 70] on button "Tag" at bounding box center [186, 68] width 38 height 18
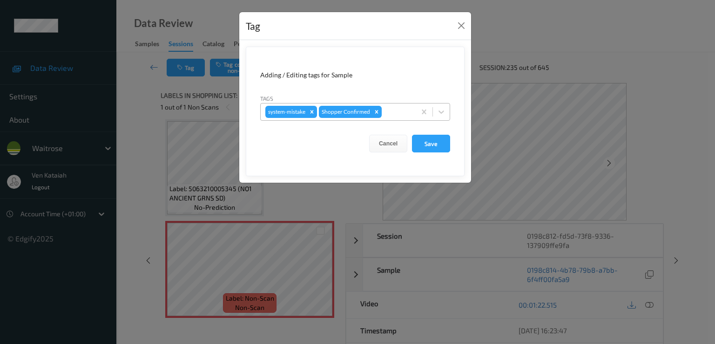
click at [407, 114] on div at bounding box center [397, 111] width 27 height 11
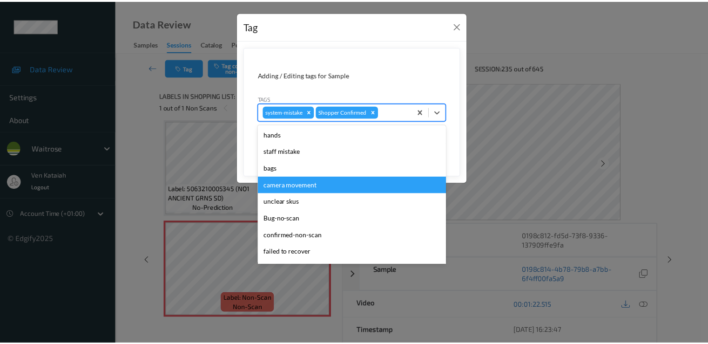
scroll to position [183, 0]
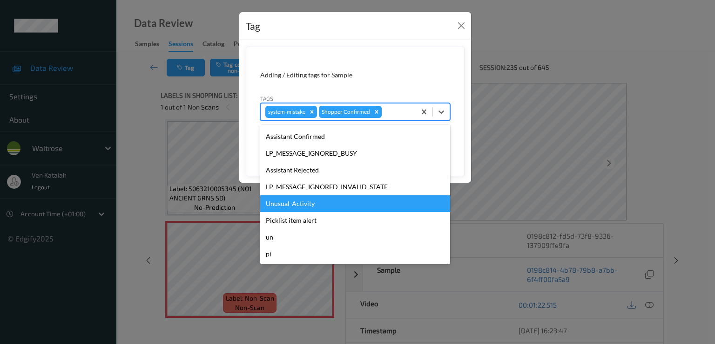
click at [330, 205] on div "Unusual-Activity" at bounding box center [355, 203] width 190 height 17
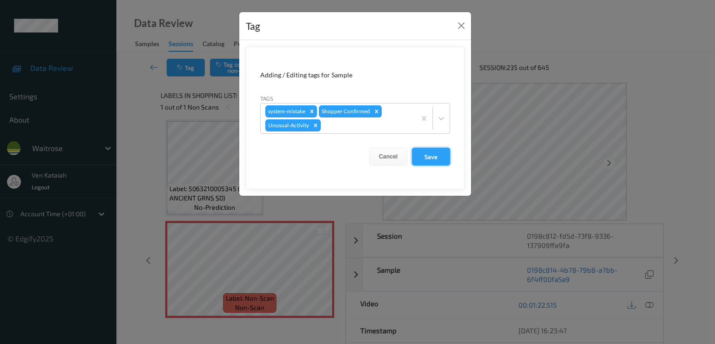
click at [418, 157] on button "Save" at bounding box center [431, 157] width 38 height 18
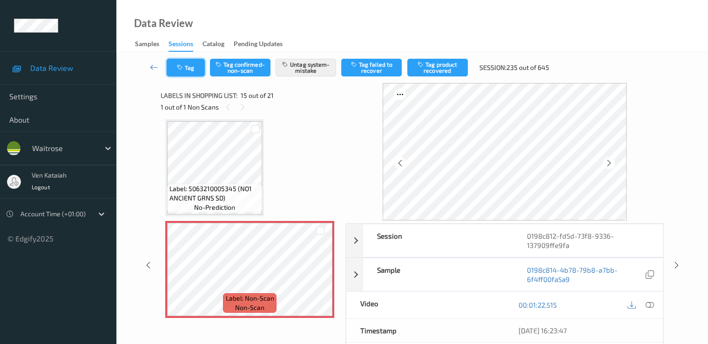
click at [195, 69] on button "Tag" at bounding box center [186, 68] width 38 height 18
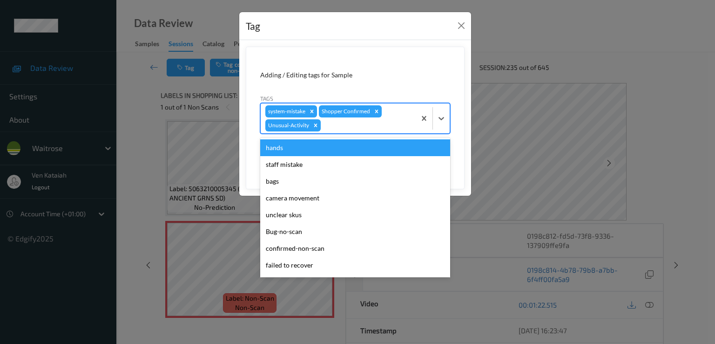
click at [355, 128] on div at bounding box center [367, 125] width 88 height 11
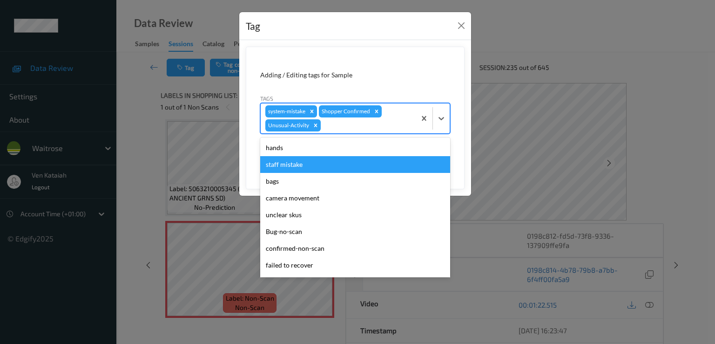
click at [464, 174] on form "Adding / Editing tags for Sample Tags option staff mistake focused, 2 of 18. 18…" at bounding box center [355, 118] width 219 height 142
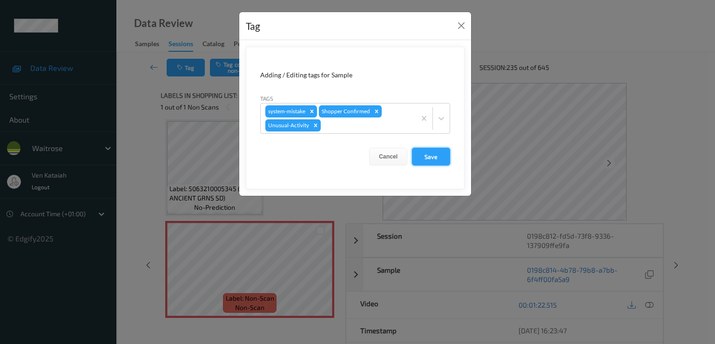
click at [432, 160] on button "Save" at bounding box center [431, 157] width 38 height 18
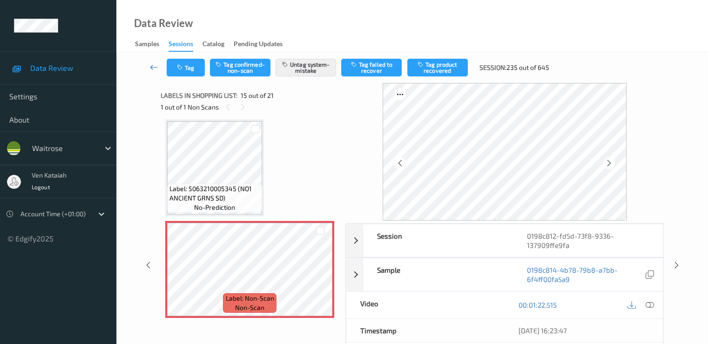
click at [158, 69] on icon at bounding box center [154, 66] width 8 height 9
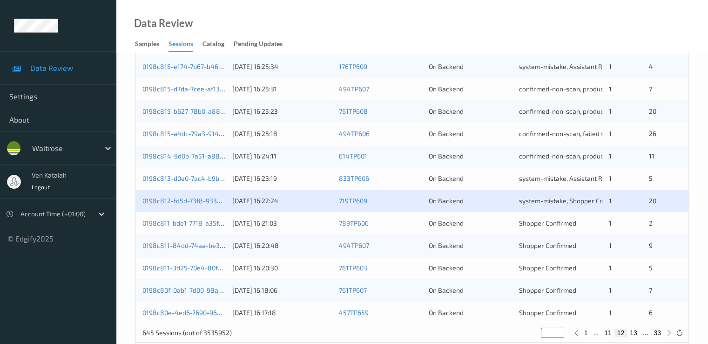
scroll to position [430, 0]
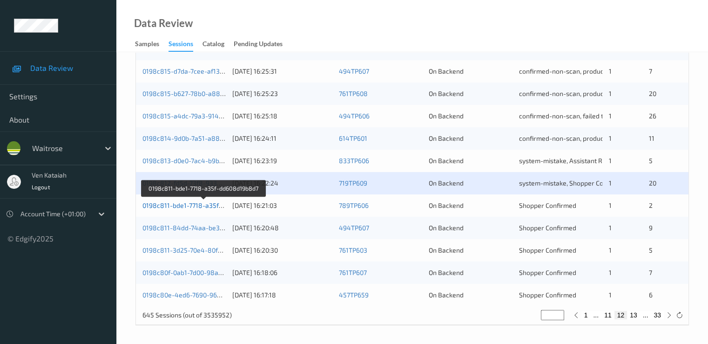
click at [205, 207] on link "0198c811-bde1-7718-a35f-dd608d19b8d7" at bounding box center [203, 205] width 123 height 8
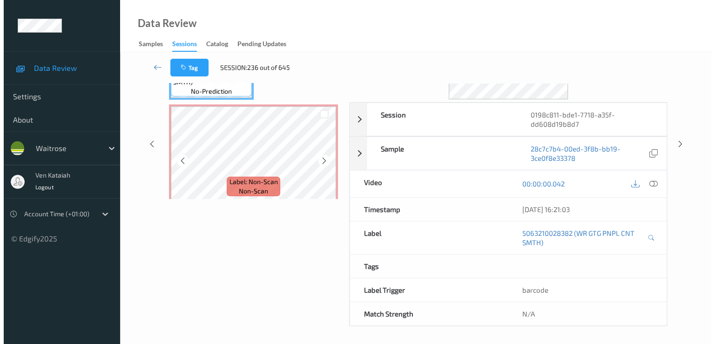
scroll to position [28, 0]
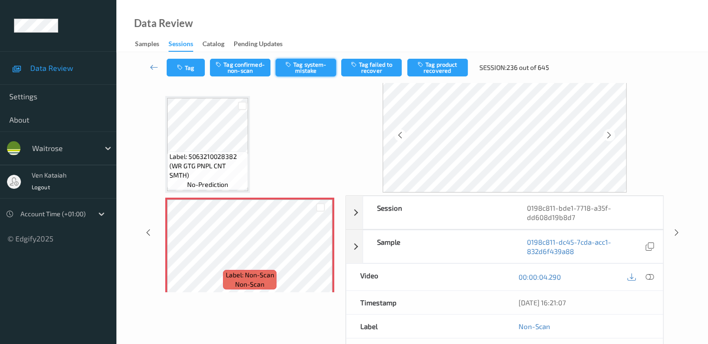
click at [320, 65] on button "Tag system-mistake" at bounding box center [306, 68] width 61 height 18
click at [194, 68] on button "Tag" at bounding box center [186, 68] width 38 height 18
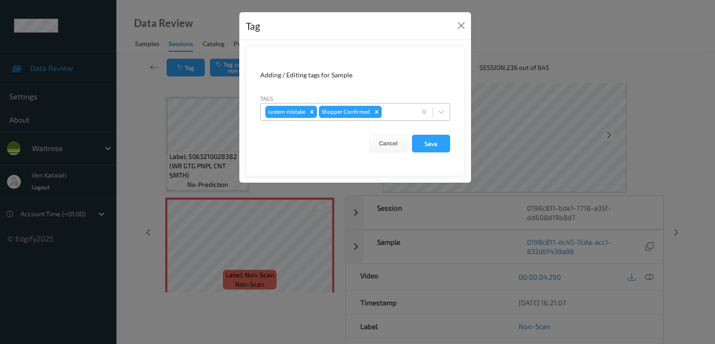
click at [386, 113] on div at bounding box center [397, 111] width 27 height 11
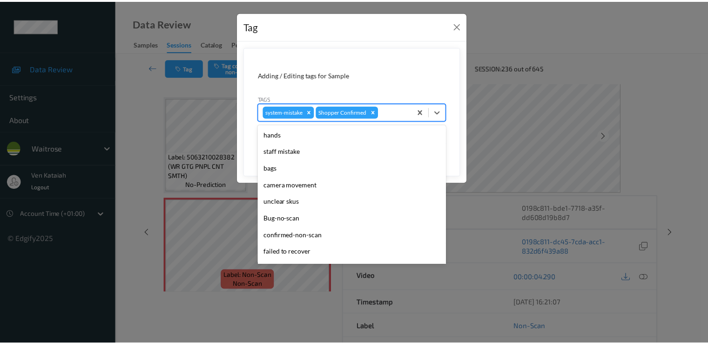
scroll to position [183, 0]
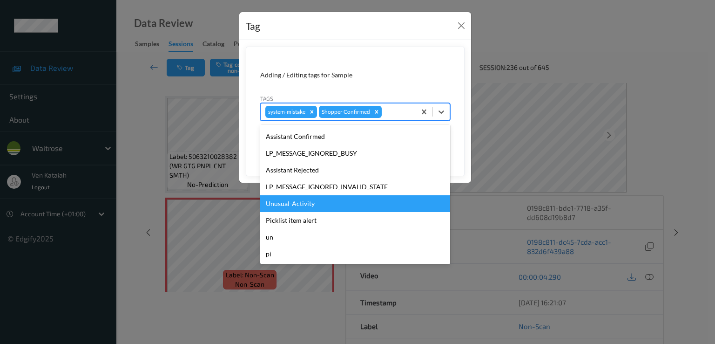
click at [317, 209] on div "Unusual-Activity" at bounding box center [355, 203] width 190 height 17
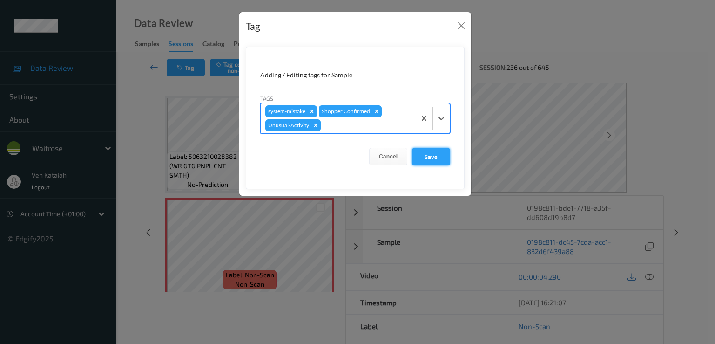
click at [443, 163] on button "Save" at bounding box center [431, 157] width 38 height 18
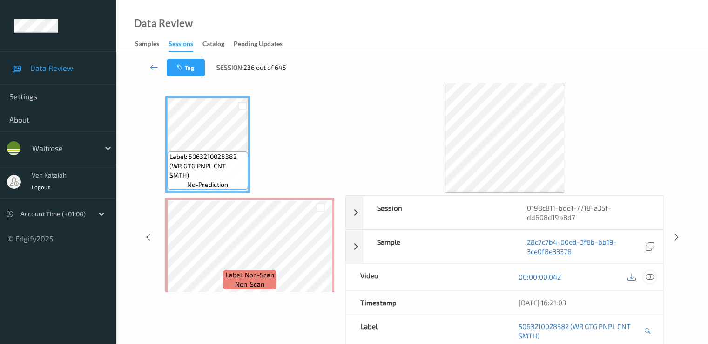
click at [652, 274] on icon at bounding box center [649, 276] width 8 height 8
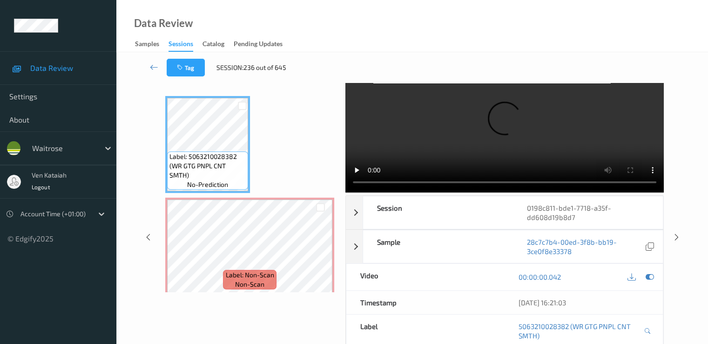
scroll to position [0, 0]
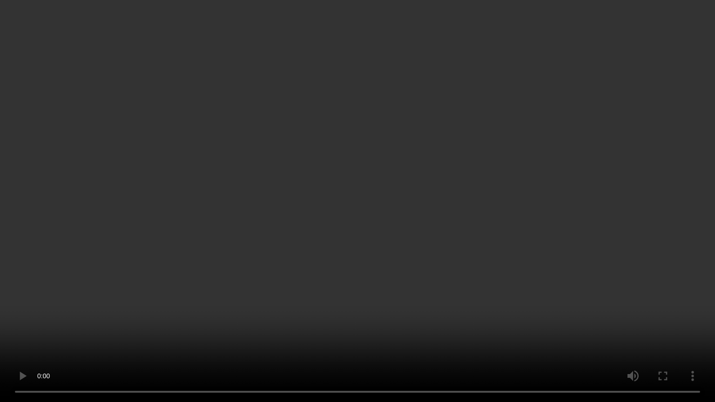
click at [381, 247] on video at bounding box center [357, 201] width 715 height 402
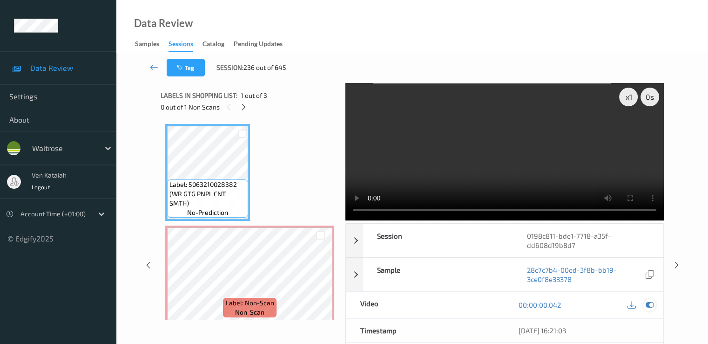
click at [648, 301] on icon at bounding box center [649, 304] width 8 height 8
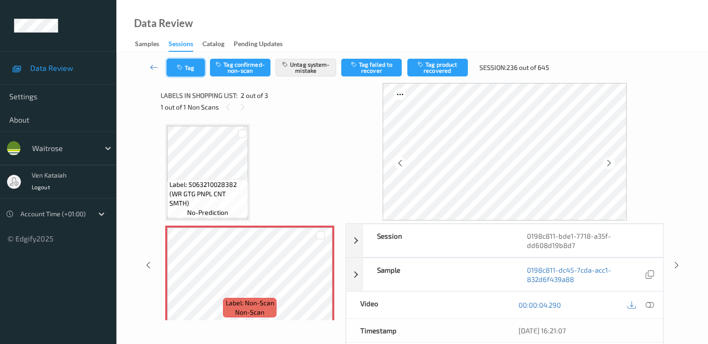
click at [184, 62] on button "Tag" at bounding box center [186, 68] width 38 height 18
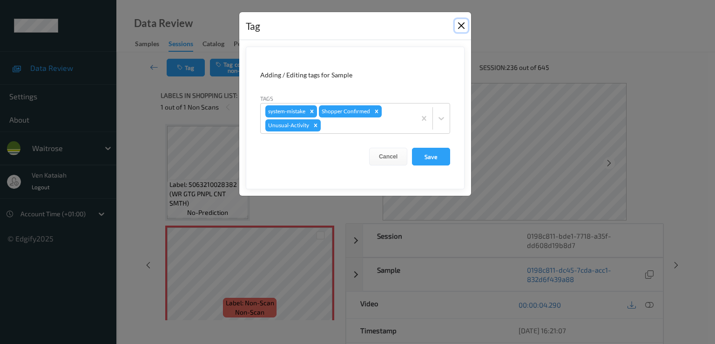
click at [460, 27] on button "Close" at bounding box center [461, 25] width 13 height 13
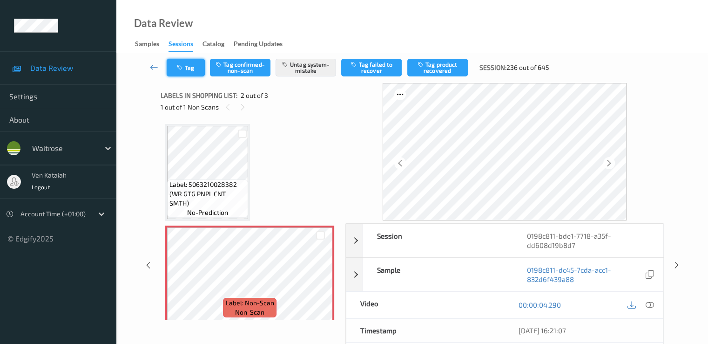
click at [184, 62] on button "Tag" at bounding box center [186, 68] width 38 height 18
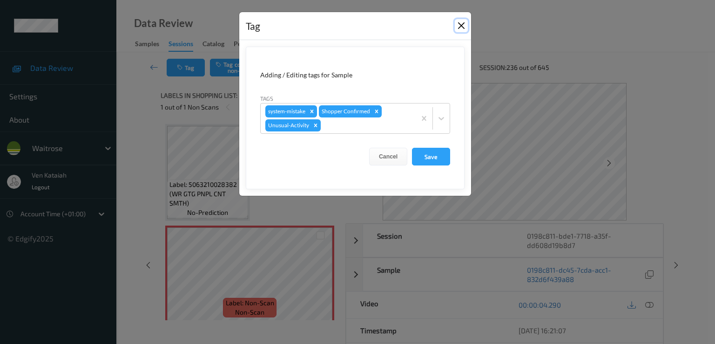
click at [461, 24] on button "Close" at bounding box center [461, 25] width 13 height 13
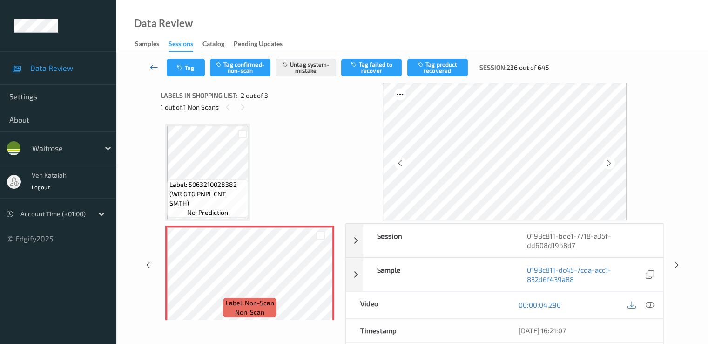
click at [160, 64] on link at bounding box center [154, 68] width 25 height 18
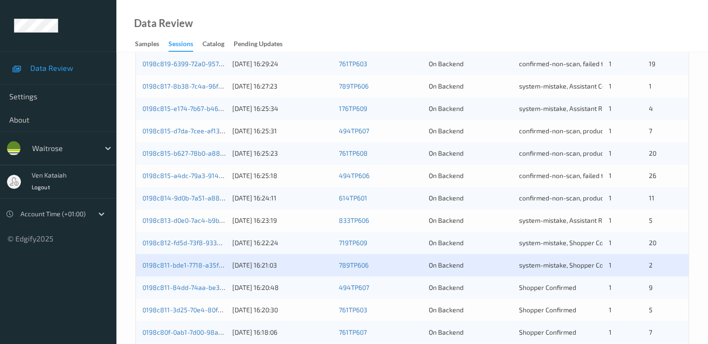
scroll to position [430, 0]
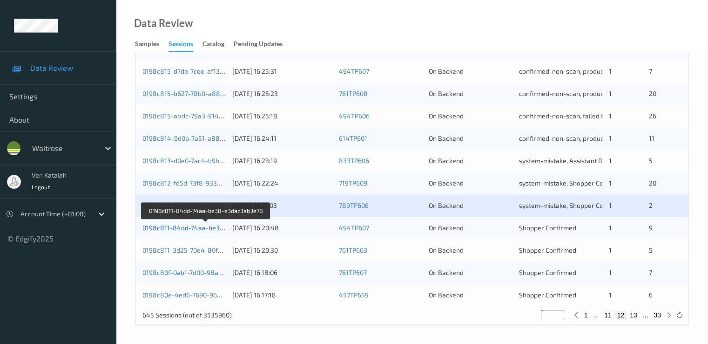
click at [176, 228] on link "0198c811-84dd-74aa-be38-e3dac3ab3e78" at bounding box center [206, 228] width 129 height 8
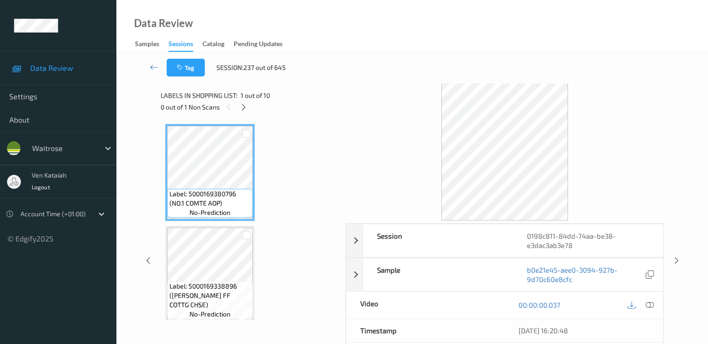
click at [245, 101] on div "Labels in shopping list: 1 out of 10" at bounding box center [250, 95] width 178 height 12
click at [245, 101] on div "Labels in shopping list: 1 out of 10 0 out of 1 Non Scans" at bounding box center [250, 101] width 178 height 36
click at [245, 105] on icon at bounding box center [244, 107] width 8 height 8
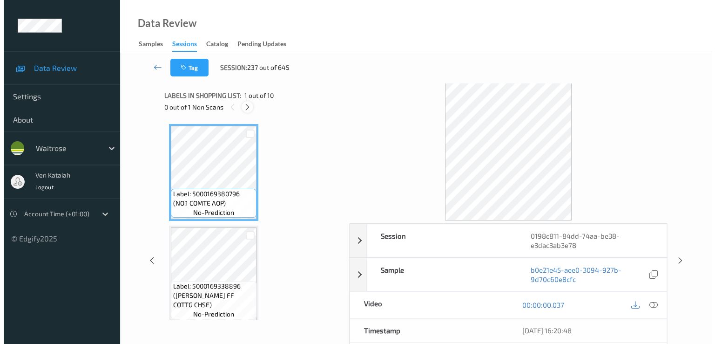
scroll to position [715, 0]
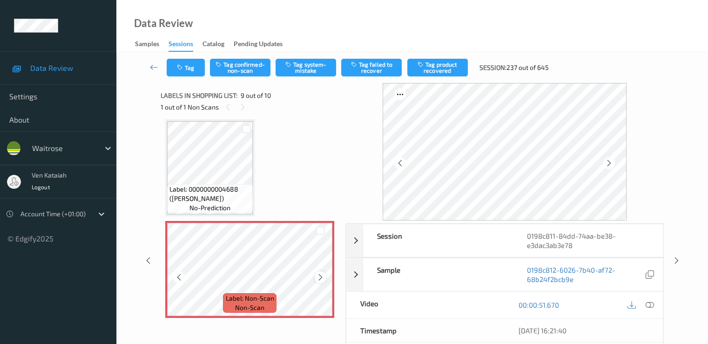
click at [320, 273] on icon at bounding box center [321, 277] width 8 height 8
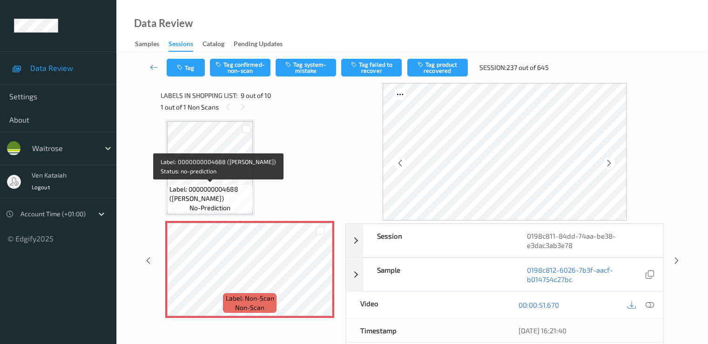
click at [211, 184] on span "Label: 0000000004688 ([PERSON_NAME])" at bounding box center [210, 193] width 81 height 19
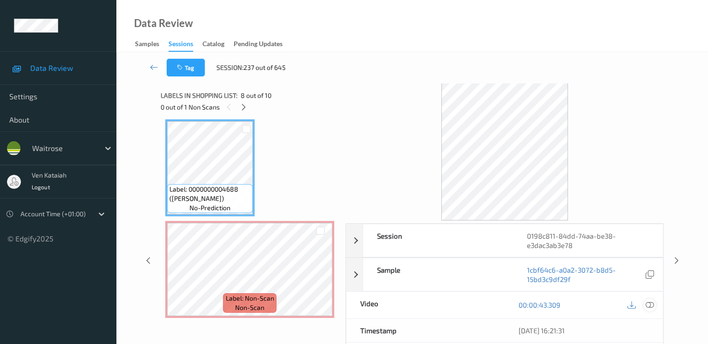
click at [652, 306] on icon at bounding box center [649, 304] width 8 height 8
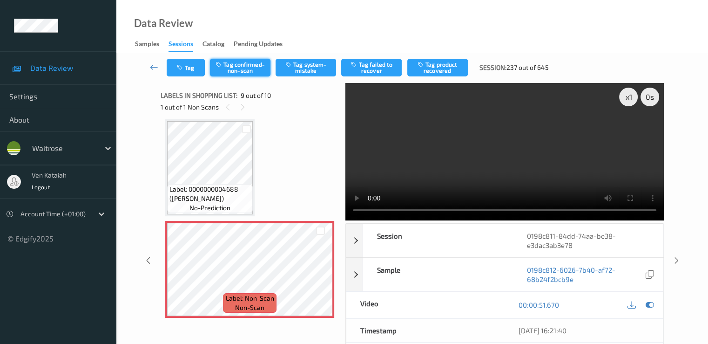
drag, startPoint x: 303, startPoint y: 65, endPoint x: 244, endPoint y: 75, distance: 59.5
click at [300, 67] on button "Tag system-mistake" at bounding box center [306, 68] width 61 height 18
click at [196, 76] on button "Tag" at bounding box center [186, 68] width 38 height 18
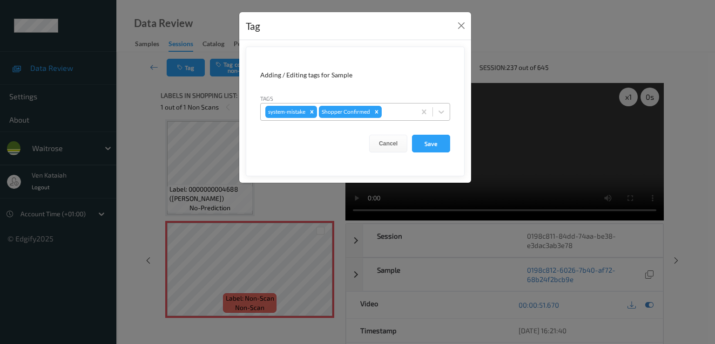
click at [351, 118] on div "system-mistake Shopper Confirmed" at bounding box center [338, 112] width 155 height 16
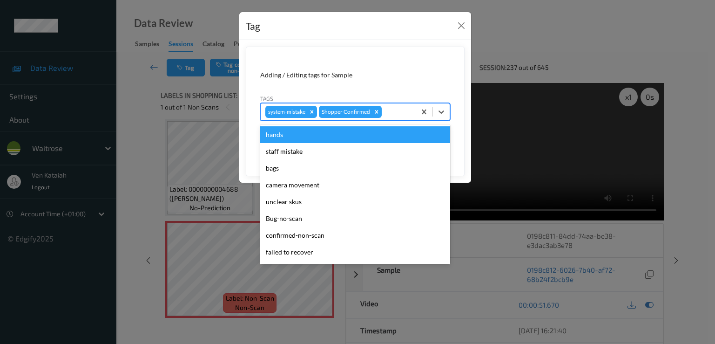
click at [387, 114] on div at bounding box center [397, 111] width 27 height 11
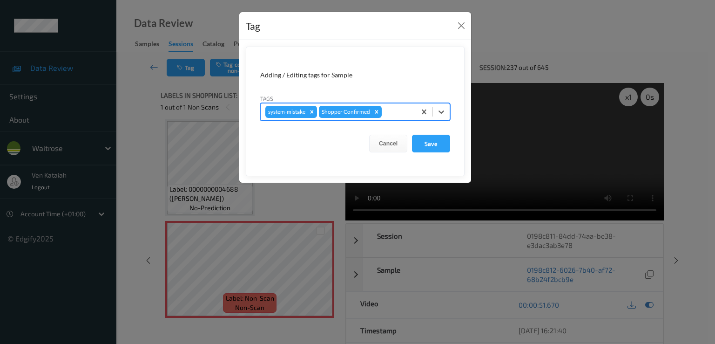
click at [401, 110] on div at bounding box center [397, 111] width 27 height 11
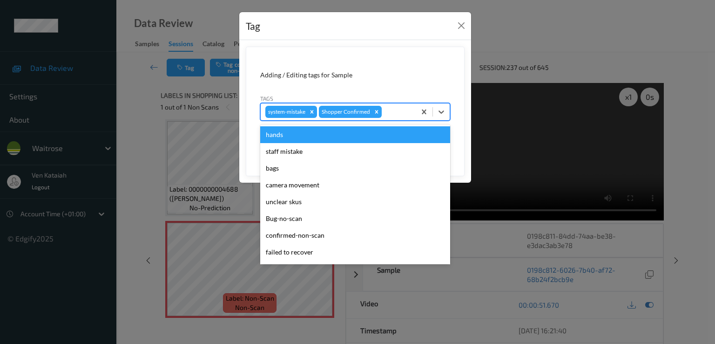
scroll to position [183, 0]
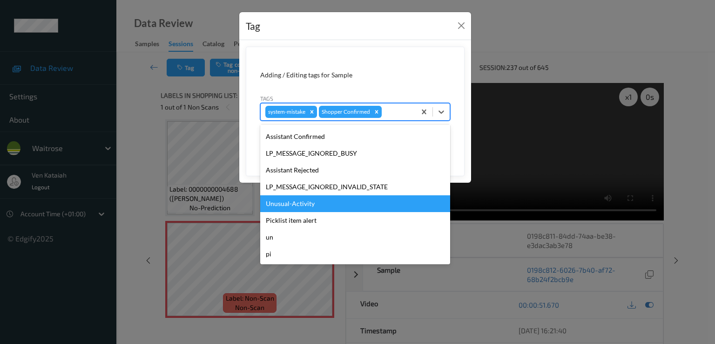
click at [312, 206] on div "Unusual-Activity" at bounding box center [355, 203] width 190 height 17
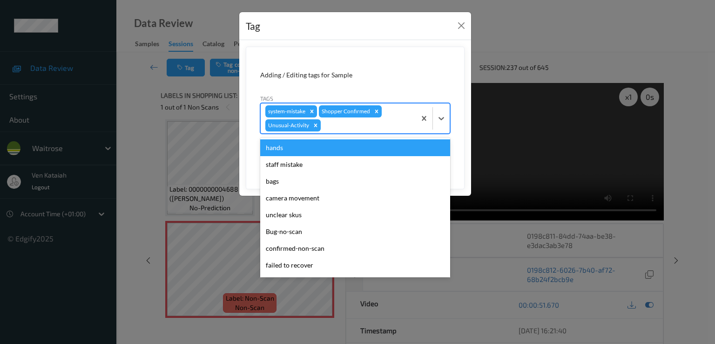
click at [387, 127] on div at bounding box center [367, 125] width 88 height 11
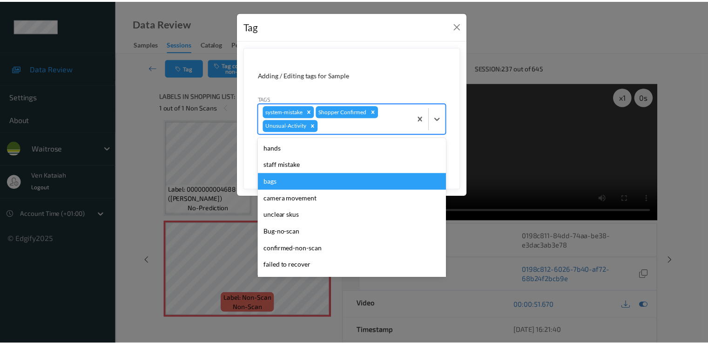
scroll to position [166, 0]
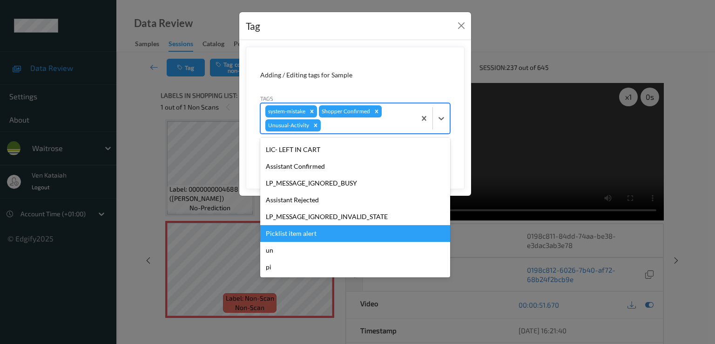
click at [304, 235] on div "Picklist item alert" at bounding box center [355, 233] width 190 height 17
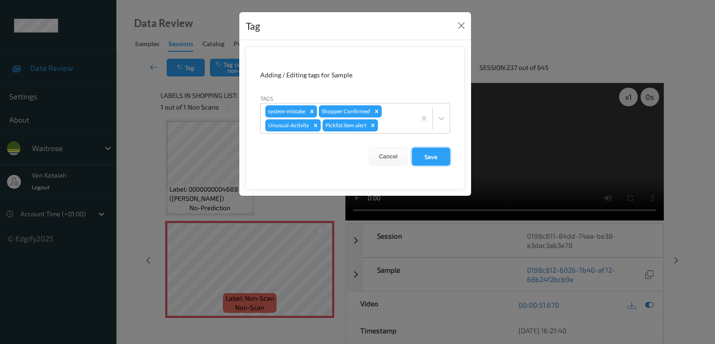
click at [425, 162] on button "Save" at bounding box center [431, 157] width 38 height 18
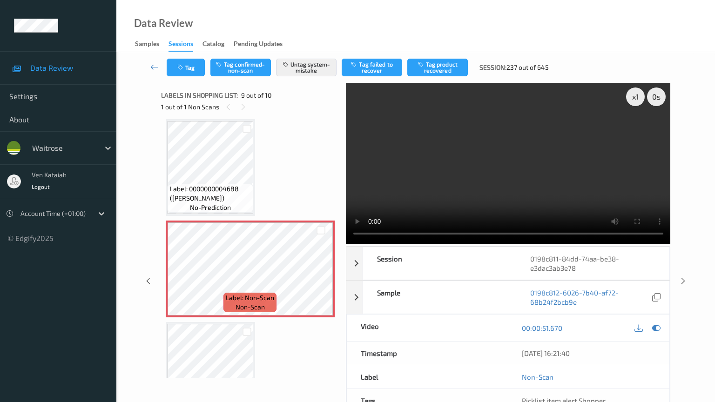
click at [518, 244] on video at bounding box center [508, 163] width 325 height 161
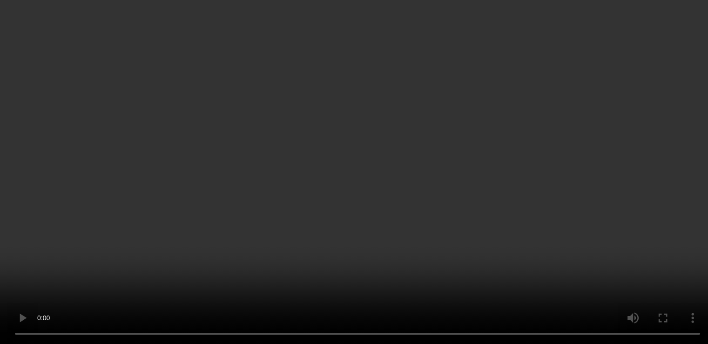
click at [652, 171] on icon at bounding box center [649, 167] width 8 height 8
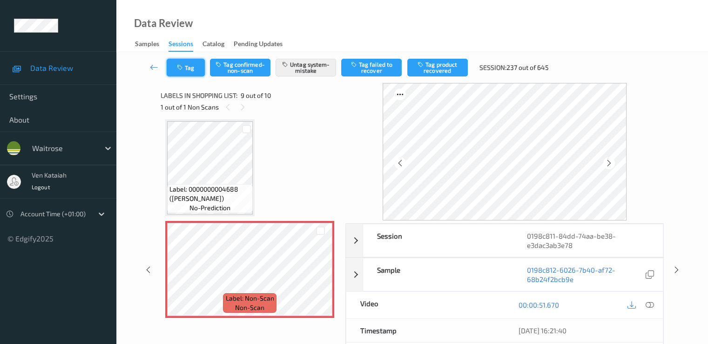
click at [184, 69] on icon "button" at bounding box center [181, 67] width 8 height 7
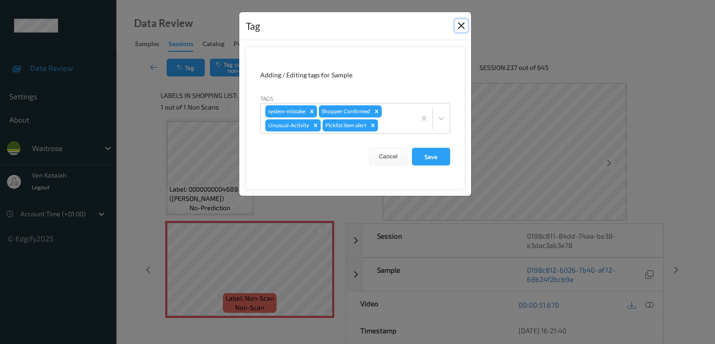
click at [464, 26] on button "Close" at bounding box center [461, 25] width 13 height 13
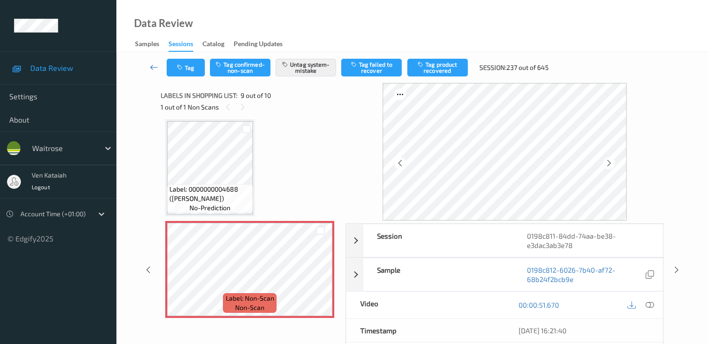
click at [149, 66] on link at bounding box center [154, 68] width 25 height 18
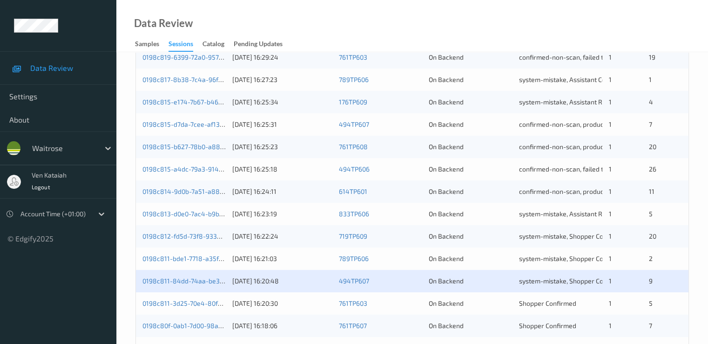
scroll to position [430, 0]
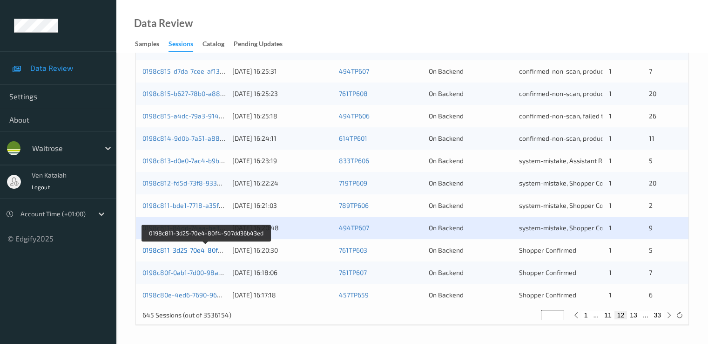
click at [215, 252] on link "0198c811-3d25-70e4-80f4-507dd36b43ed" at bounding box center [205, 250] width 127 height 8
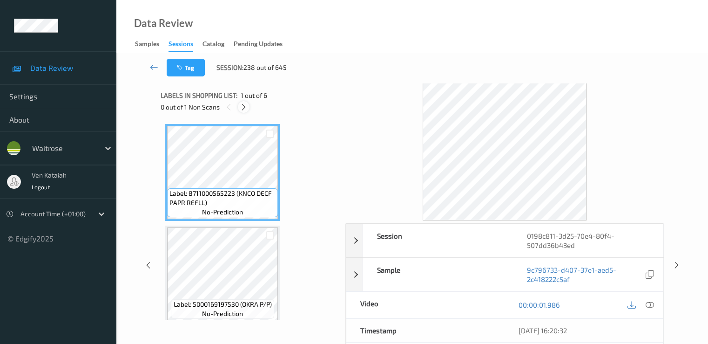
click at [247, 109] on icon at bounding box center [244, 107] width 8 height 8
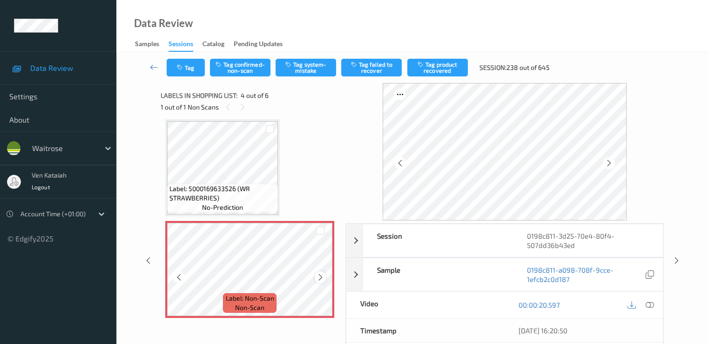
click at [324, 276] on icon at bounding box center [321, 277] width 8 height 8
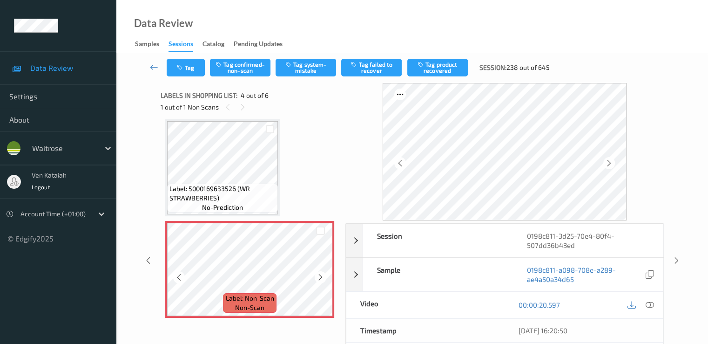
click at [324, 276] on icon at bounding box center [321, 277] width 8 height 8
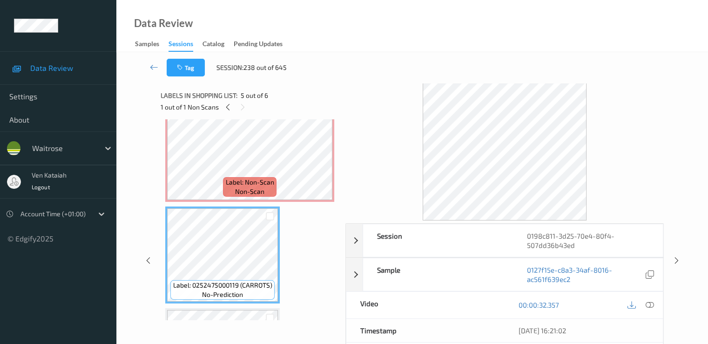
scroll to position [301, 0]
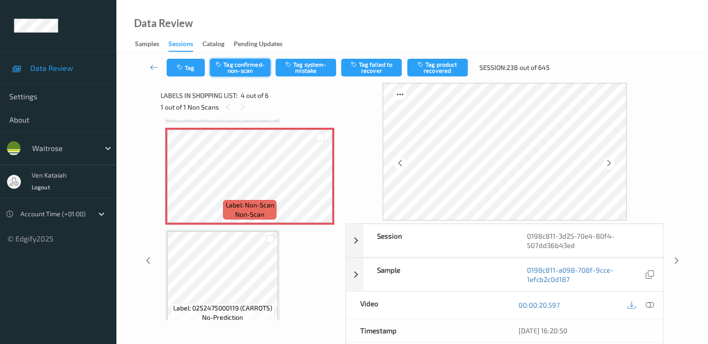
click at [246, 73] on button "Tag confirmed-non-scan" at bounding box center [240, 68] width 61 height 18
click at [434, 63] on button "Tag product recovered" at bounding box center [437, 68] width 61 height 18
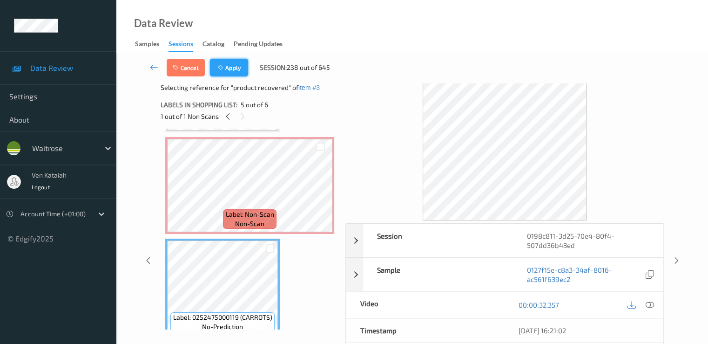
click at [225, 69] on button "Apply" at bounding box center [229, 68] width 38 height 18
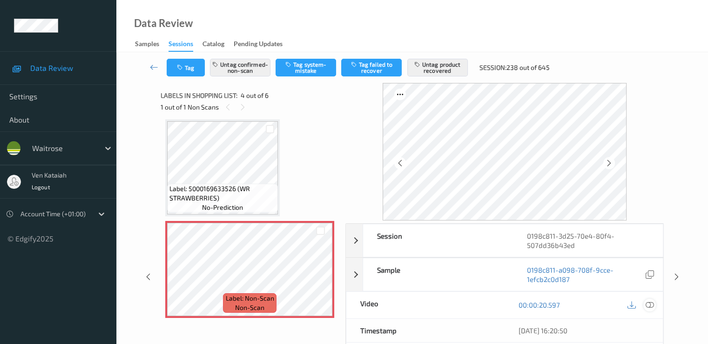
click at [653, 301] on icon at bounding box center [649, 304] width 8 height 8
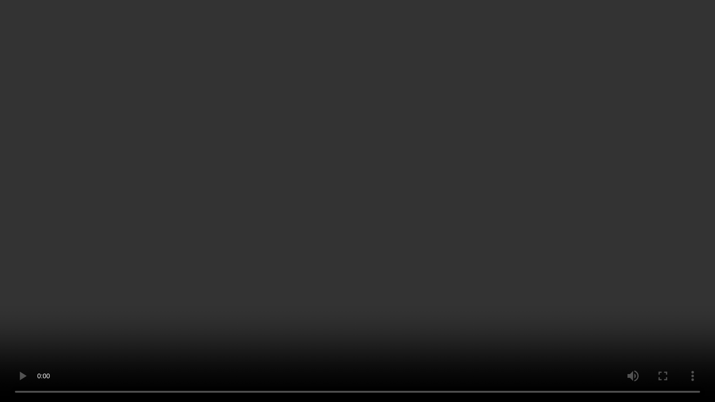
click at [229, 343] on video at bounding box center [357, 201] width 715 height 402
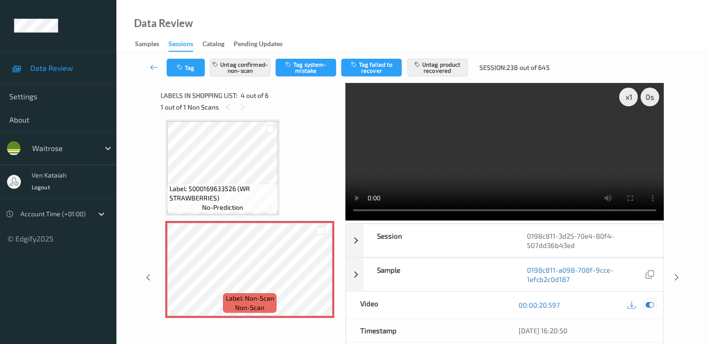
click at [650, 300] on icon at bounding box center [649, 304] width 8 height 8
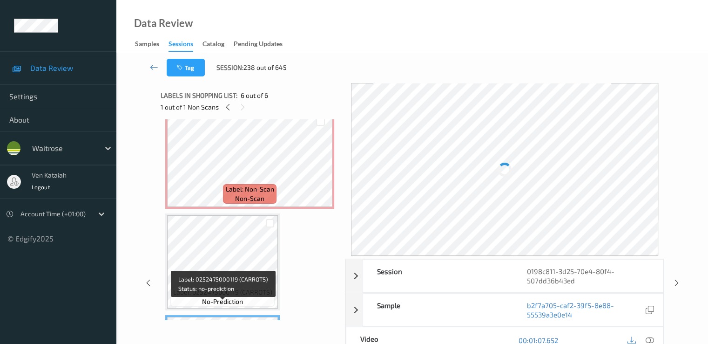
scroll to position [301, 0]
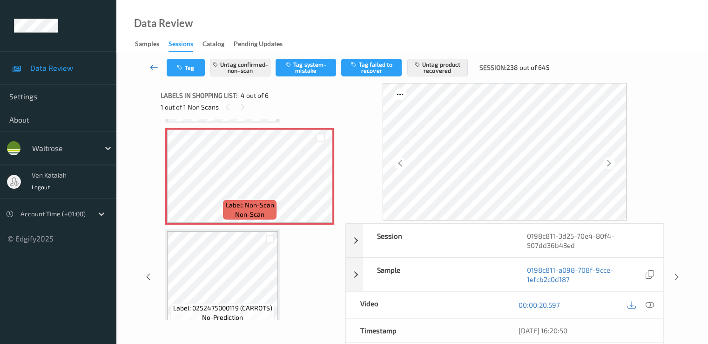
click at [150, 71] on icon at bounding box center [154, 66] width 8 height 9
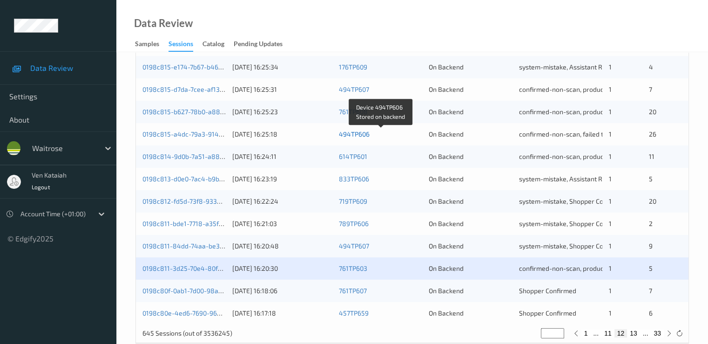
scroll to position [430, 0]
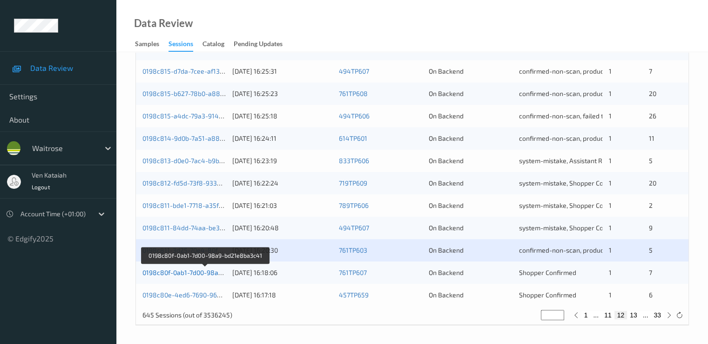
click at [188, 271] on link "0198c80f-0ab1-7d00-98a9-bd21e8ba3c41" at bounding box center [205, 272] width 126 height 8
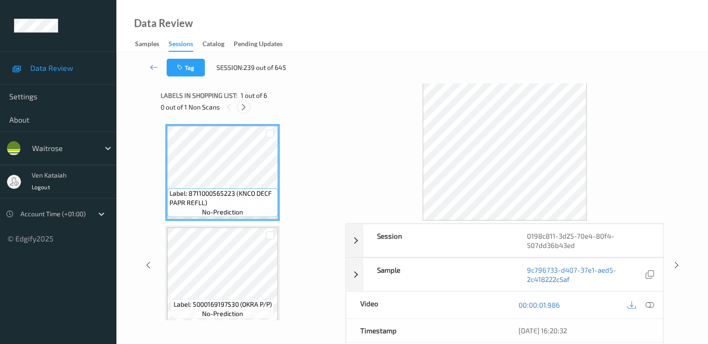
click at [244, 107] on icon at bounding box center [244, 107] width 8 height 8
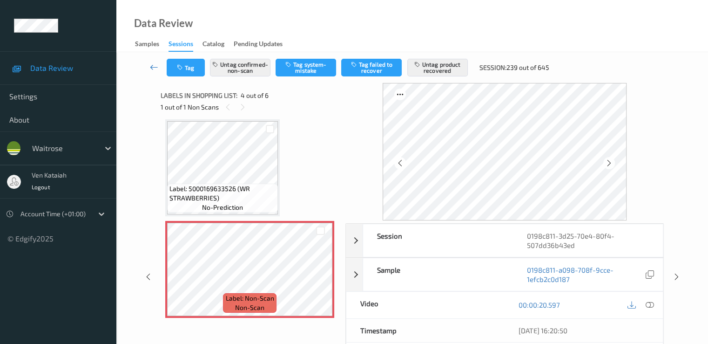
click at [154, 68] on icon at bounding box center [154, 66] width 8 height 9
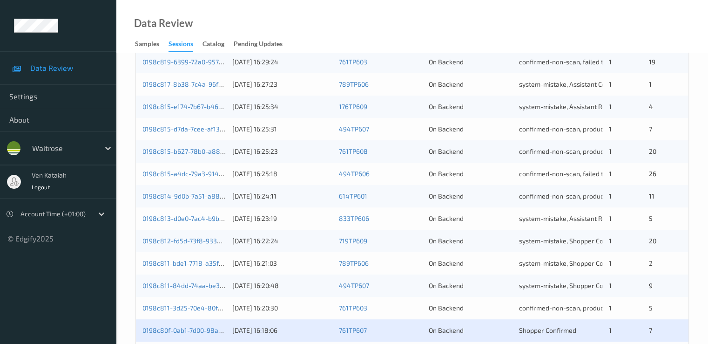
scroll to position [430, 0]
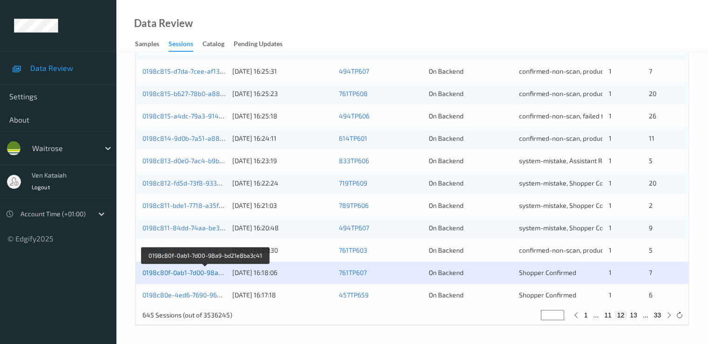
click at [196, 274] on link "0198c80f-0ab1-7d00-98a9-bd21e8ba3c41" at bounding box center [205, 272] width 126 height 8
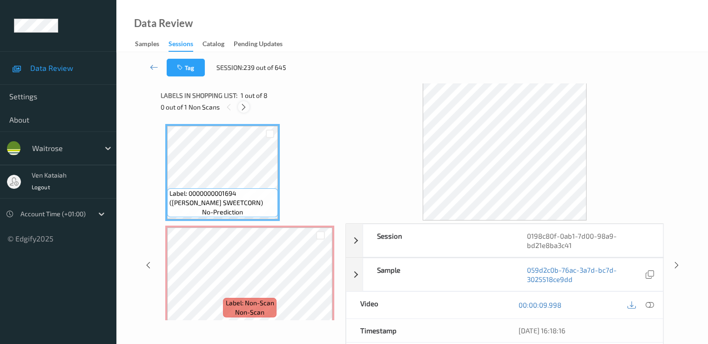
click at [247, 105] on icon at bounding box center [244, 107] width 8 height 8
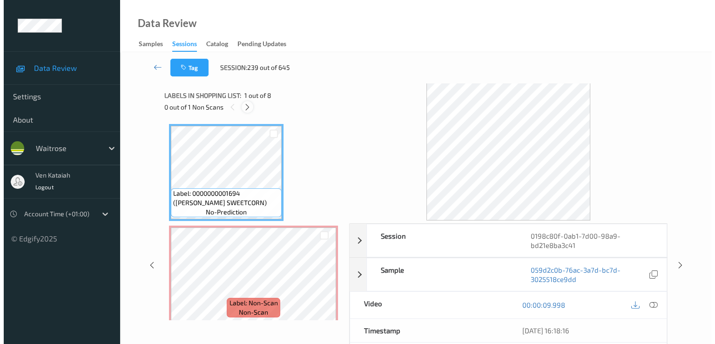
scroll to position [5, 0]
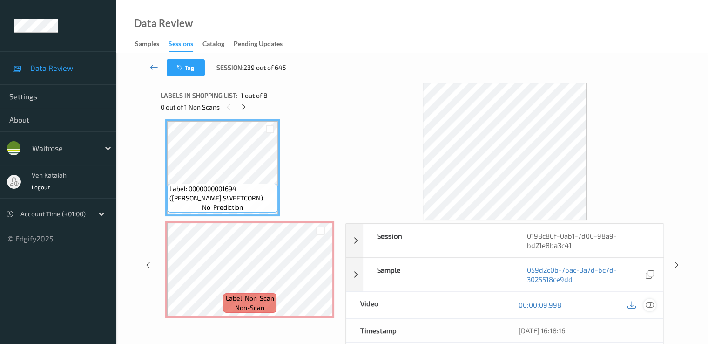
click at [654, 305] on icon at bounding box center [649, 304] width 8 height 8
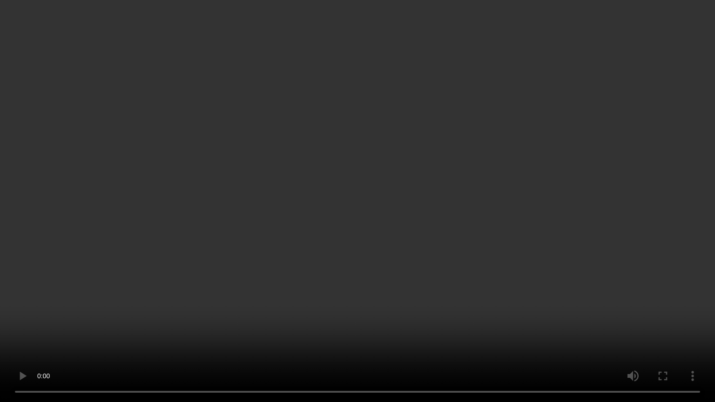
click at [471, 195] on video at bounding box center [357, 201] width 715 height 402
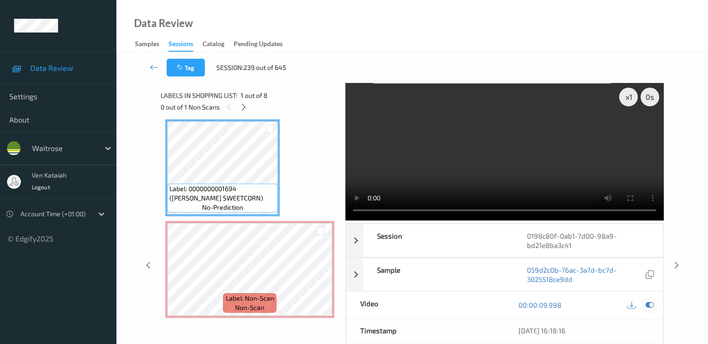
click at [648, 301] on icon at bounding box center [649, 304] width 8 height 8
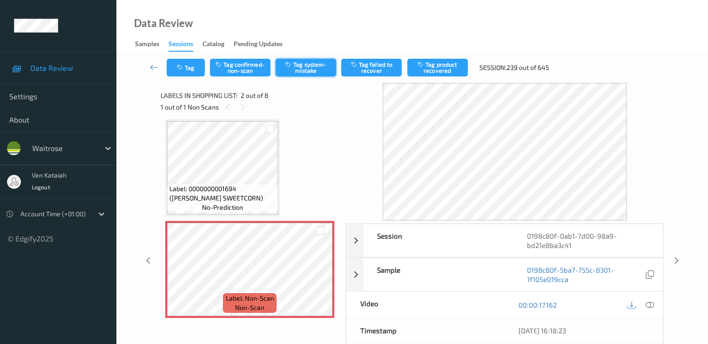
click at [312, 71] on button "Tag system-mistake" at bounding box center [306, 68] width 61 height 18
click at [192, 80] on div "Tag Tag confirmed-non-scan Untag system-mistake Tag failed to recover Tag produ…" at bounding box center [413, 67] width 554 height 31
click at [190, 72] on button "Tag" at bounding box center [186, 68] width 38 height 18
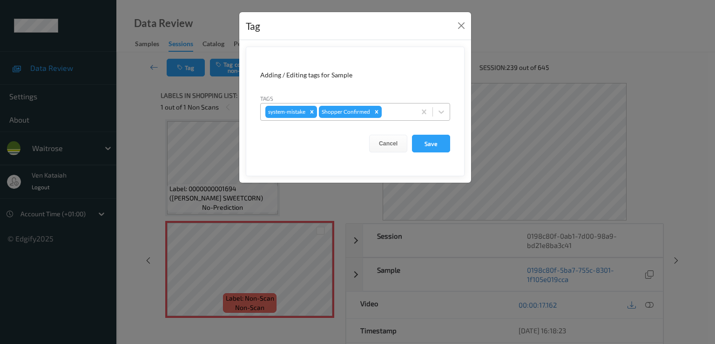
click at [412, 109] on div "system-mistake Shopper Confirmed" at bounding box center [338, 112] width 155 height 16
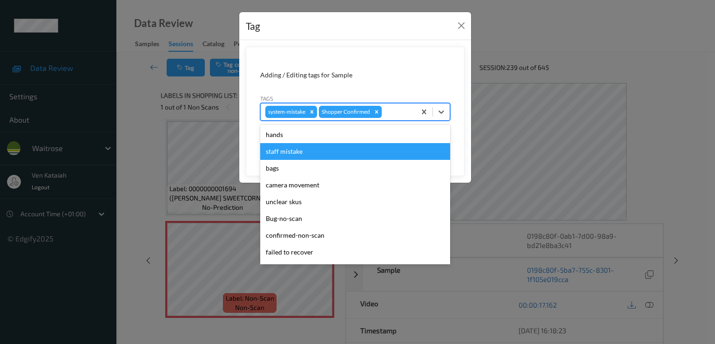
scroll to position [183, 0]
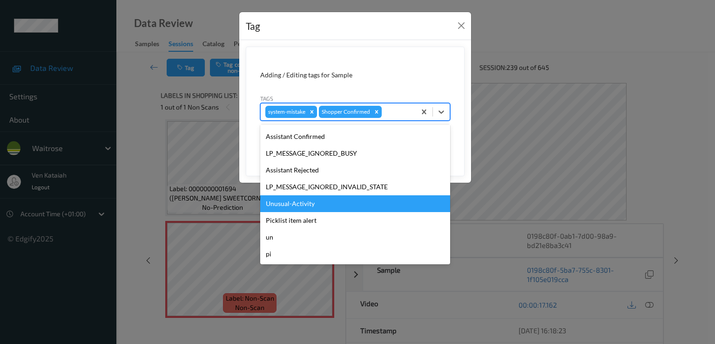
click at [310, 210] on div "Unusual-Activity" at bounding box center [355, 203] width 190 height 17
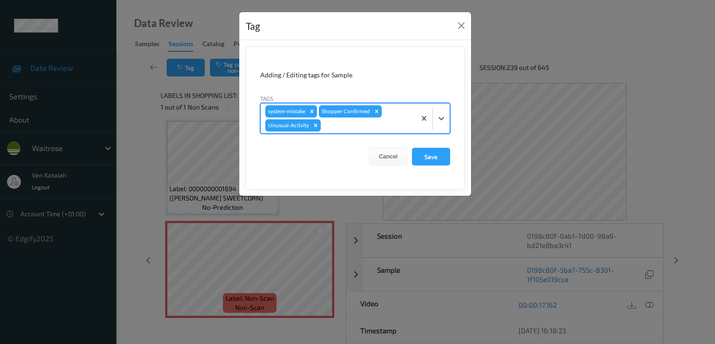
click at [369, 127] on div at bounding box center [367, 125] width 88 height 11
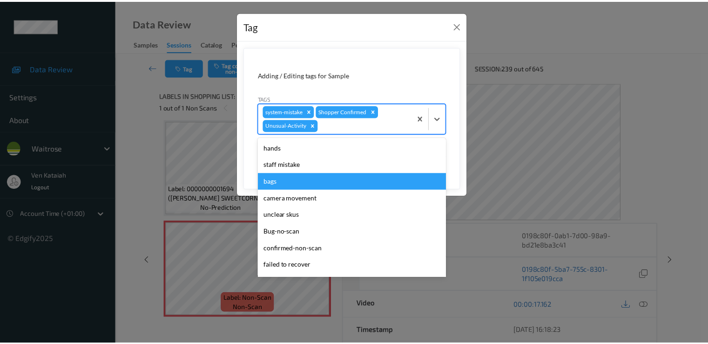
scroll to position [166, 0]
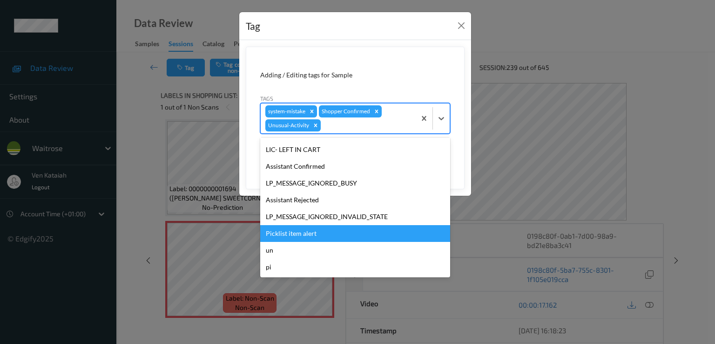
click at [315, 235] on div "Picklist item alert" at bounding box center [355, 233] width 190 height 17
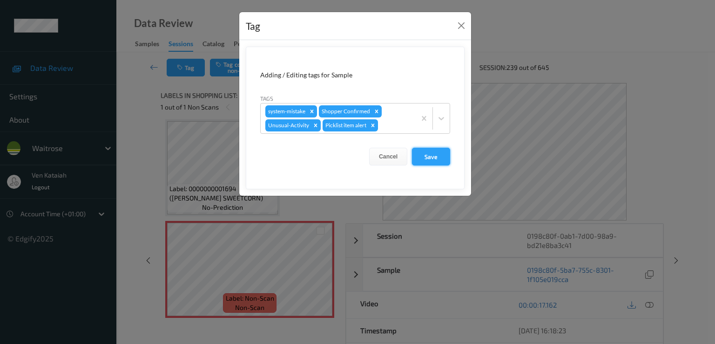
click at [441, 159] on button "Save" at bounding box center [431, 157] width 38 height 18
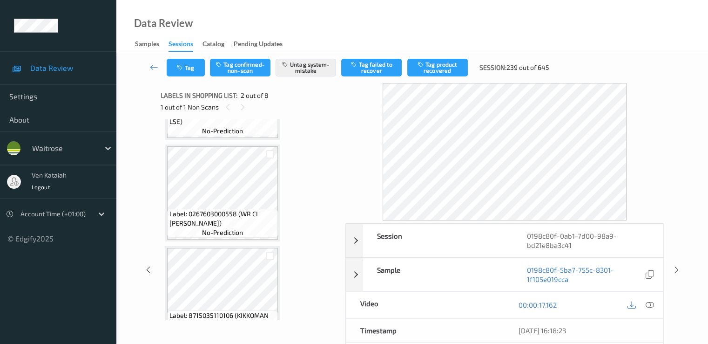
scroll to position [5, 0]
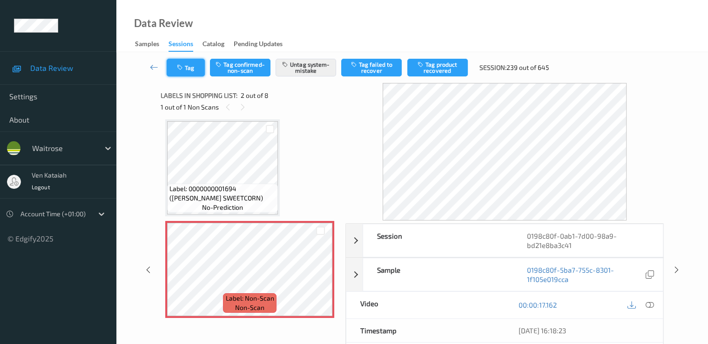
click at [193, 67] on button "Tag" at bounding box center [186, 68] width 38 height 18
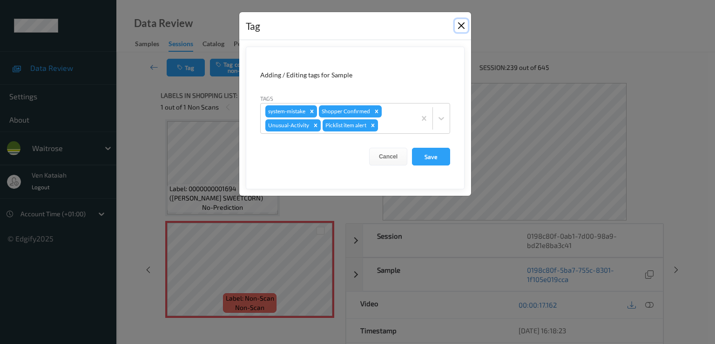
click at [458, 28] on button "Close" at bounding box center [461, 25] width 13 height 13
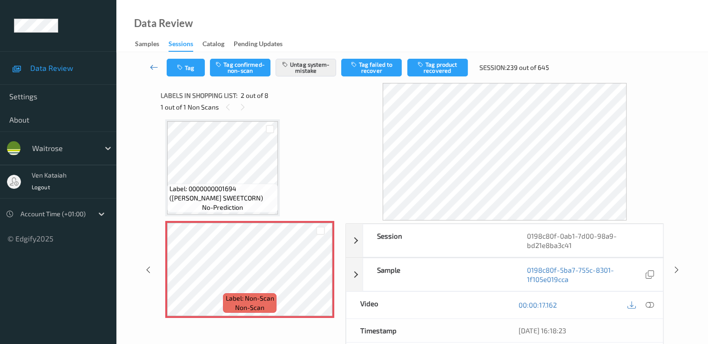
click at [156, 64] on icon at bounding box center [154, 66] width 8 height 9
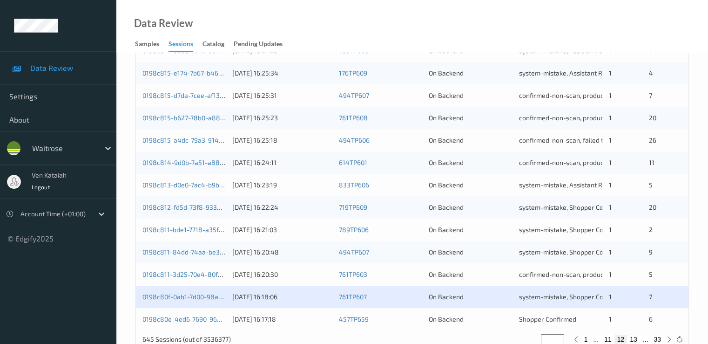
scroll to position [430, 0]
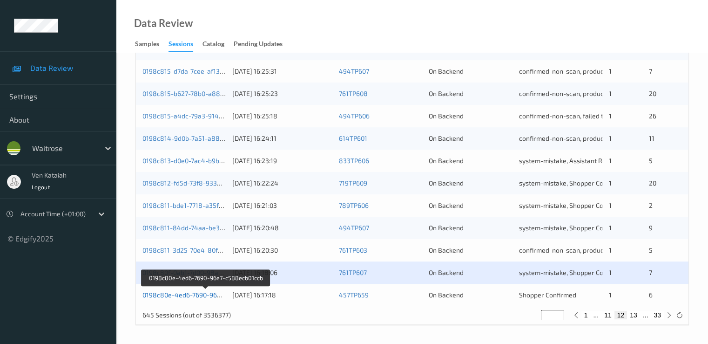
click at [207, 295] on link "0198c80e-4ed6-7690-96e7-c588ecb01ccb" at bounding box center [205, 295] width 127 height 8
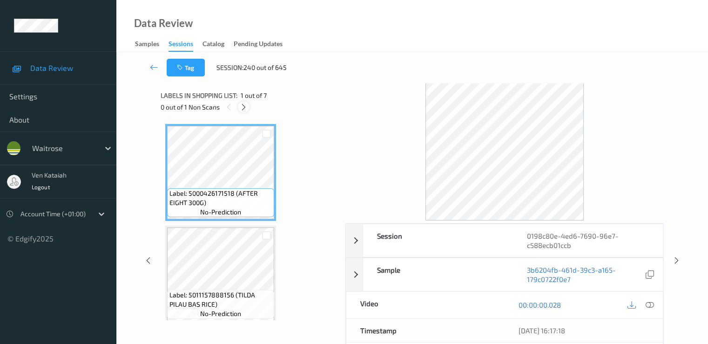
click at [241, 107] on icon at bounding box center [244, 107] width 8 height 8
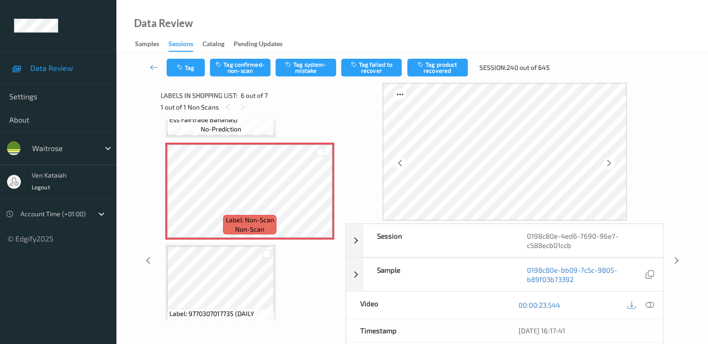
scroll to position [504, 0]
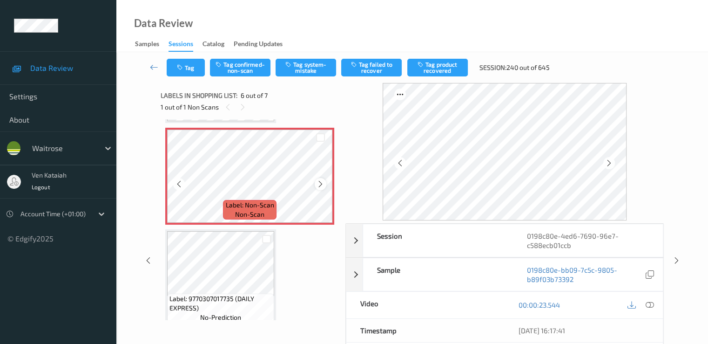
click at [321, 184] on icon at bounding box center [321, 184] width 8 height 8
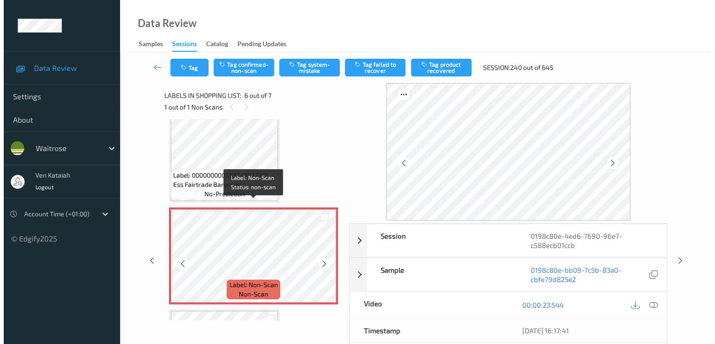
scroll to position [411, 0]
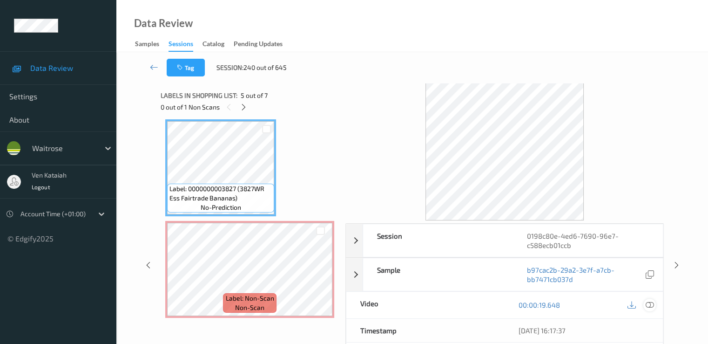
click at [647, 302] on icon at bounding box center [649, 304] width 8 height 8
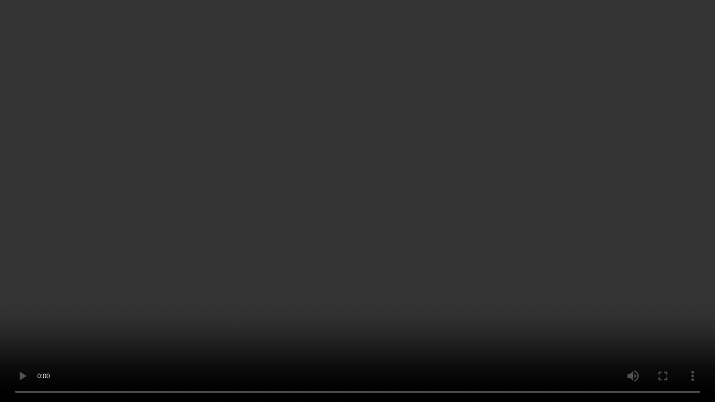
click at [375, 223] on video at bounding box center [357, 201] width 715 height 402
click at [384, 285] on video at bounding box center [357, 201] width 715 height 402
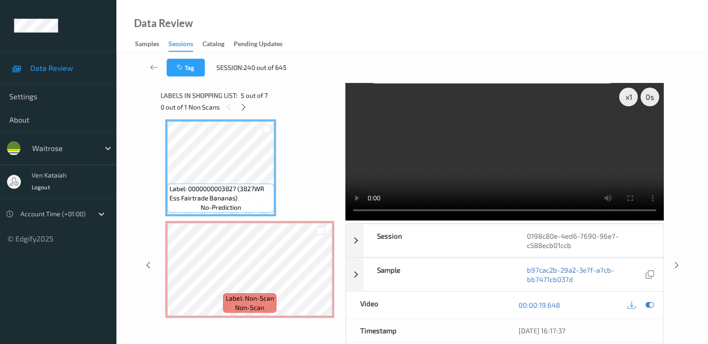
click at [140, 293] on div "x 1 0 s Session 0198c80e-4ed6-7690-96e7-c588ecb01ccb Session ID 0198c80e-4ed6-7…" at bounding box center [413, 265] width 554 height 364
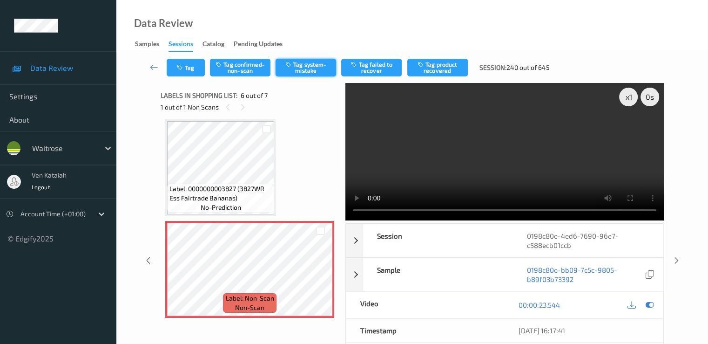
click at [302, 72] on button "Tag system-mistake" at bounding box center [306, 68] width 61 height 18
click at [179, 84] on div "Labels in shopping list: 6 out of 7 1 out of 1 Non Scans" at bounding box center [250, 101] width 178 height 36
click at [179, 81] on div "Tag Tag confirmed-non-scan Untag system-mistake Tag failed to recover Tag produ…" at bounding box center [413, 67] width 554 height 31
click at [181, 72] on button "Tag" at bounding box center [186, 68] width 38 height 18
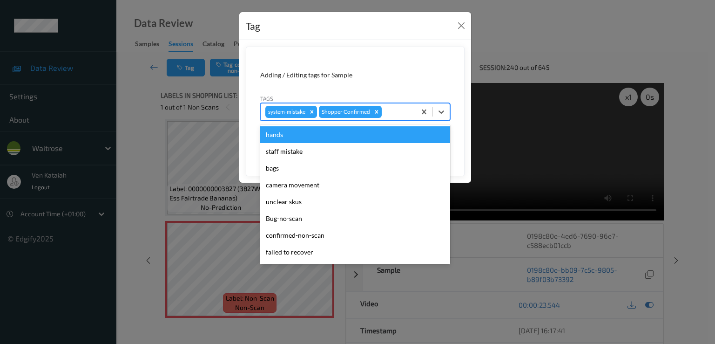
click at [400, 114] on div at bounding box center [397, 111] width 27 height 11
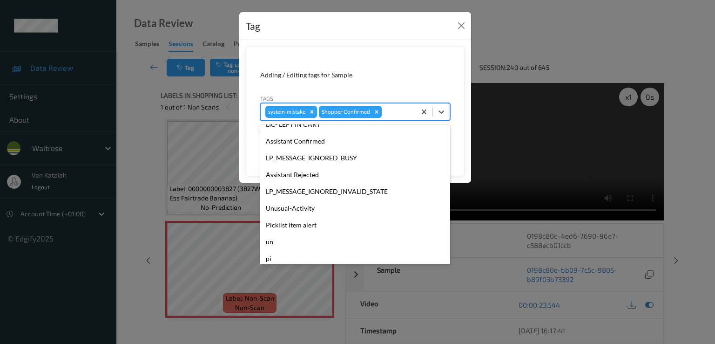
scroll to position [183, 0]
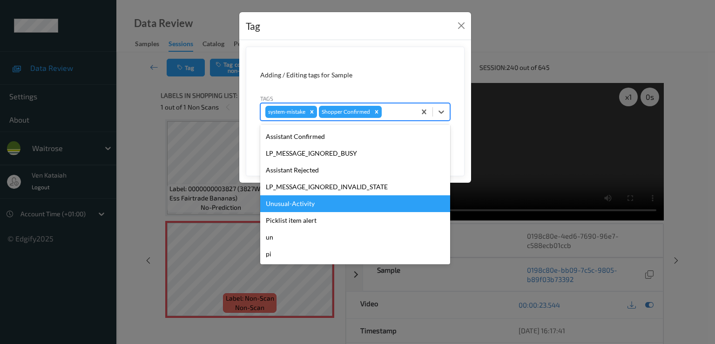
click at [312, 206] on div "Unusual-Activity" at bounding box center [355, 203] width 190 height 17
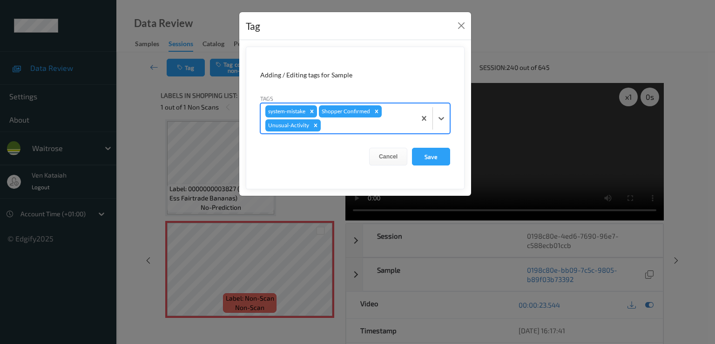
click at [369, 128] on div at bounding box center [367, 125] width 88 height 11
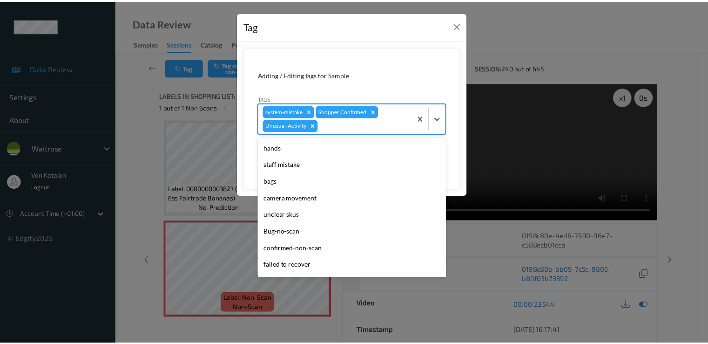
scroll to position [166, 0]
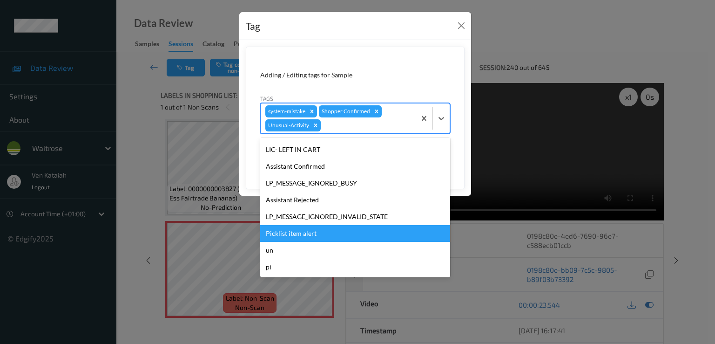
click at [307, 232] on div "Picklist item alert" at bounding box center [355, 233] width 190 height 17
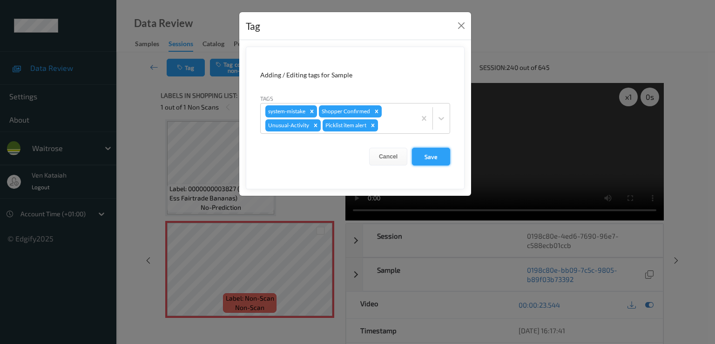
click at [436, 157] on button "Save" at bounding box center [431, 157] width 38 height 18
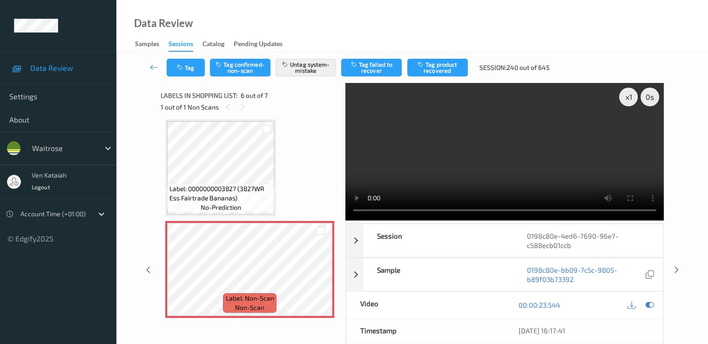
click at [480, 183] on video at bounding box center [505, 151] width 319 height 137
click at [181, 77] on div "Tag Tag confirmed-non-scan Untag system-mistake Tag failed to recover Tag produ…" at bounding box center [413, 67] width 554 height 31
click at [181, 75] on button "Tag" at bounding box center [186, 68] width 38 height 18
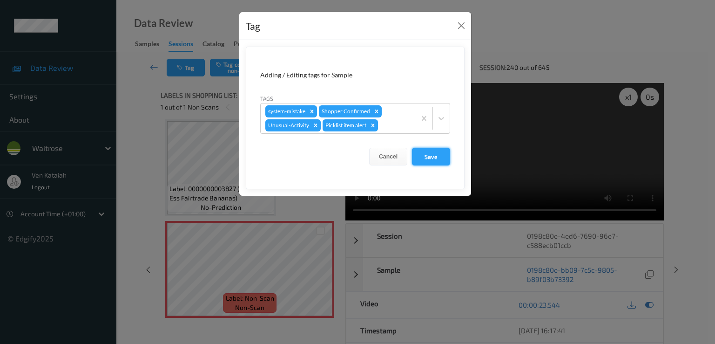
click at [438, 154] on button "Save" at bounding box center [431, 157] width 38 height 18
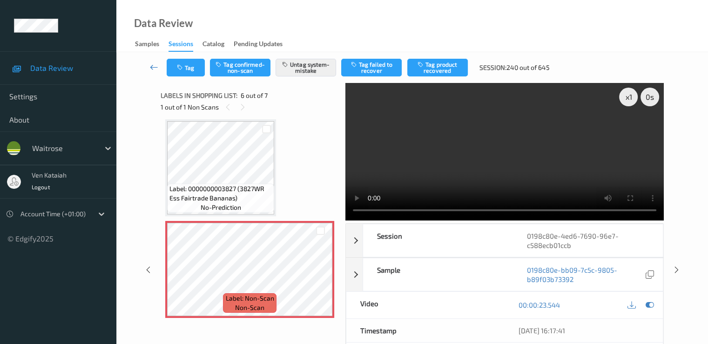
click at [155, 67] on icon at bounding box center [154, 66] width 8 height 9
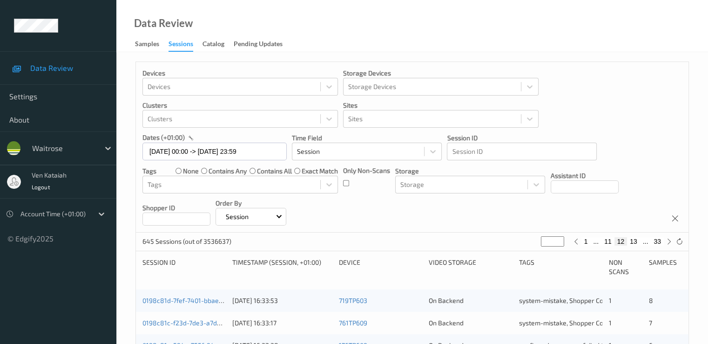
drag, startPoint x: 552, startPoint y: 244, endPoint x: 532, endPoint y: 244, distance: 20.5
click at [532, 244] on div "645 Sessions (out of 3536637) ** 1 ... 11 12 13 ... 33" at bounding box center [412, 241] width 553 height 19
type input "*"
type input "**"
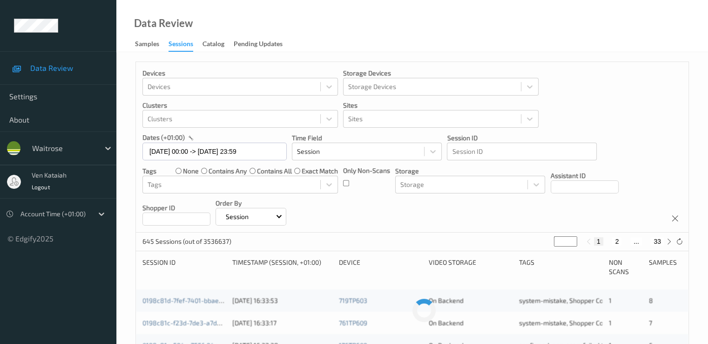
type input "**"
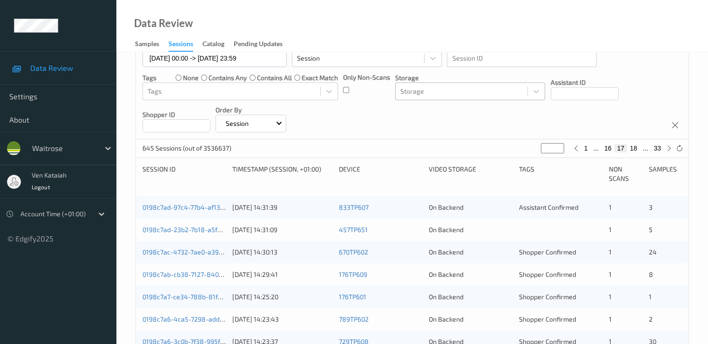
scroll to position [186, 0]
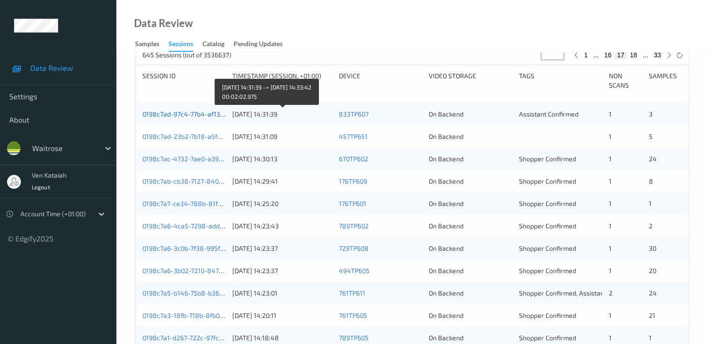
type input "**"
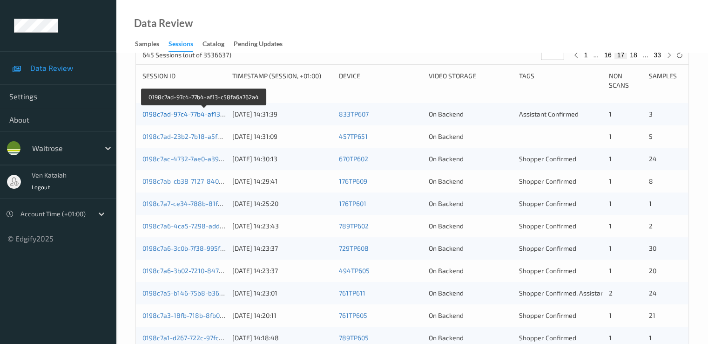
click at [212, 115] on link "0198c7ad-97c4-77b4-af13-c58fa6a762a4" at bounding box center [204, 114] width 124 height 8
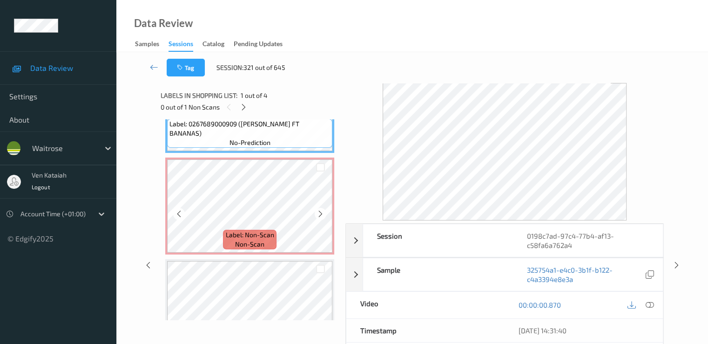
scroll to position [93, 0]
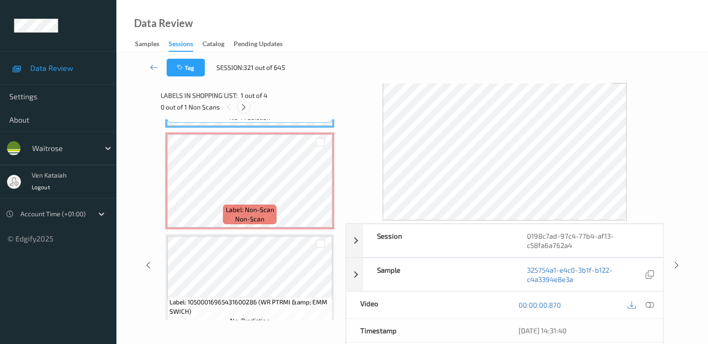
click at [246, 105] on icon at bounding box center [244, 107] width 8 height 8
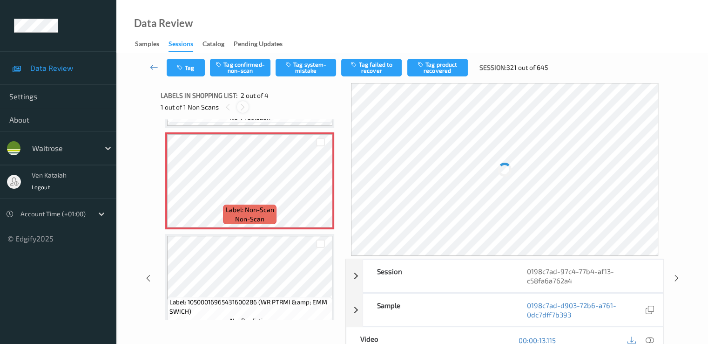
scroll to position [5, 0]
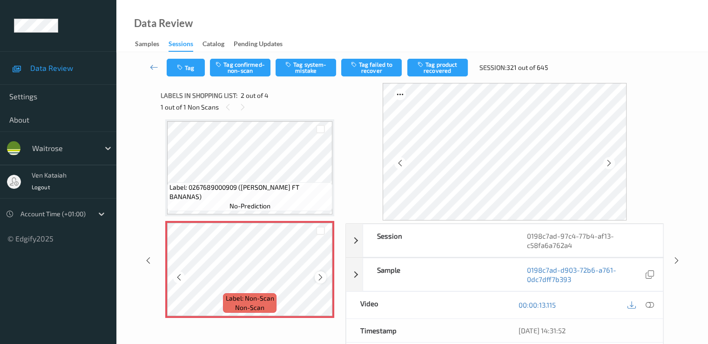
click at [319, 278] on icon at bounding box center [321, 277] width 8 height 8
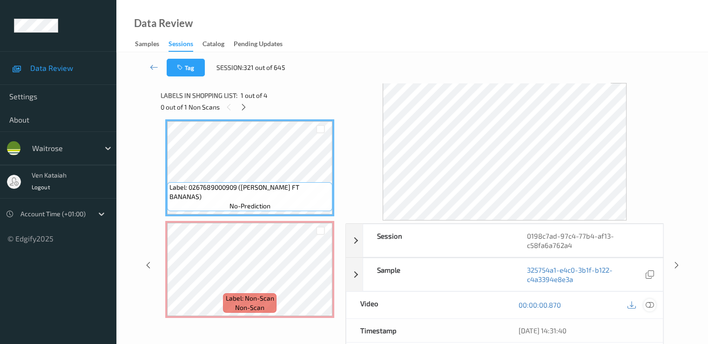
click at [652, 307] on icon at bounding box center [649, 304] width 8 height 8
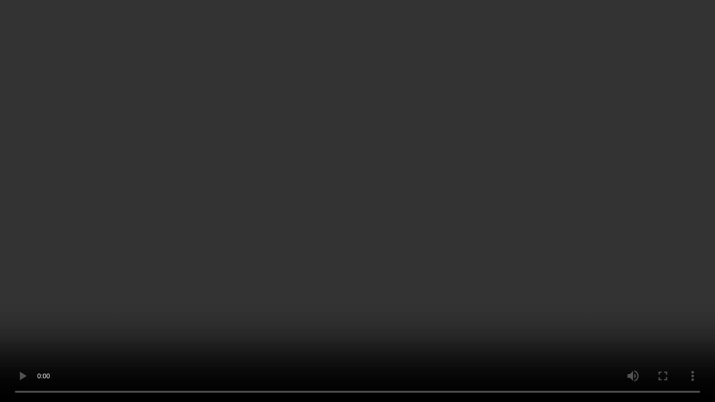
click at [453, 200] on video at bounding box center [357, 201] width 715 height 402
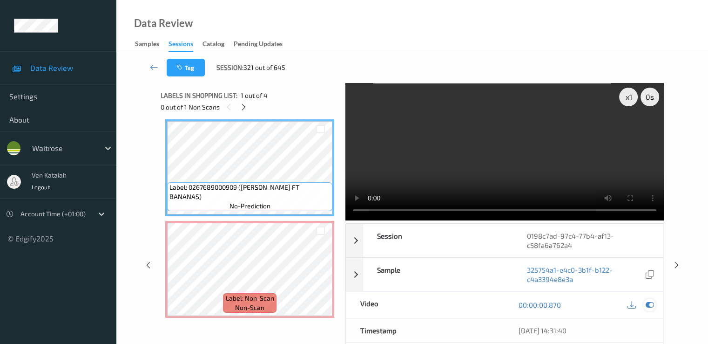
click at [652, 306] on icon at bounding box center [649, 304] width 8 height 8
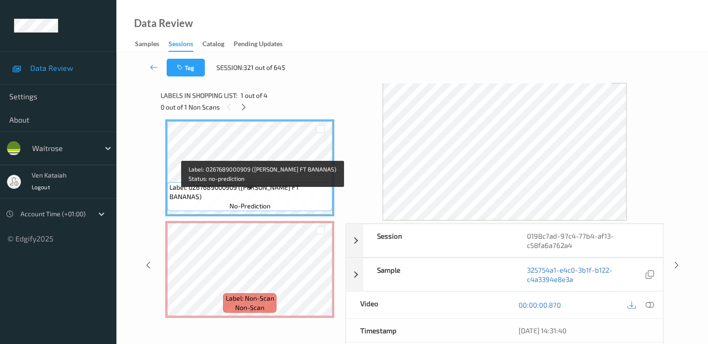
scroll to position [0, 0]
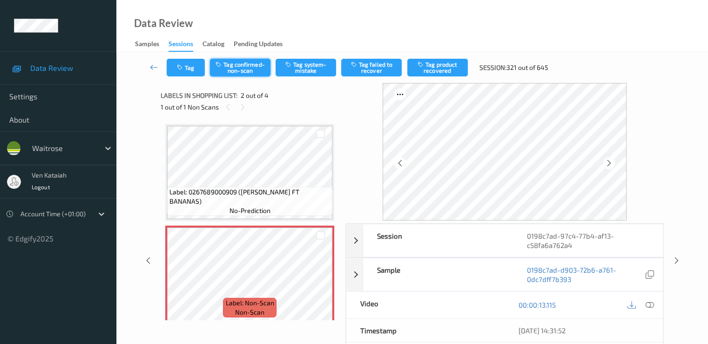
click at [245, 66] on button "Tag confirmed-non-scan" at bounding box center [240, 68] width 61 height 18
click at [449, 71] on button "Tag product recovered" at bounding box center [437, 68] width 61 height 18
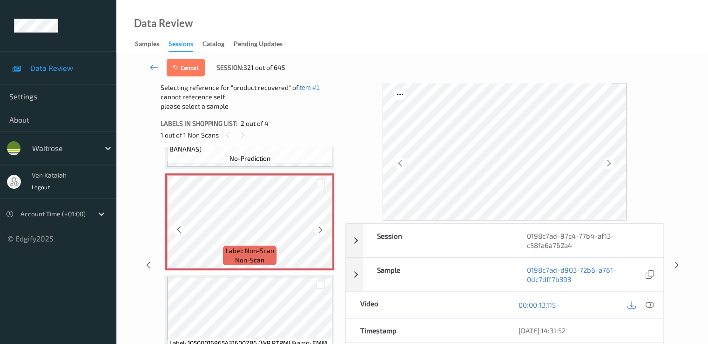
scroll to position [93, 0]
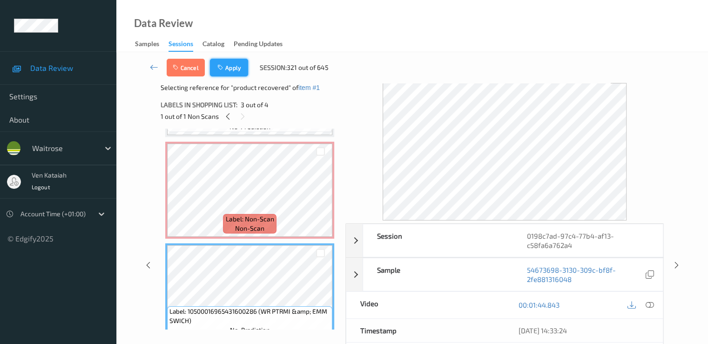
click at [229, 65] on button "Apply" at bounding box center [229, 68] width 38 height 18
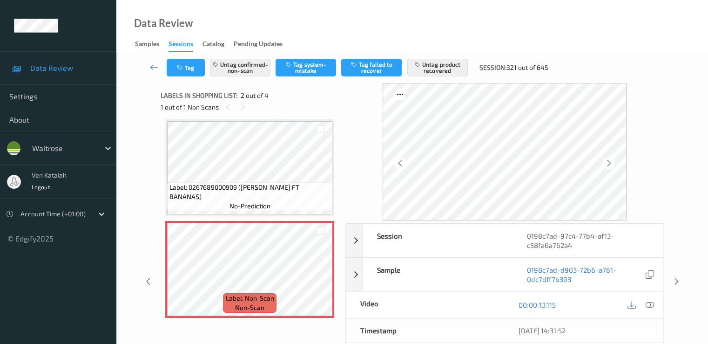
scroll to position [98, 0]
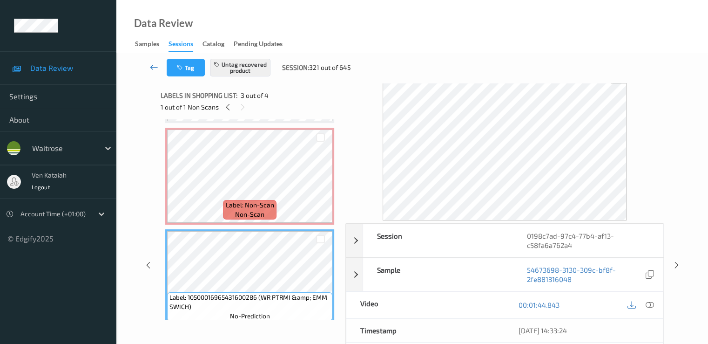
click at [149, 67] on link at bounding box center [154, 68] width 25 height 18
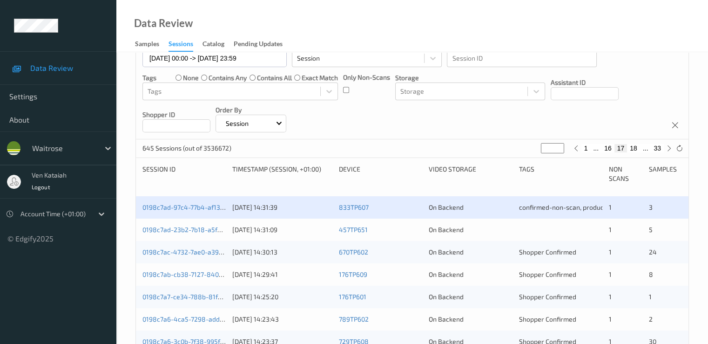
scroll to position [186, 0]
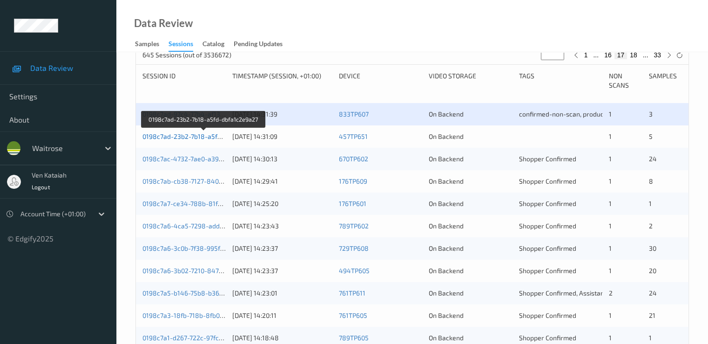
click at [192, 136] on link "0198c7ad-23b2-7b18-a5fd-dbfa1c2e9a27" at bounding box center [203, 136] width 123 height 8
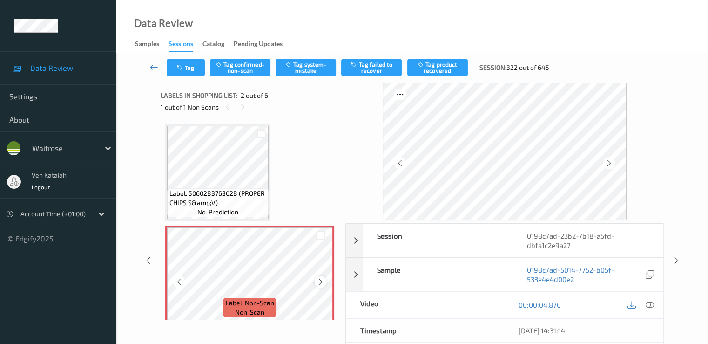
click at [322, 282] on icon at bounding box center [321, 282] width 8 height 8
click at [326, 279] on div at bounding box center [321, 282] width 12 height 12
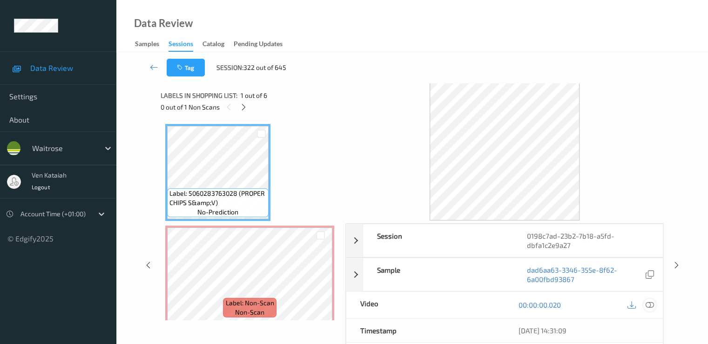
click at [651, 302] on icon at bounding box center [649, 304] width 8 height 8
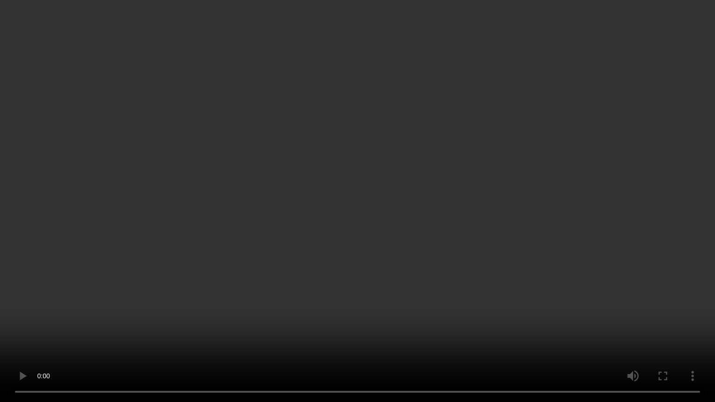
click at [319, 264] on video at bounding box center [357, 201] width 715 height 402
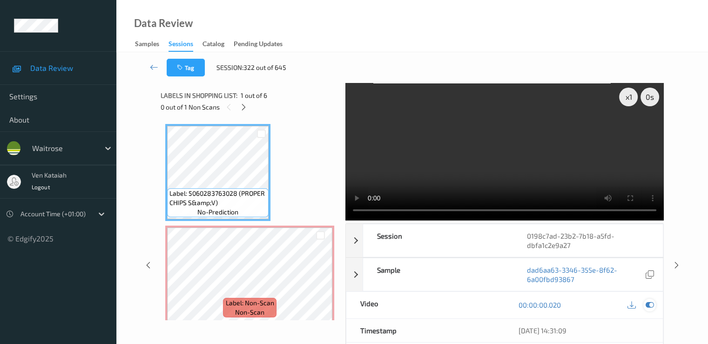
click at [650, 302] on icon at bounding box center [649, 304] width 8 height 8
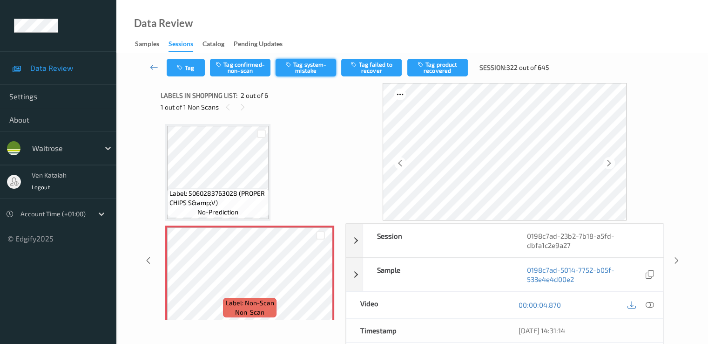
click at [299, 69] on button "Tag system-mistake" at bounding box center [306, 68] width 61 height 18
click at [191, 74] on button "Tag" at bounding box center [186, 68] width 38 height 18
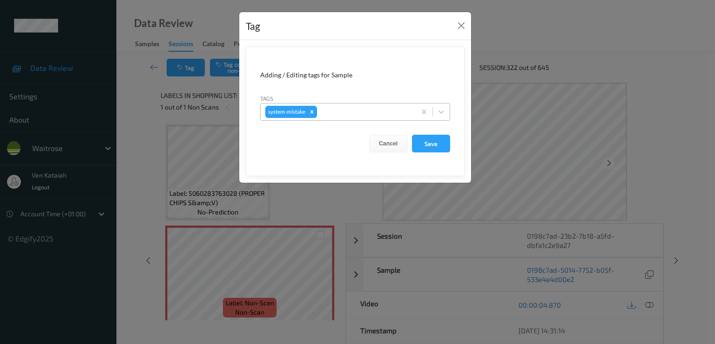
click at [368, 115] on div at bounding box center [365, 111] width 92 height 11
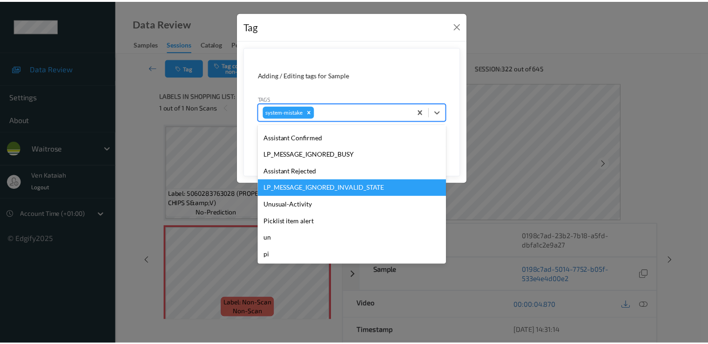
scroll to position [199, 0]
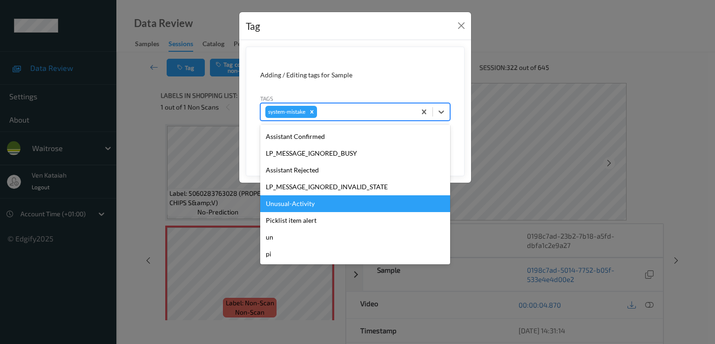
click at [304, 204] on div "Unusual-Activity" at bounding box center [355, 203] width 190 height 17
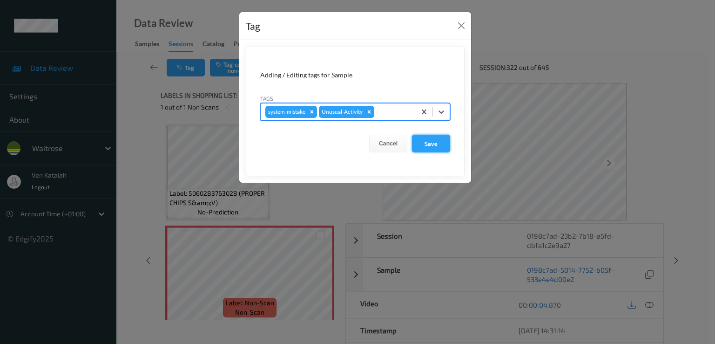
click at [445, 149] on button "Save" at bounding box center [431, 144] width 38 height 18
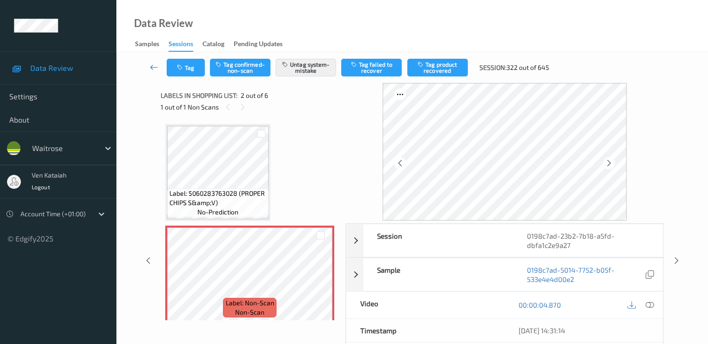
click at [150, 63] on icon at bounding box center [154, 66] width 8 height 9
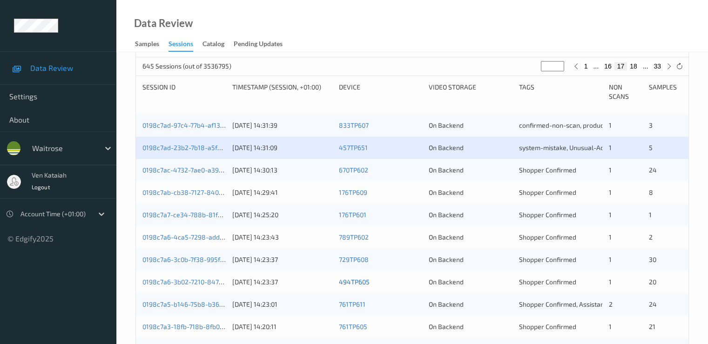
scroll to position [186, 0]
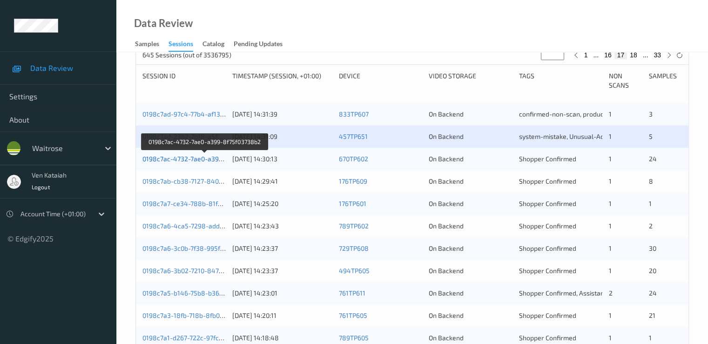
click at [207, 156] on link "0198c7ac-4732-7ae0-a399-8f75f03738b2" at bounding box center [204, 159] width 125 height 8
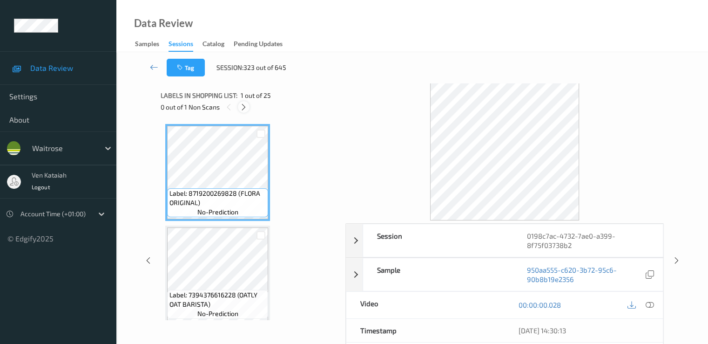
click at [247, 107] on icon at bounding box center [244, 107] width 8 height 8
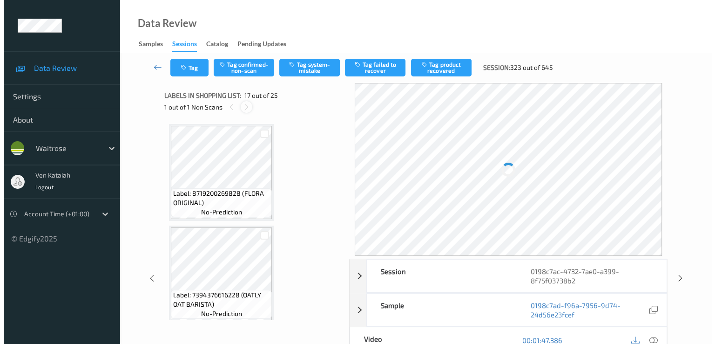
scroll to position [1527, 0]
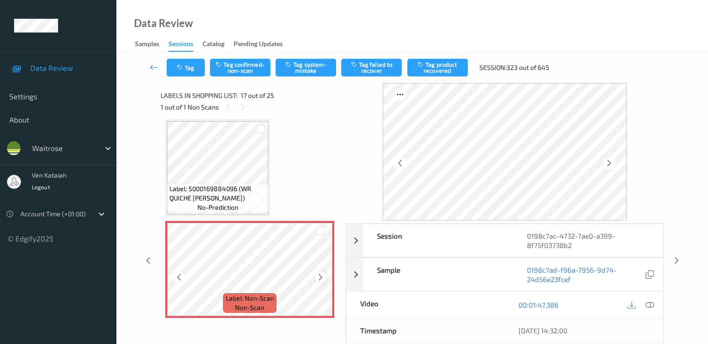
click at [325, 280] on div at bounding box center [321, 277] width 12 height 12
click at [325, 279] on div at bounding box center [321, 277] width 12 height 12
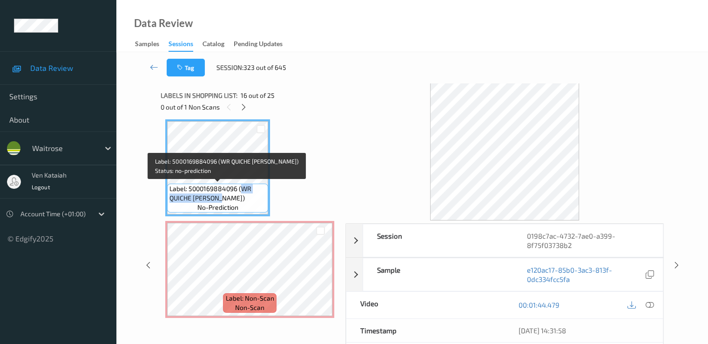
drag, startPoint x: 242, startPoint y: 189, endPoint x: 223, endPoint y: 200, distance: 22.5
click at [223, 200] on span "Label: 5000169884096 (WR QUICHE [PERSON_NAME])" at bounding box center [218, 193] width 96 height 19
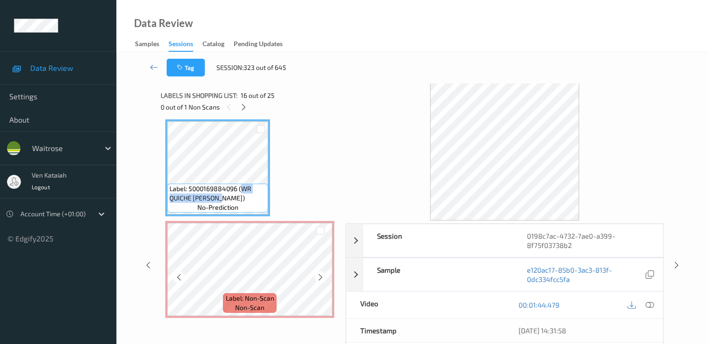
copy span "WR QUICHE [PERSON_NAME]"
click at [650, 302] on icon at bounding box center [649, 304] width 8 height 8
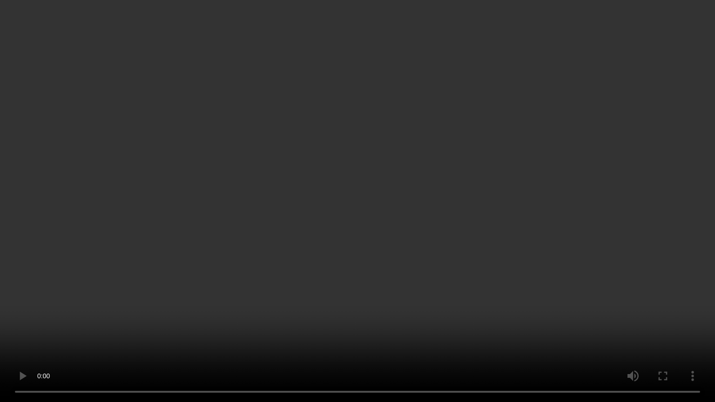
click at [590, 244] on video at bounding box center [357, 201] width 715 height 402
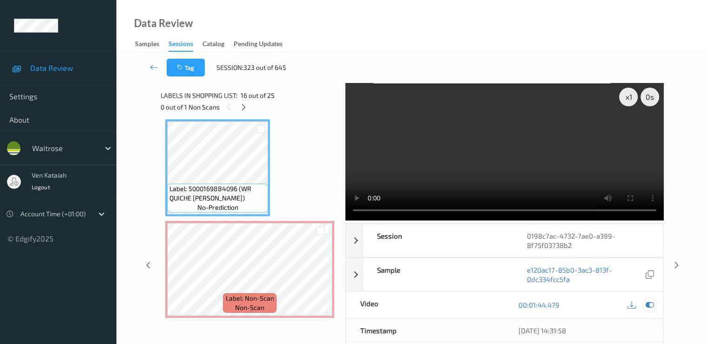
click at [647, 304] on icon at bounding box center [649, 304] width 8 height 8
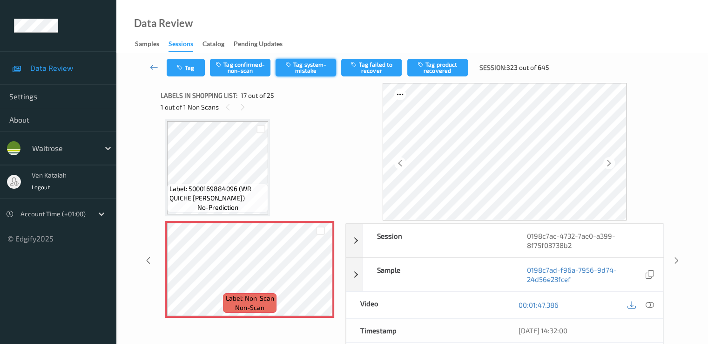
click at [310, 64] on button "Tag system-mistake" at bounding box center [306, 68] width 61 height 18
click at [183, 71] on button "Tag" at bounding box center [186, 68] width 38 height 18
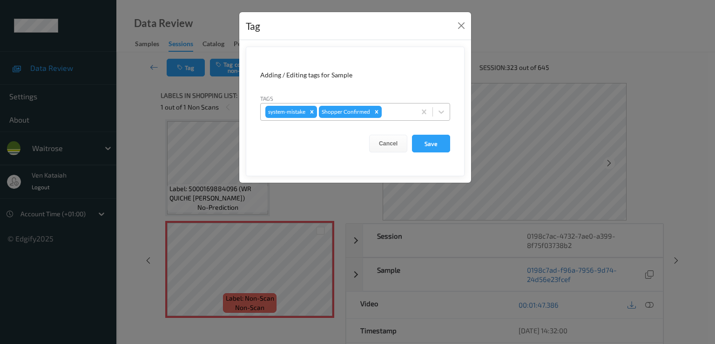
click at [402, 115] on div at bounding box center [397, 111] width 27 height 11
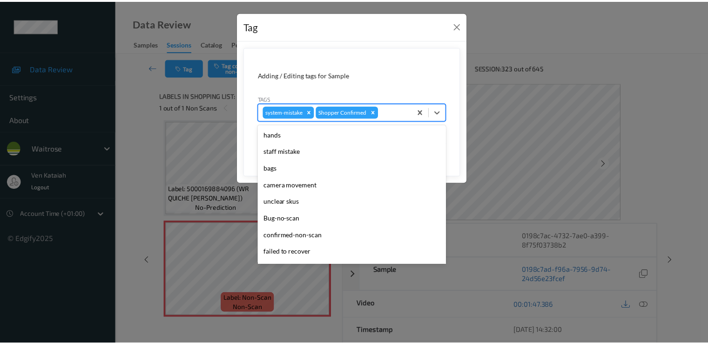
scroll to position [183, 0]
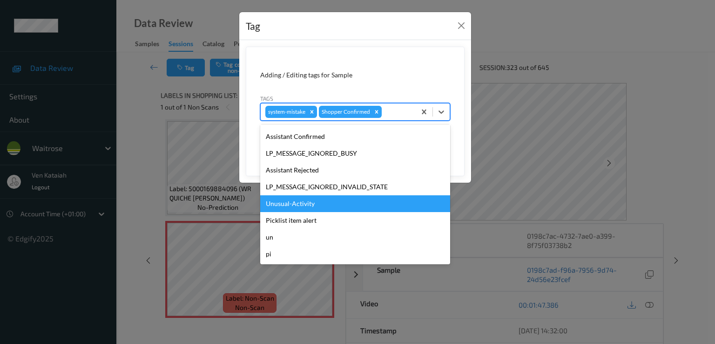
click at [291, 198] on div "Unusual-Activity" at bounding box center [355, 203] width 190 height 17
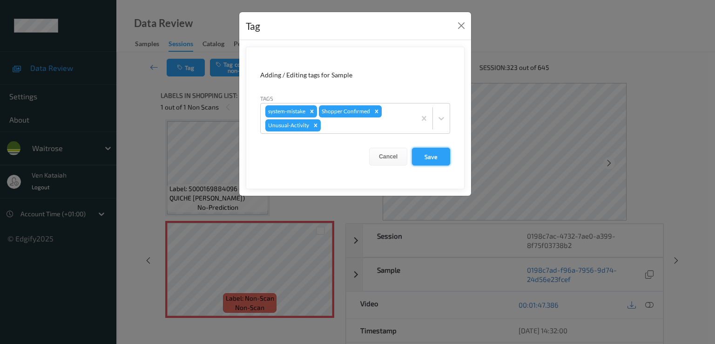
click at [440, 160] on button "Save" at bounding box center [431, 157] width 38 height 18
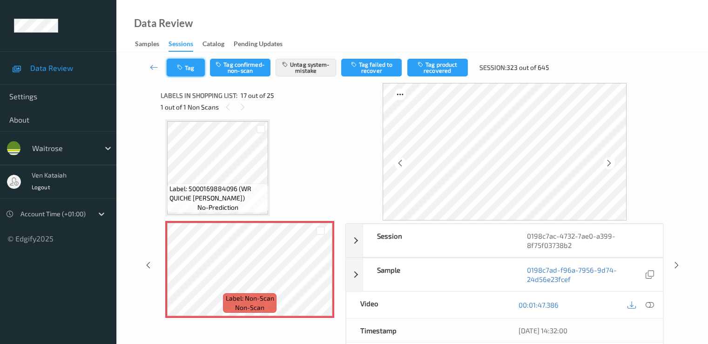
click at [189, 70] on button "Tag" at bounding box center [186, 68] width 38 height 18
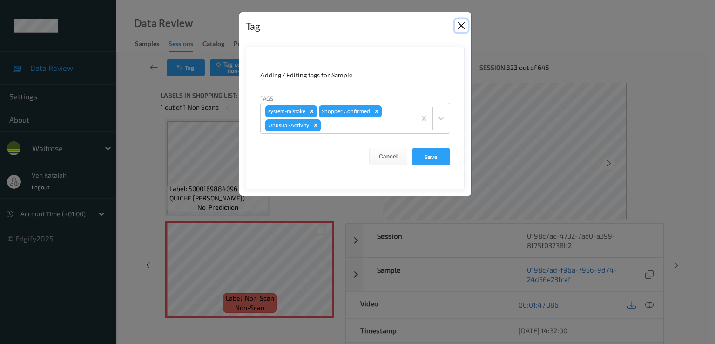
click at [458, 23] on button "Close" at bounding box center [461, 25] width 13 height 13
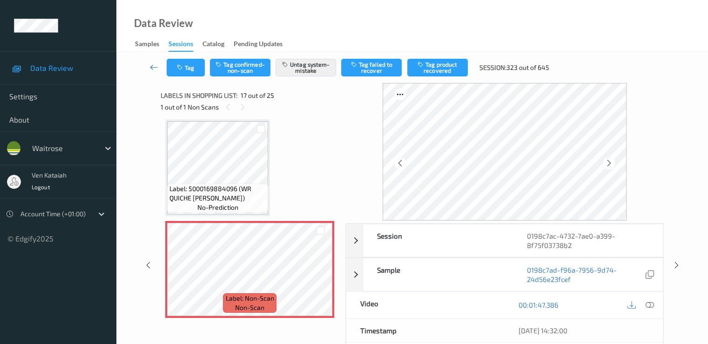
click at [150, 69] on icon at bounding box center [154, 66] width 8 height 9
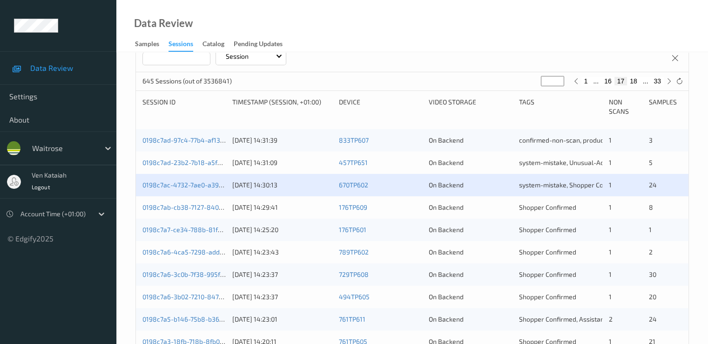
scroll to position [186, 0]
